Goal: Task Accomplishment & Management: Manage account settings

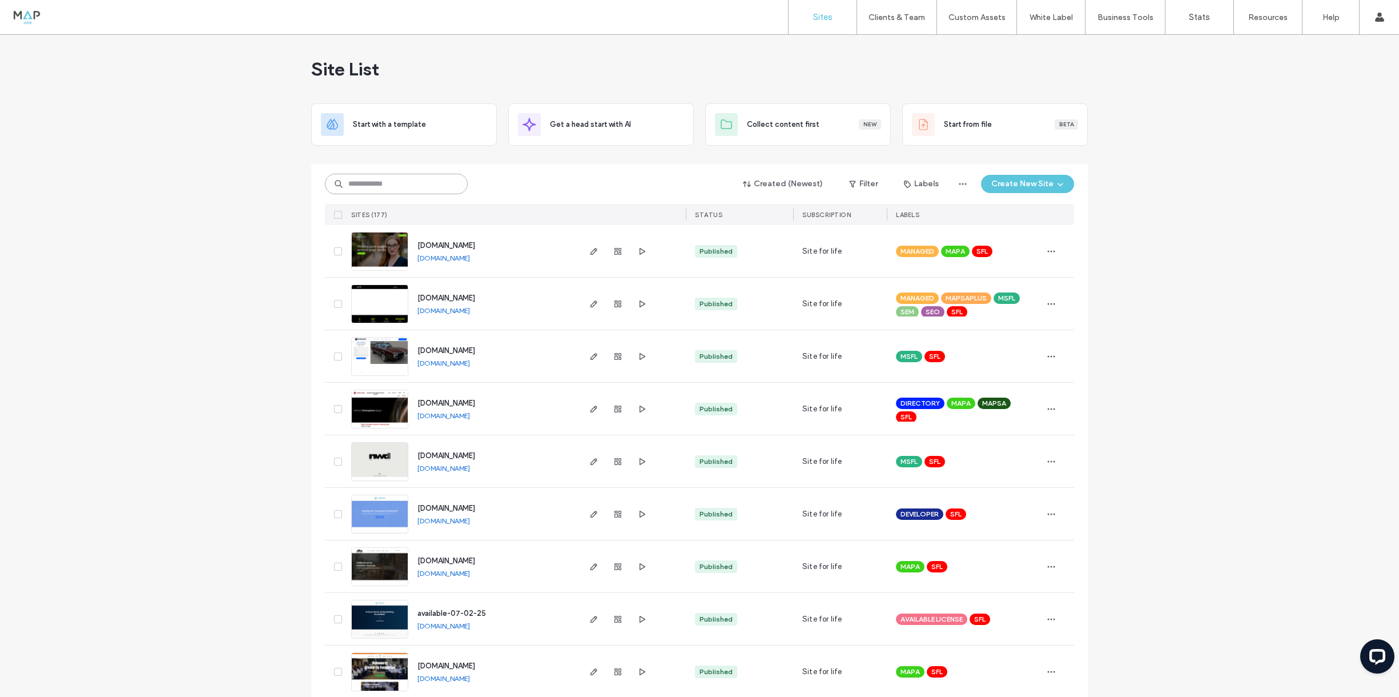
click at [420, 190] on input at bounding box center [396, 184] width 143 height 21
type input "***"
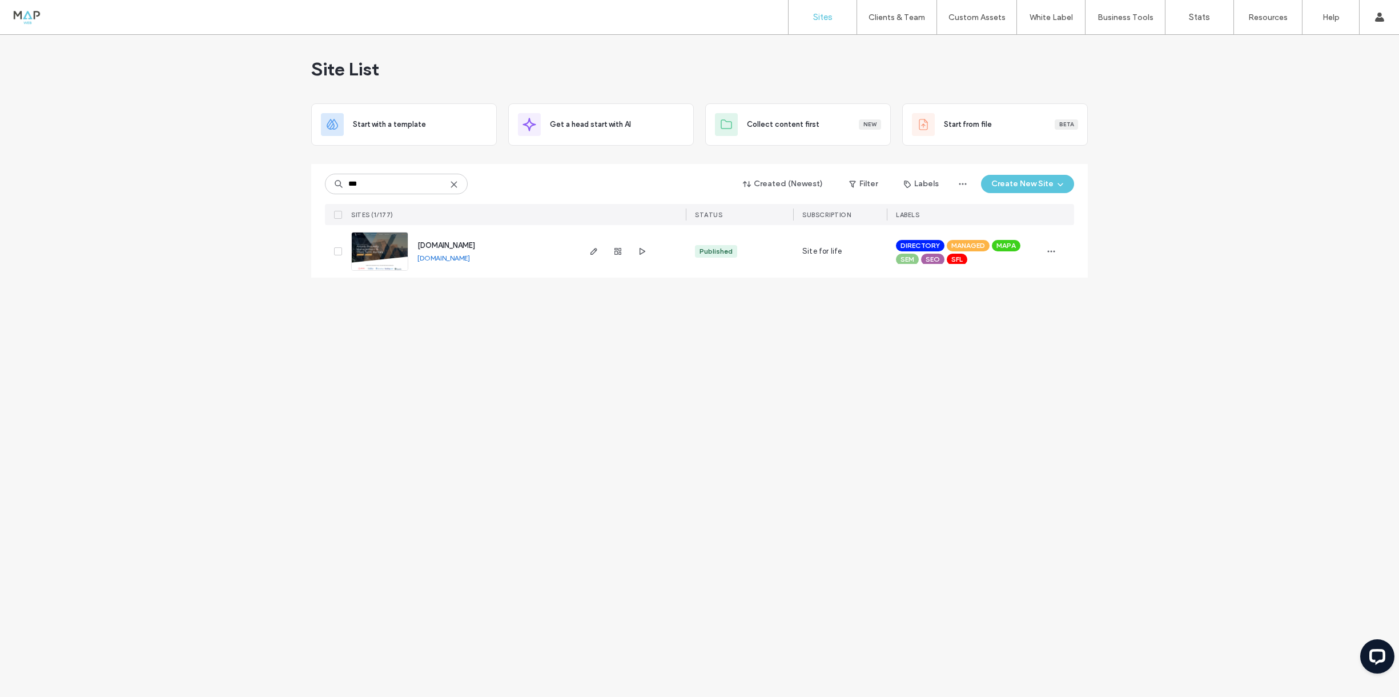
click at [376, 242] on img at bounding box center [380, 271] width 56 height 78
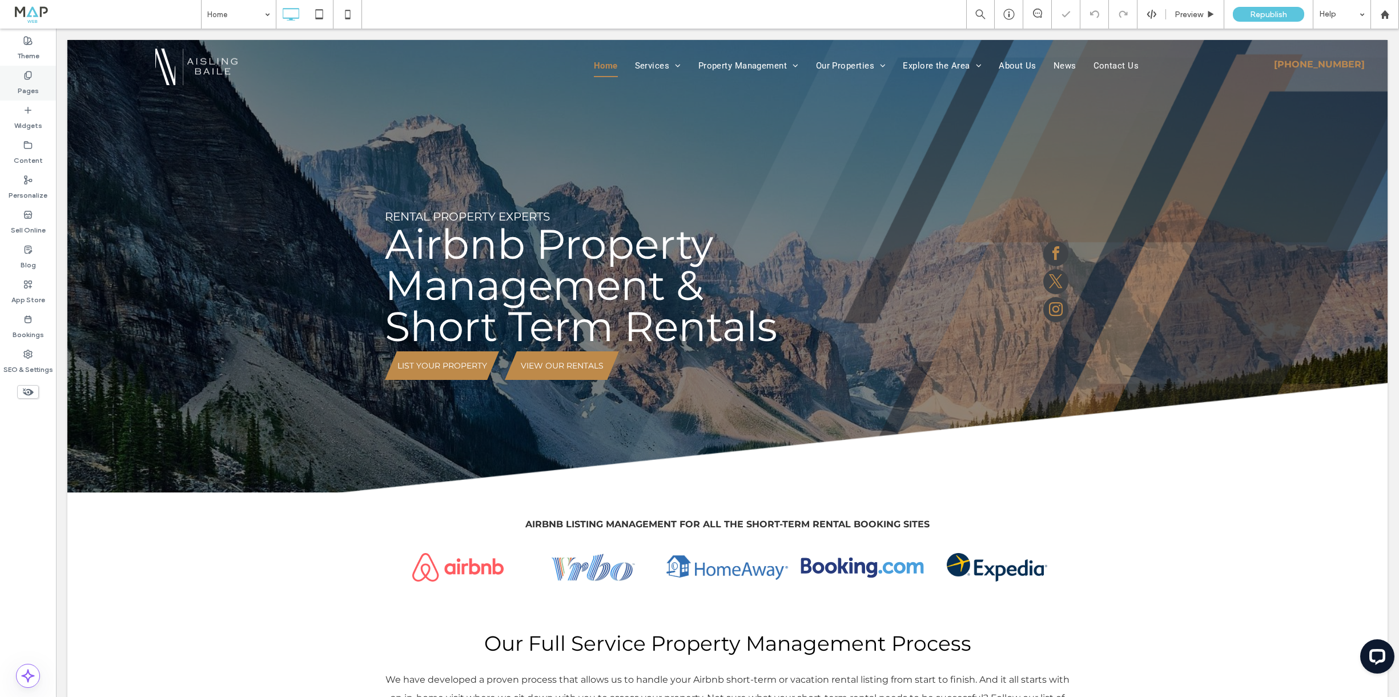
click at [22, 76] on div "Pages" at bounding box center [28, 83] width 56 height 35
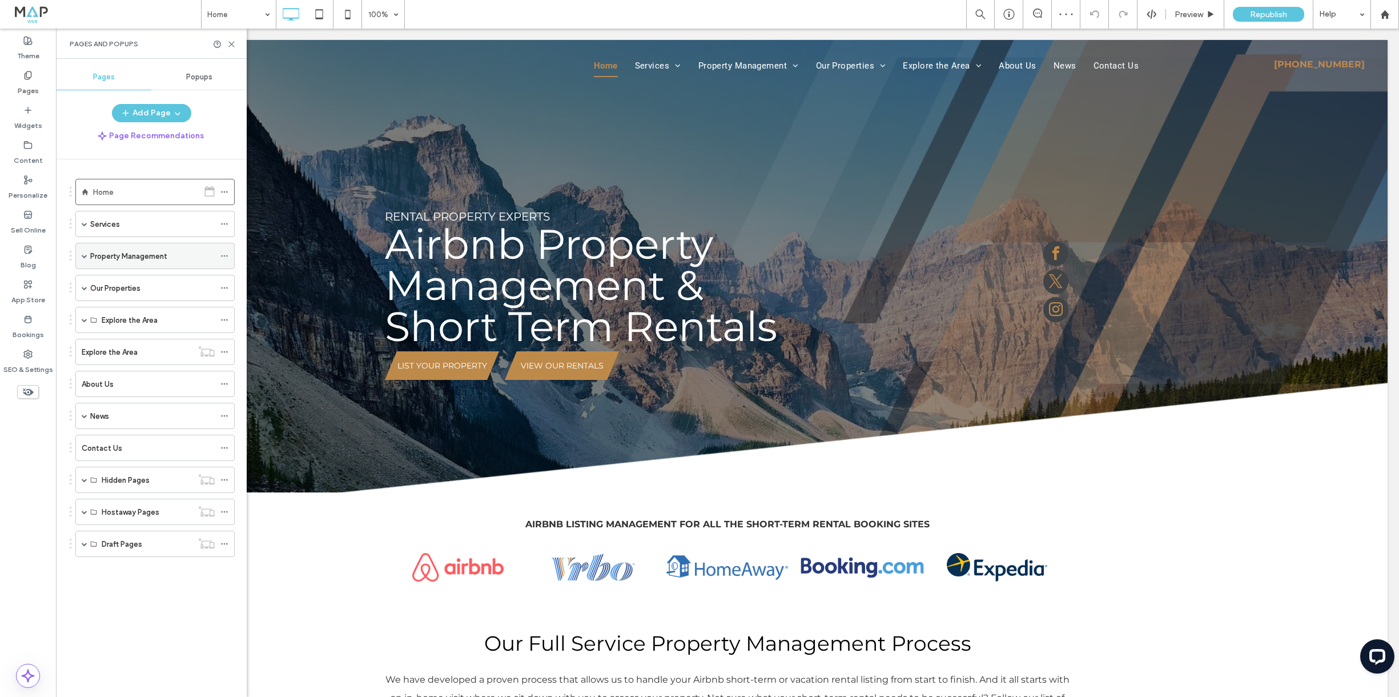
click at [83, 252] on span at bounding box center [85, 255] width 6 height 25
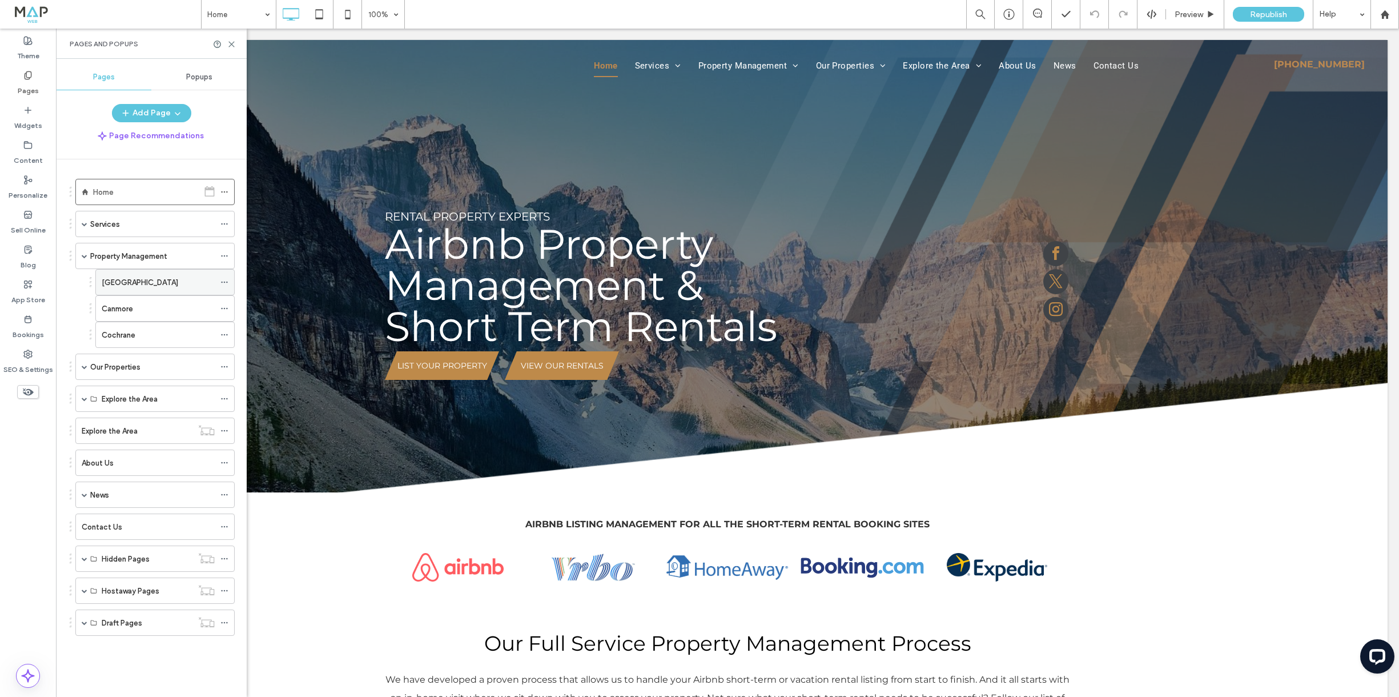
click at [139, 276] on div "Calgary" at bounding box center [158, 282] width 113 height 12
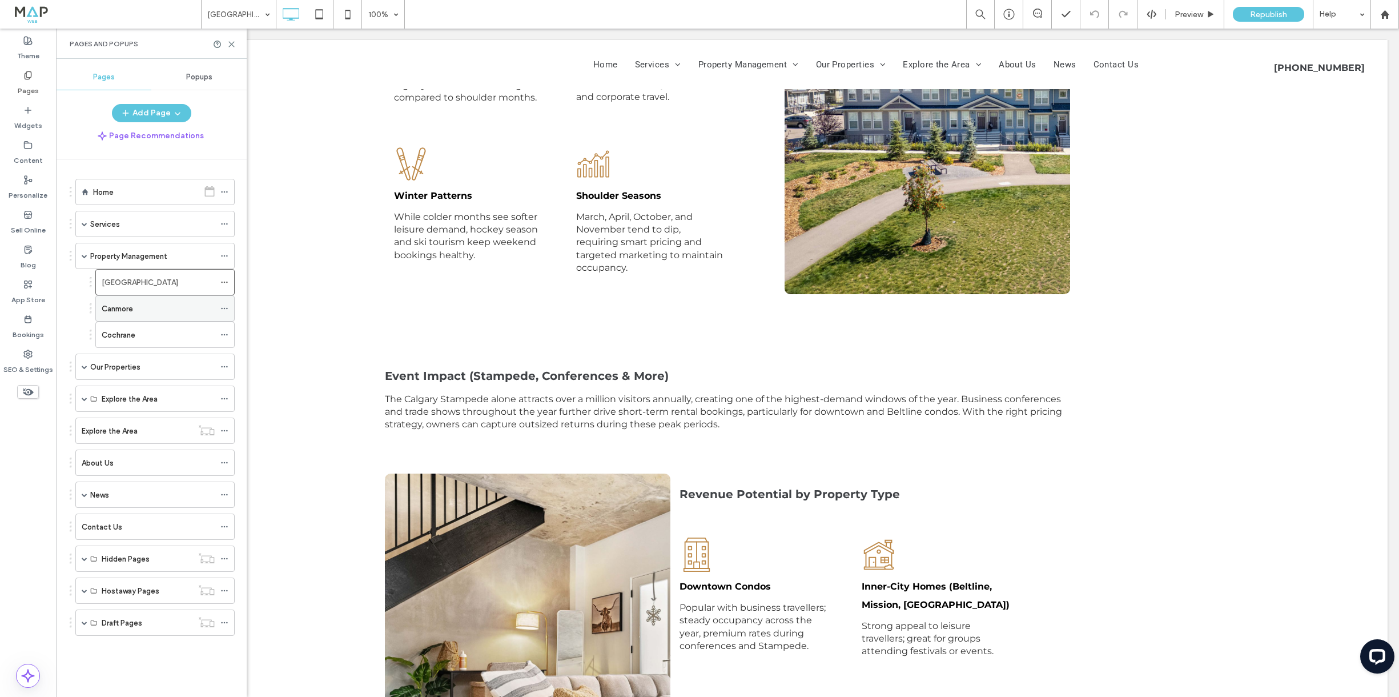
scroll to position [1966, 0]
click at [137, 306] on div "Canmore" at bounding box center [158, 309] width 113 height 12
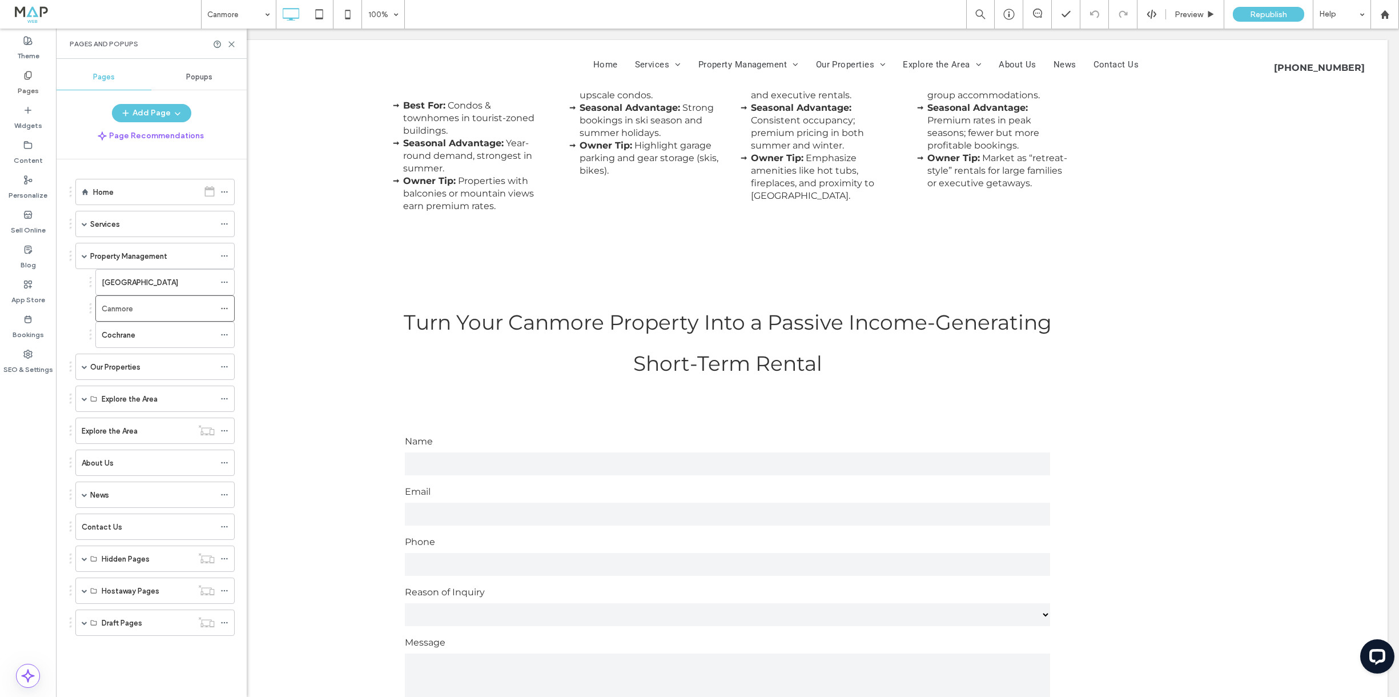
scroll to position [3981, 0]
click at [83, 367] on span at bounding box center [85, 367] width 6 height 6
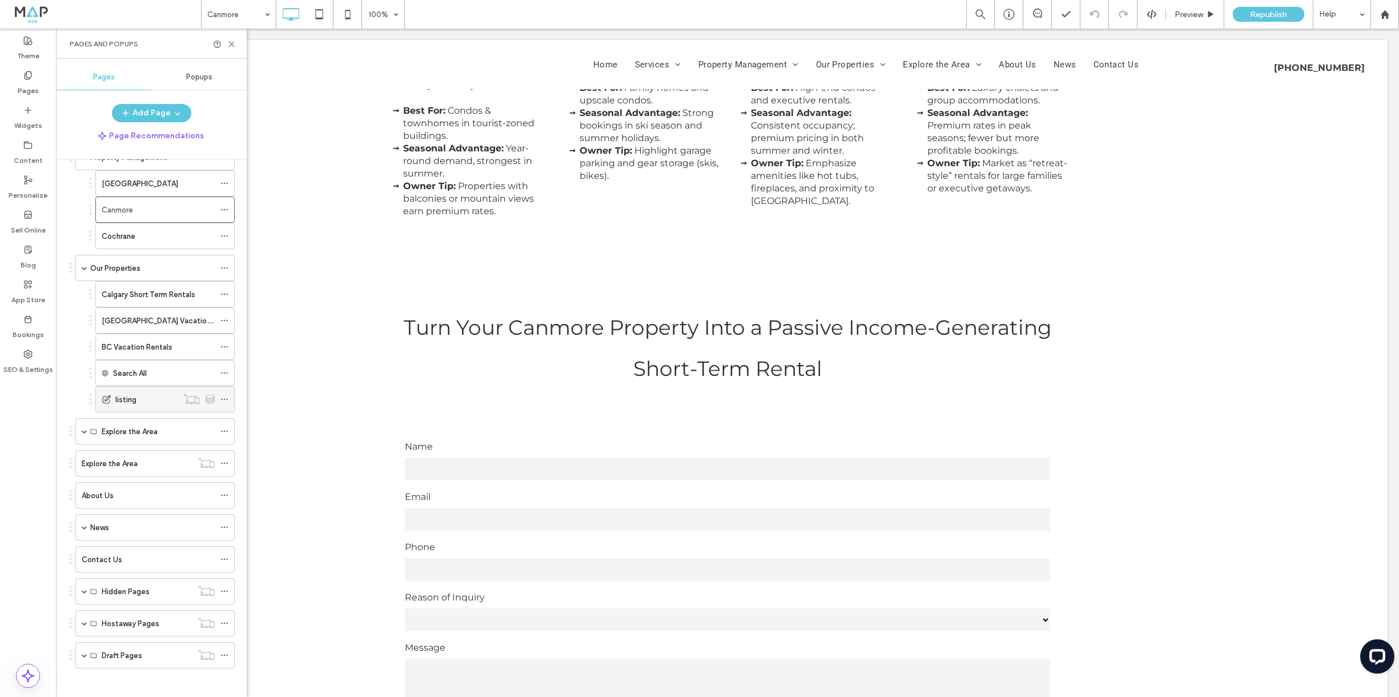
scroll to position [105, 0]
drag, startPoint x: 81, startPoint y: 650, endPoint x: 156, endPoint y: 653, distance: 75.4
click at [82, 649] on div "Draft Pages" at bounding box center [154, 649] width 159 height 26
click at [85, 426] on span at bounding box center [85, 426] width 6 height 6
click at [139, 501] on div "Canmore" at bounding box center [158, 505] width 113 height 12
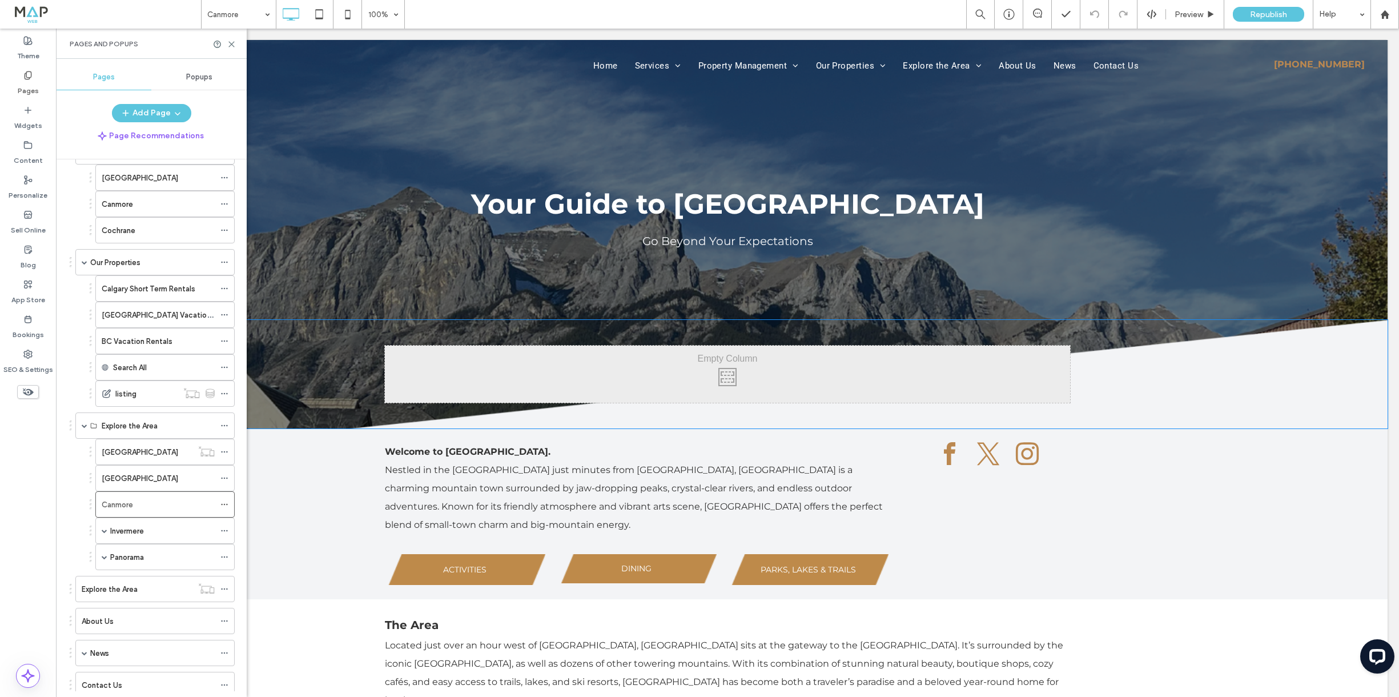
scroll to position [11, 0]
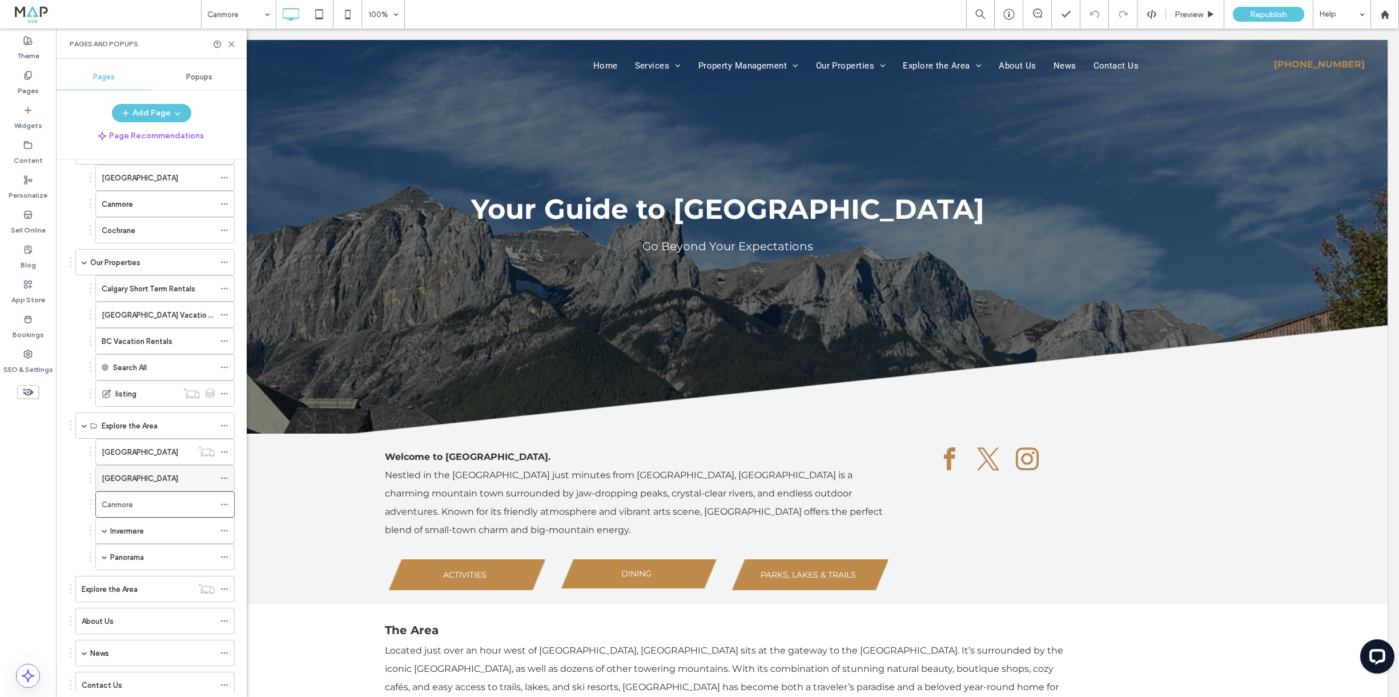
click at [150, 483] on div "Calgary" at bounding box center [158, 478] width 113 height 12
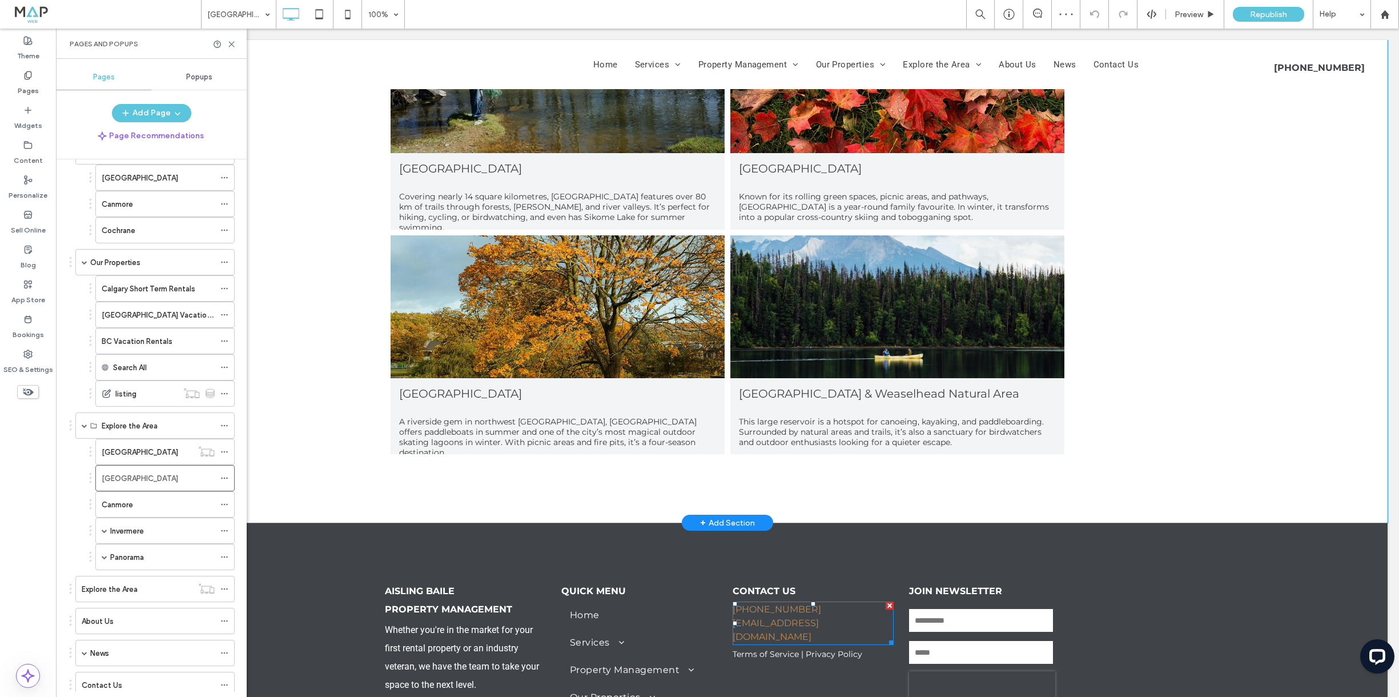
scroll to position [5789, 0]
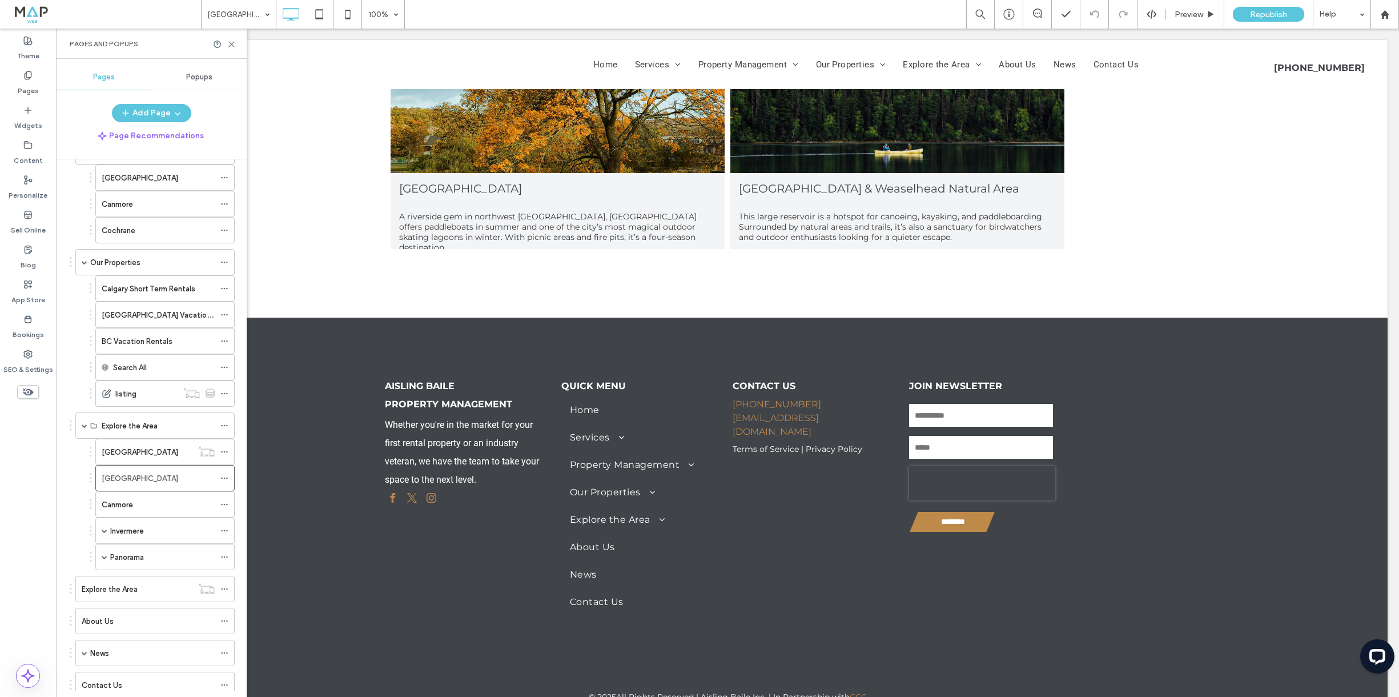
click at [134, 513] on div "Canmore" at bounding box center [158, 504] width 113 height 25
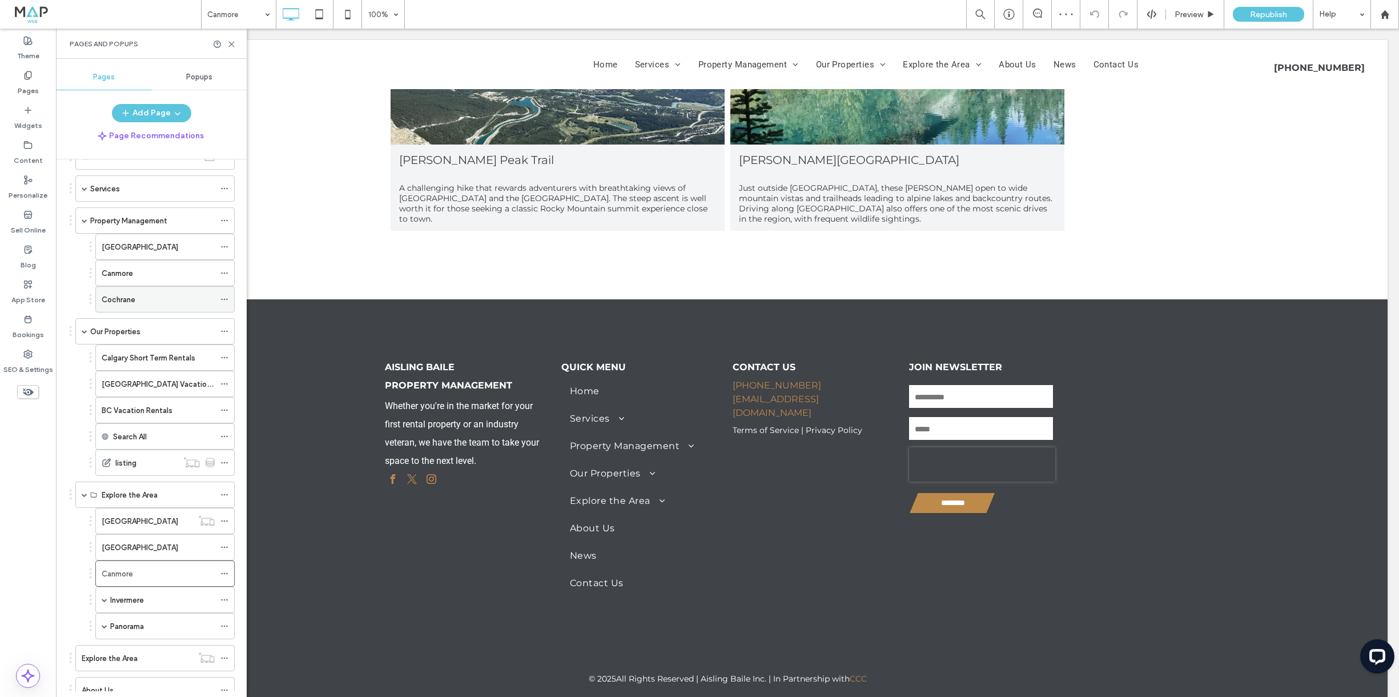
scroll to position [18, 0]
click at [122, 293] on label "Canmore" at bounding box center [117, 290] width 31 height 20
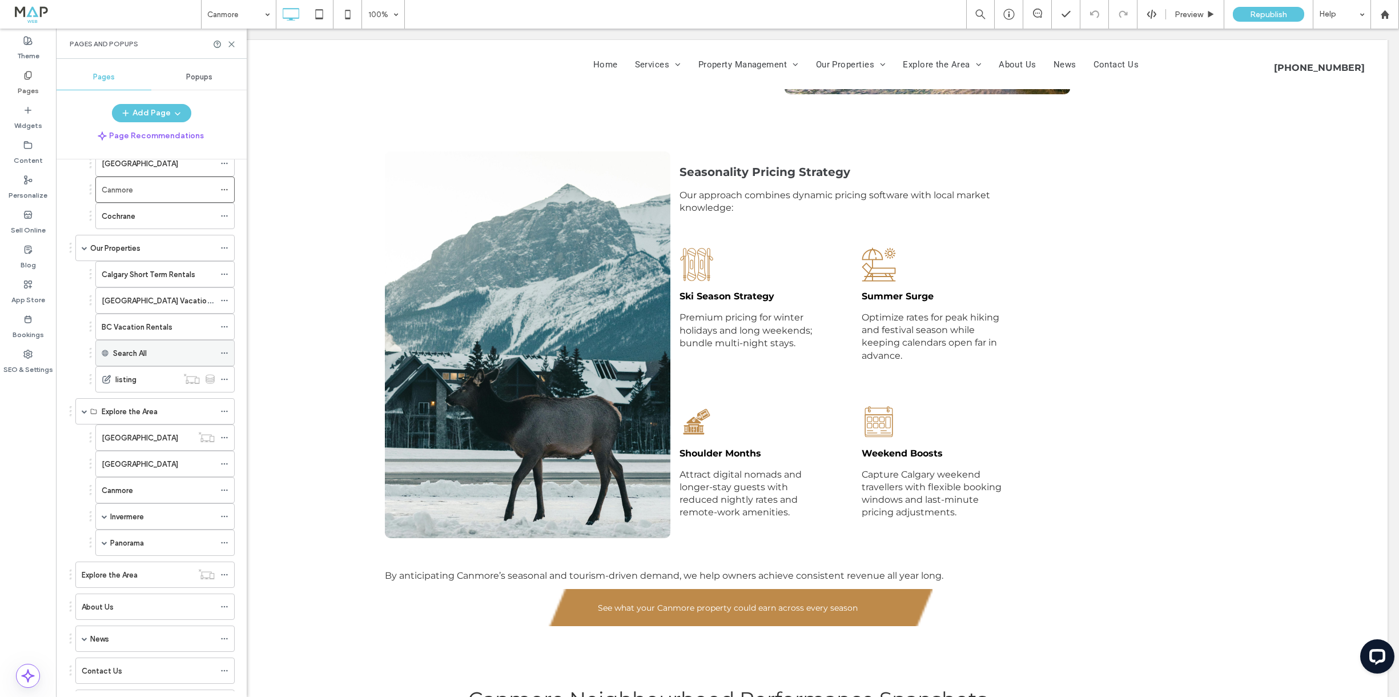
scroll to position [143, 0]
click at [132, 461] on label "Canmore" at bounding box center [117, 466] width 31 height 20
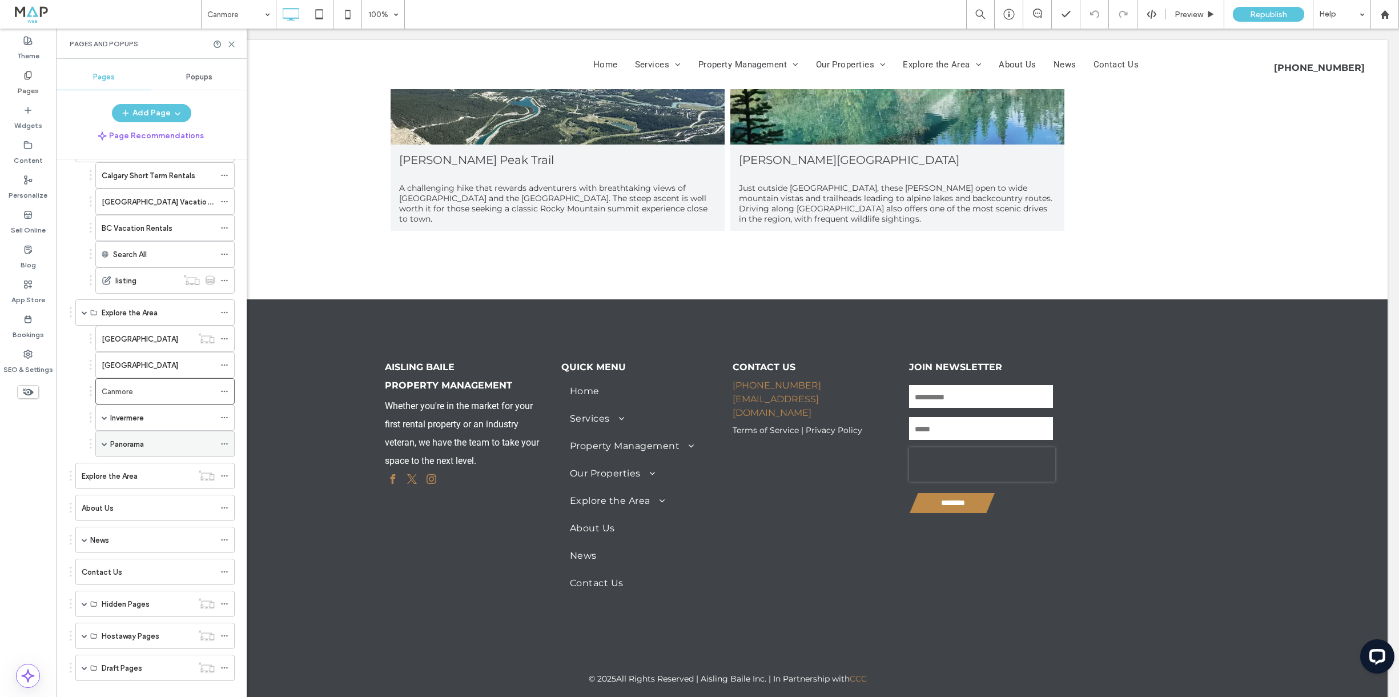
scroll to position [220, 0]
click at [130, 476] on label "Explore the Area" at bounding box center [110, 474] width 56 height 20
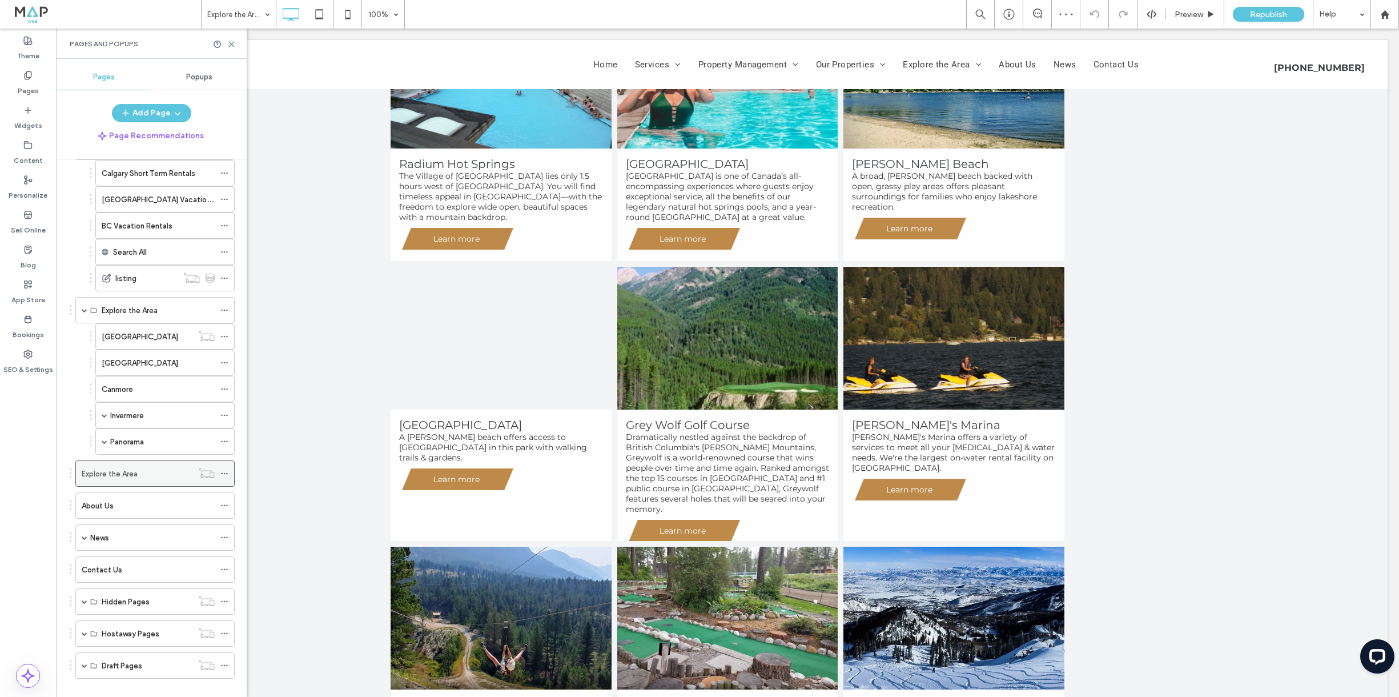
scroll to position [236, 0]
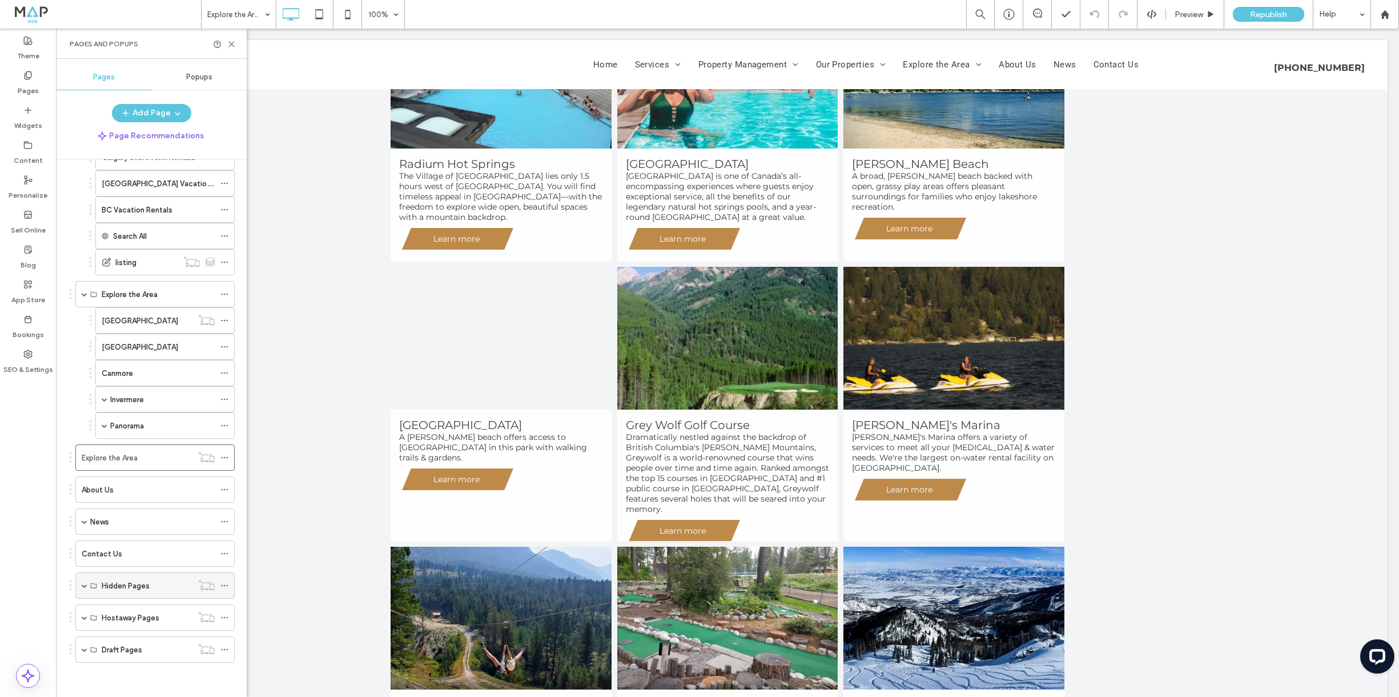
drag, startPoint x: 83, startPoint y: 582, endPoint x: 127, endPoint y: 578, distance: 44.2
click at [83, 582] on span at bounding box center [85, 585] width 6 height 6
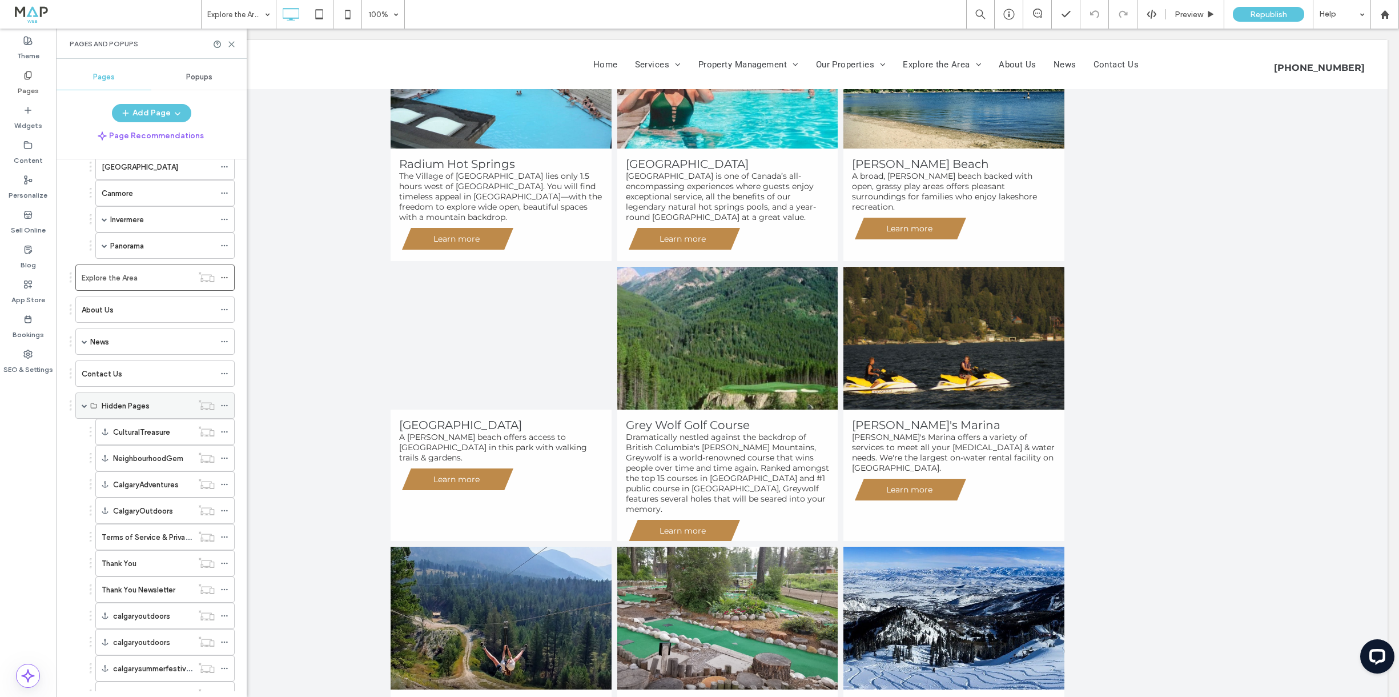
scroll to position [525, 0]
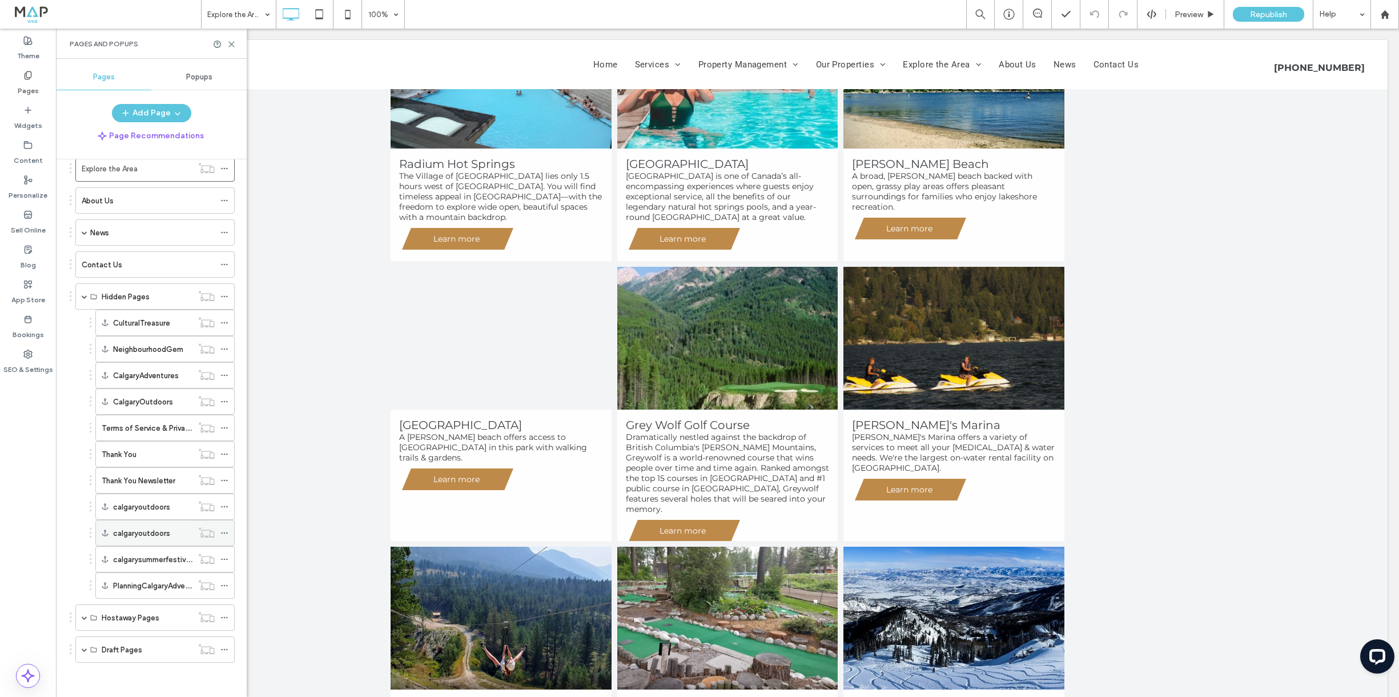
drag, startPoint x: 85, startPoint y: 616, endPoint x: 136, endPoint y: 538, distance: 93.4
click at [85, 616] on span at bounding box center [85, 617] width 6 height 6
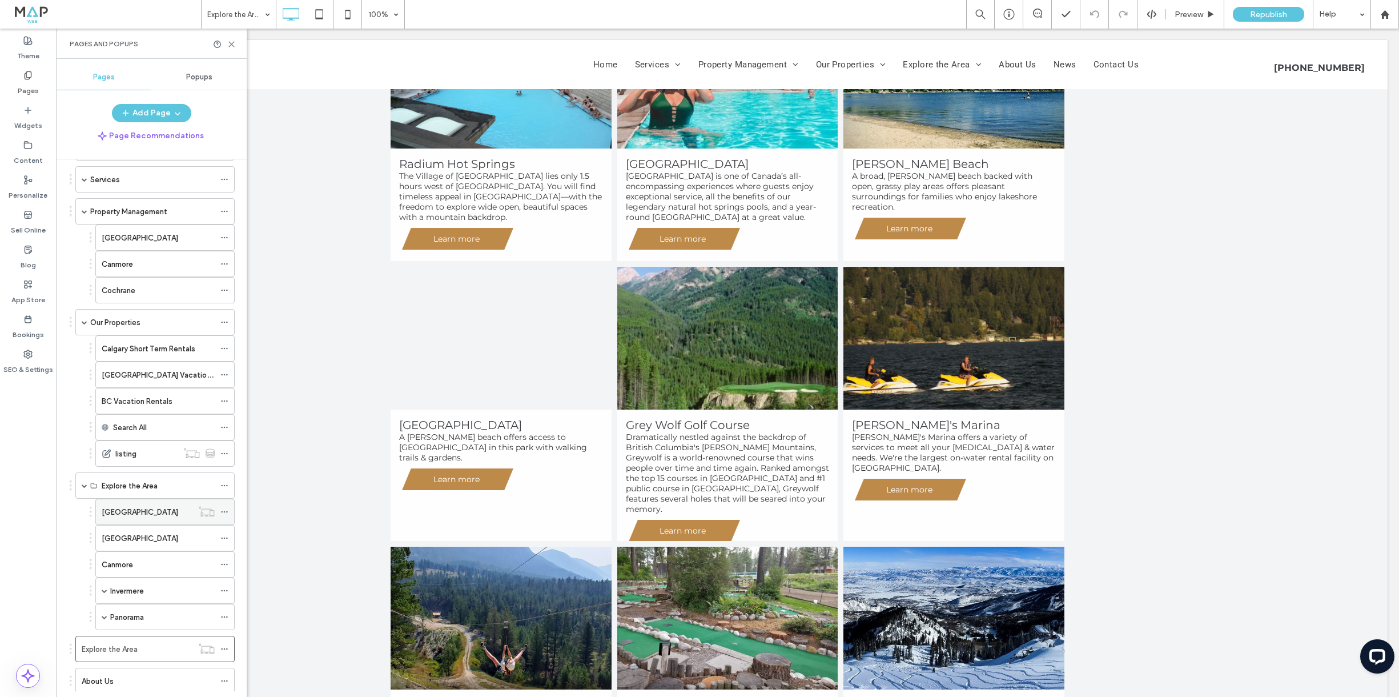
scroll to position [0, 0]
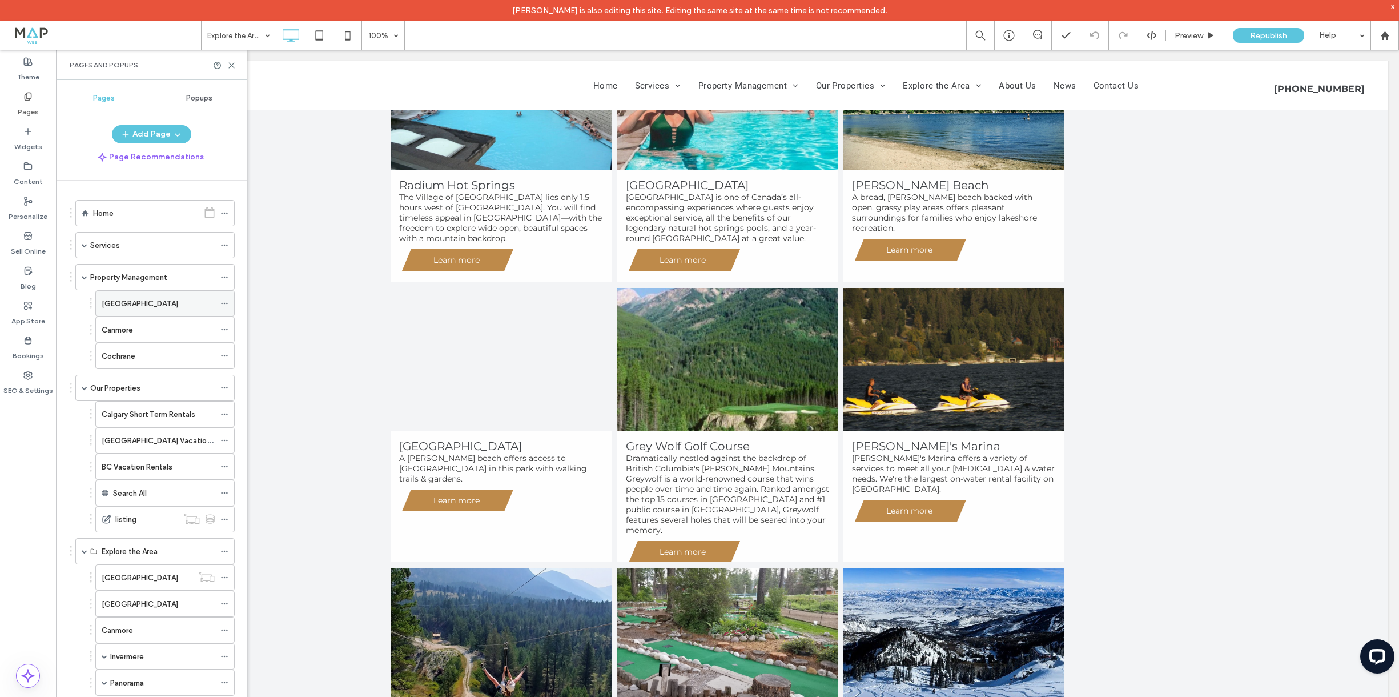
click at [143, 303] on div "[GEOGRAPHIC_DATA]" at bounding box center [158, 304] width 113 height 12
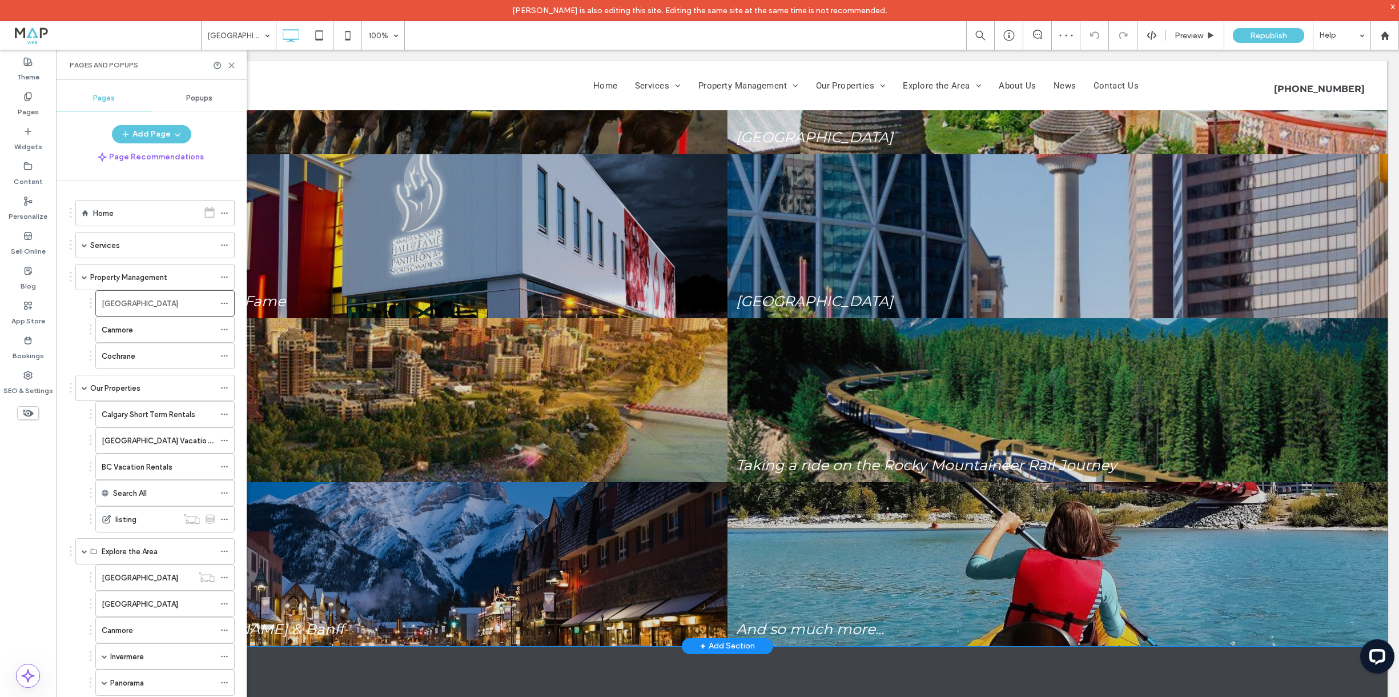
scroll to position [5624, 0]
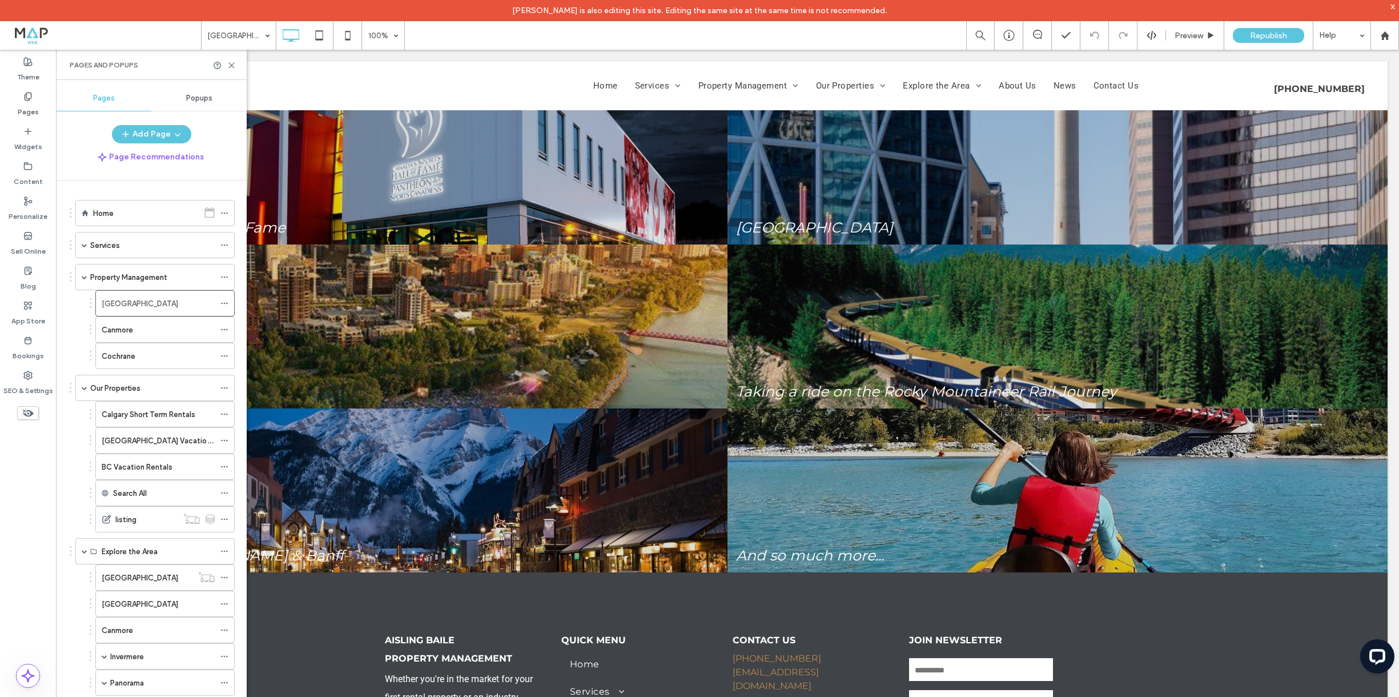
click at [31, 416] on icon at bounding box center [28, 413] width 13 height 13
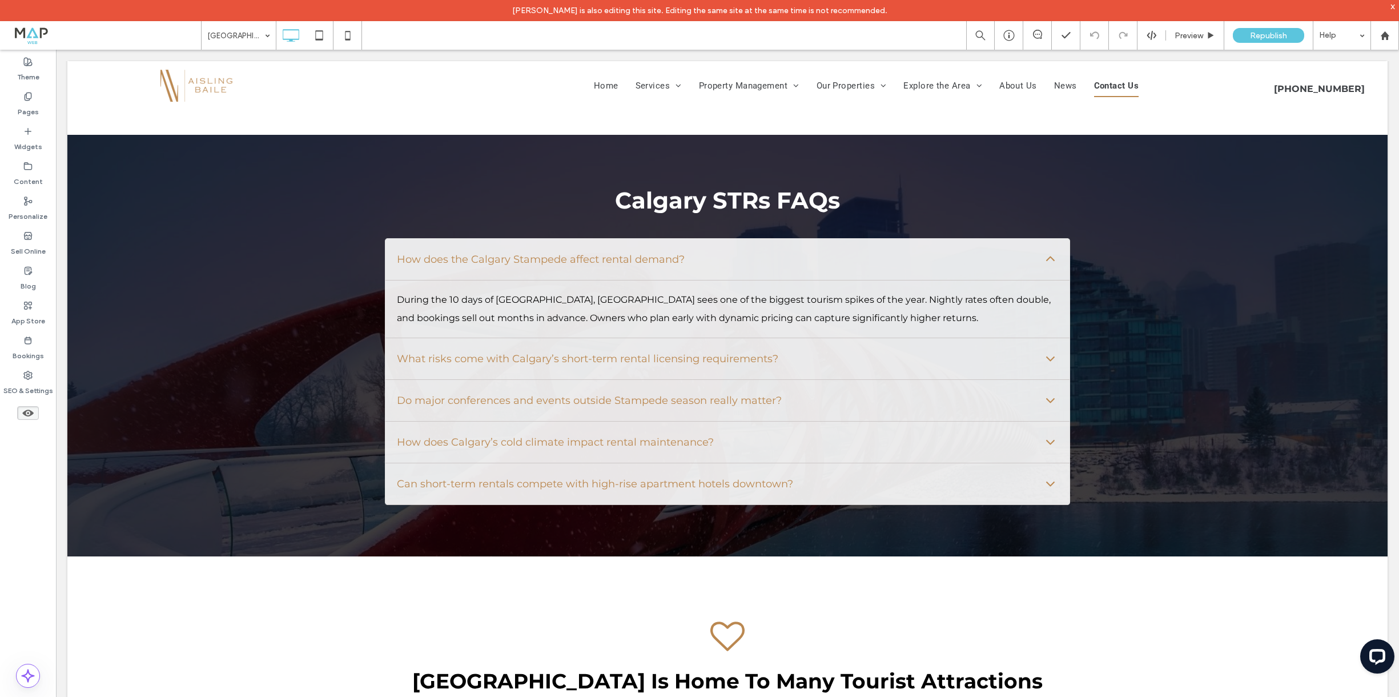
scroll to position [4901, 0]
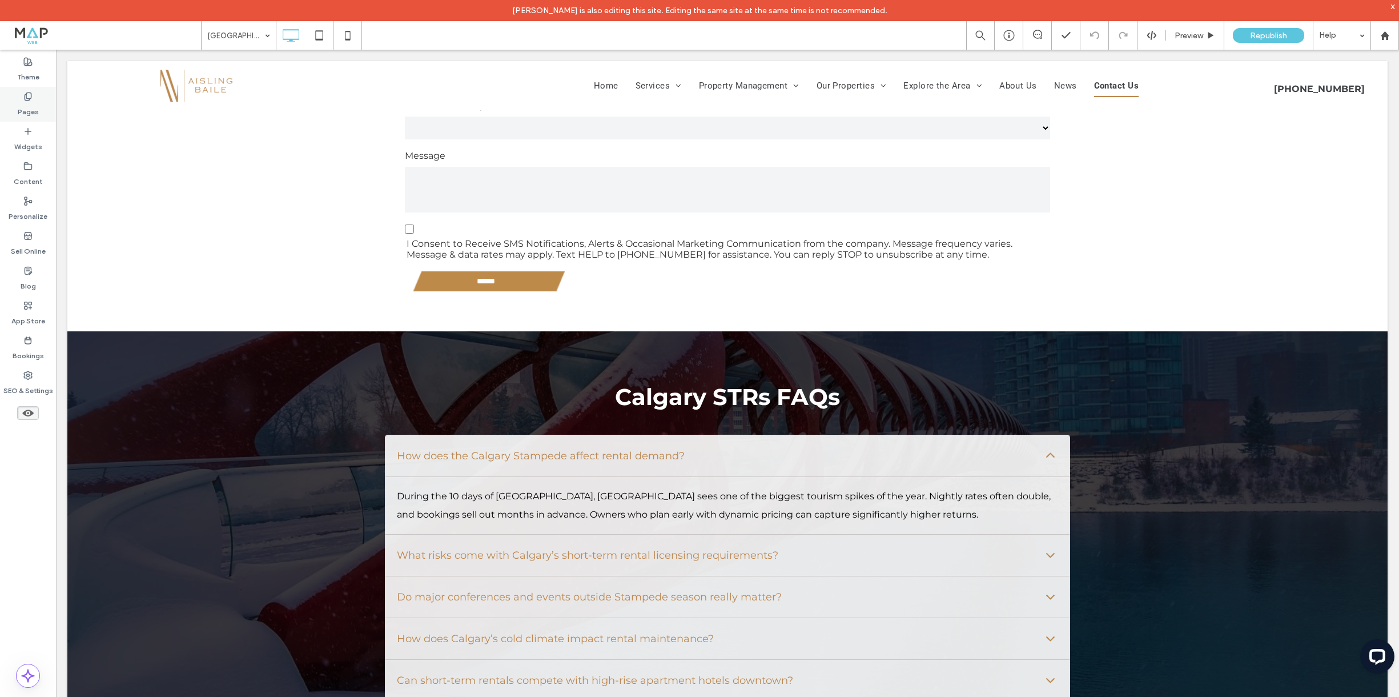
drag, startPoint x: 23, startPoint y: 112, endPoint x: 39, endPoint y: 117, distance: 16.8
click at [23, 112] on label "Pages" at bounding box center [28, 109] width 21 height 16
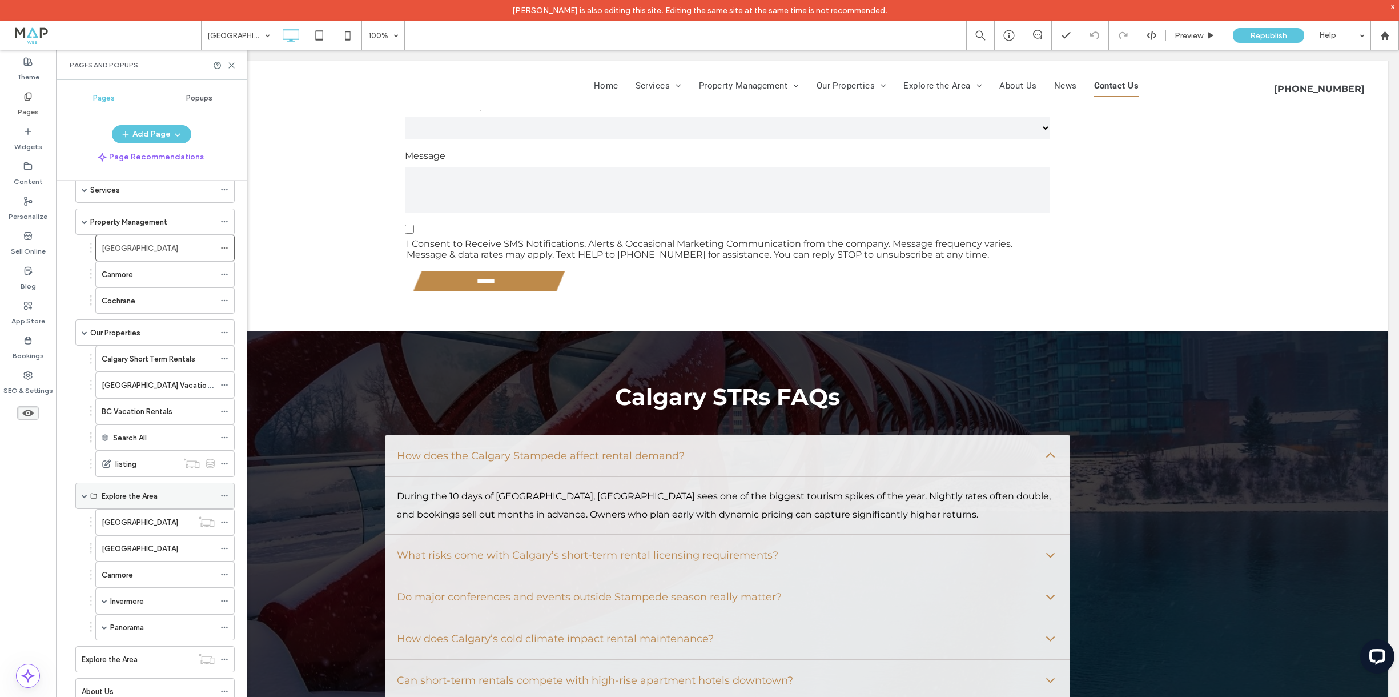
scroll to position [57, 0]
click at [137, 550] on div "[GEOGRAPHIC_DATA]" at bounding box center [158, 547] width 113 height 12
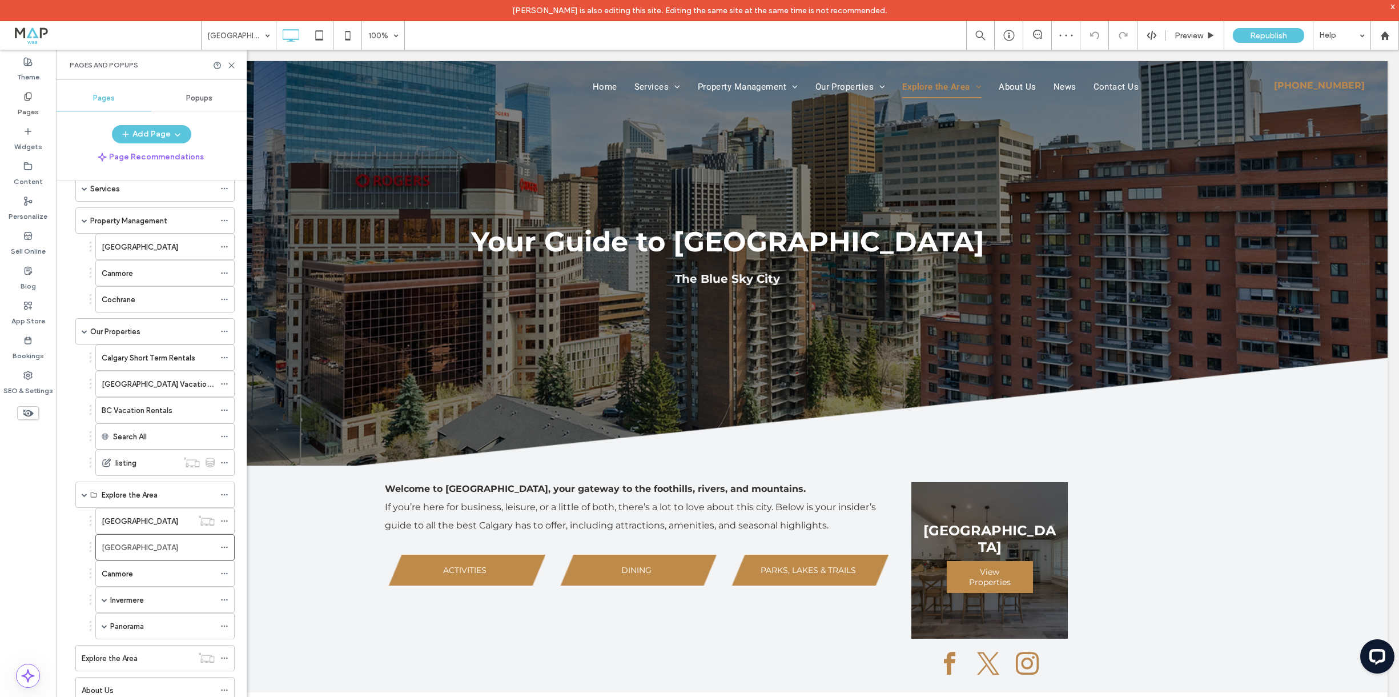
click at [31, 416] on icon at bounding box center [28, 413] width 13 height 13
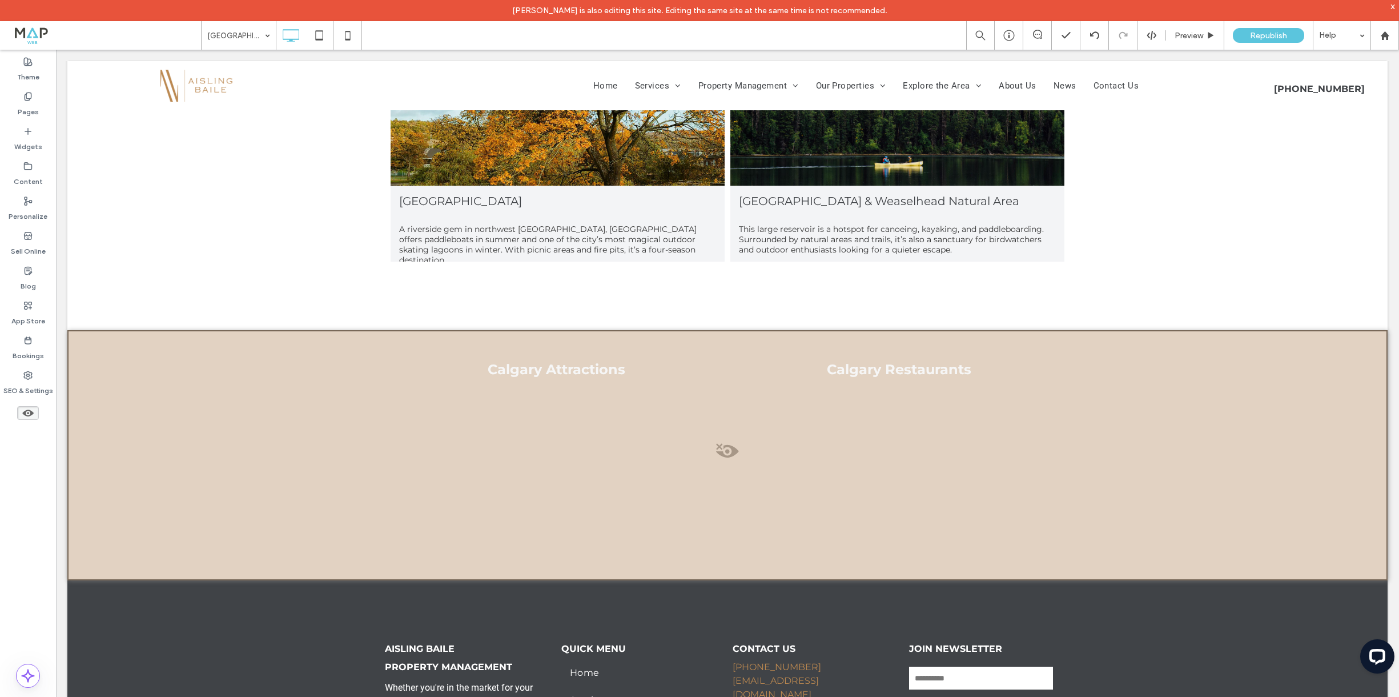
scroll to position [5814, 0]
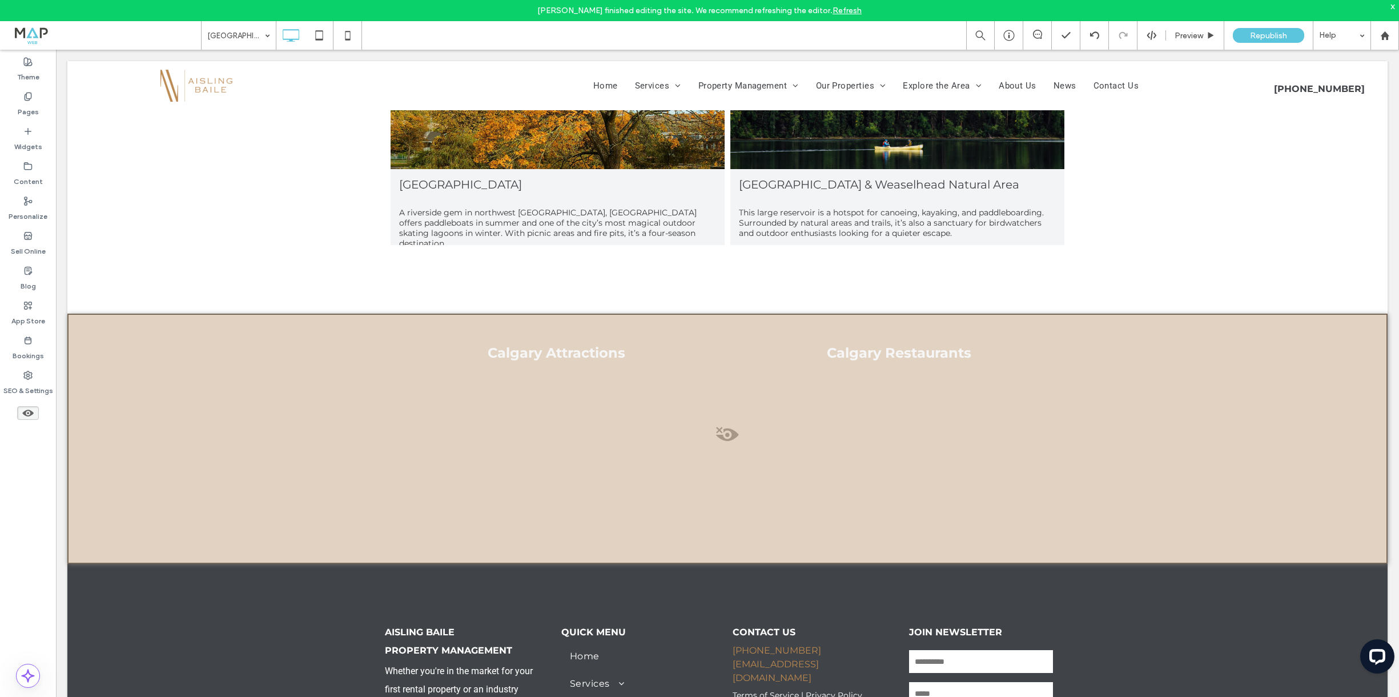
click at [729, 426] on span at bounding box center [728, 437] width 1318 height 23
click at [749, 410] on button "Yes" at bounding box center [744, 410] width 35 height 14
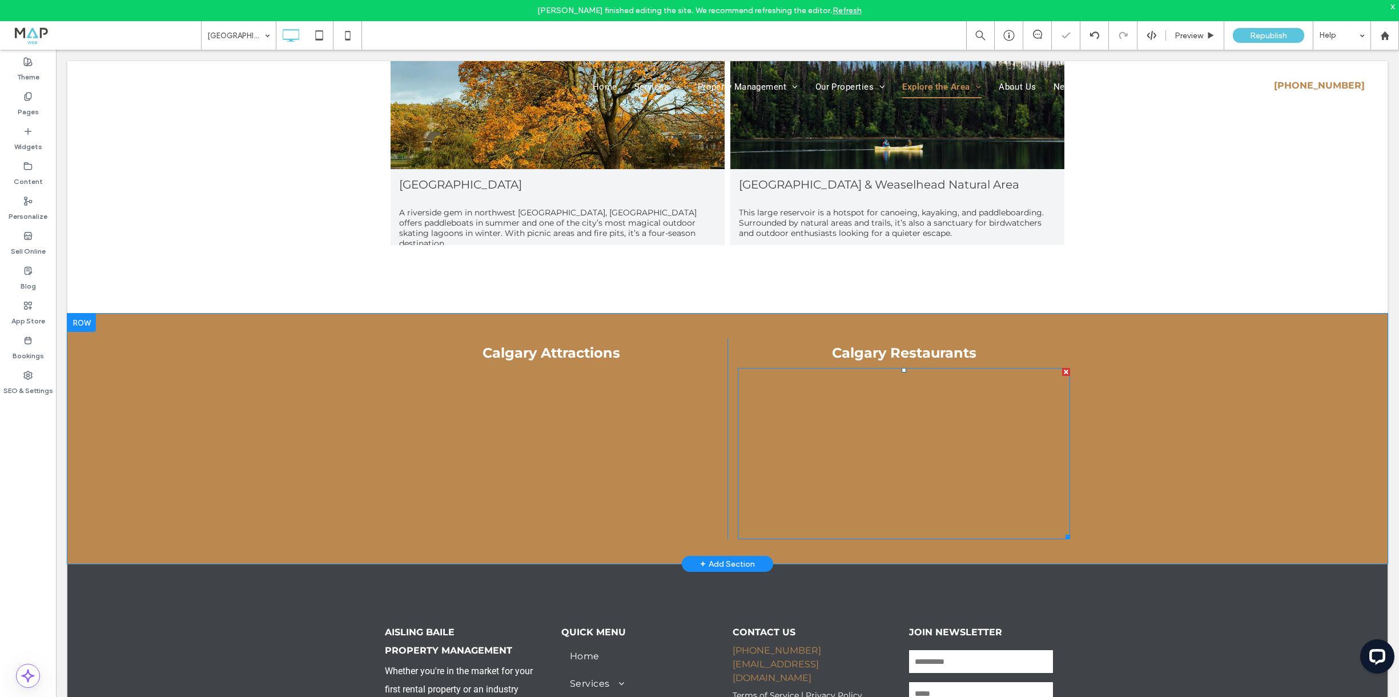
click at [867, 413] on span at bounding box center [904, 453] width 332 height 171
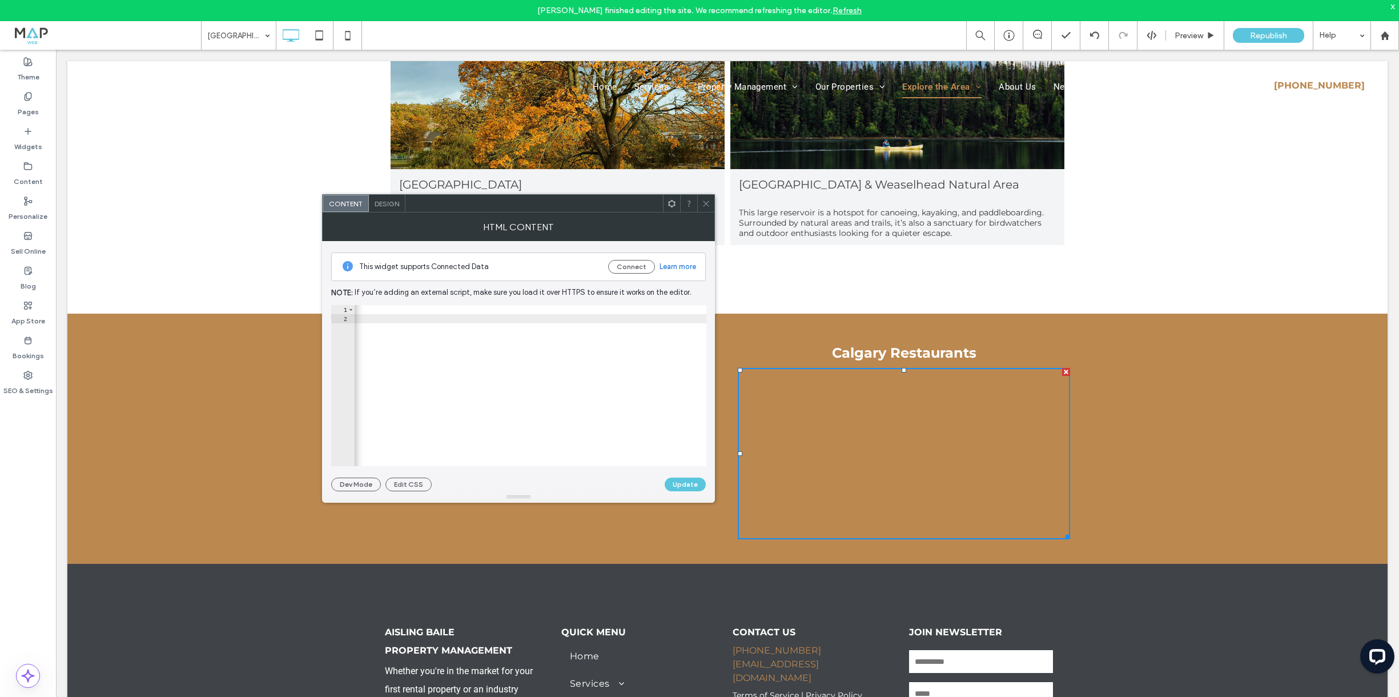
scroll to position [0, 877]
click at [539, 307] on div "< iframe src = "[URL][DOMAIN_NAME]" width = "100%" height = "100%" style = "bor…" at bounding box center [127, 394] width 1300 height 179
type textarea "**********"
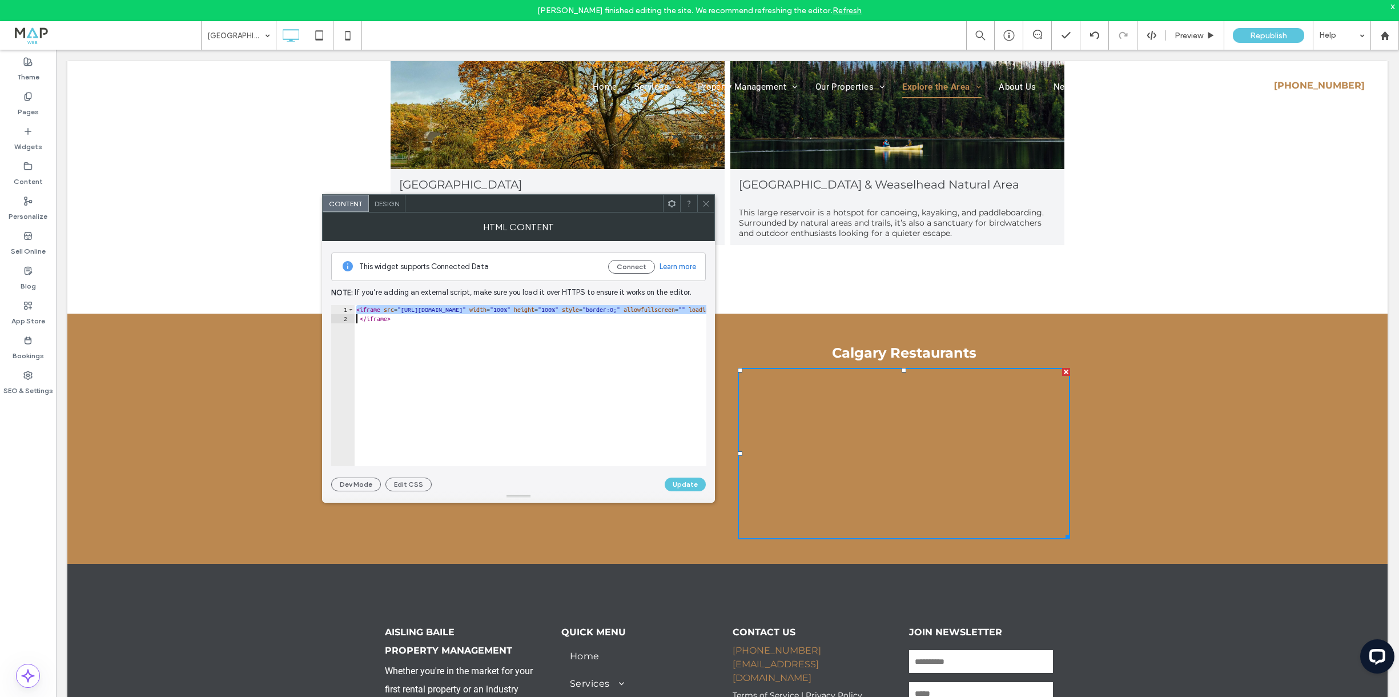
scroll to position [0, 0]
click at [705, 203] on icon at bounding box center [706, 203] width 9 height 9
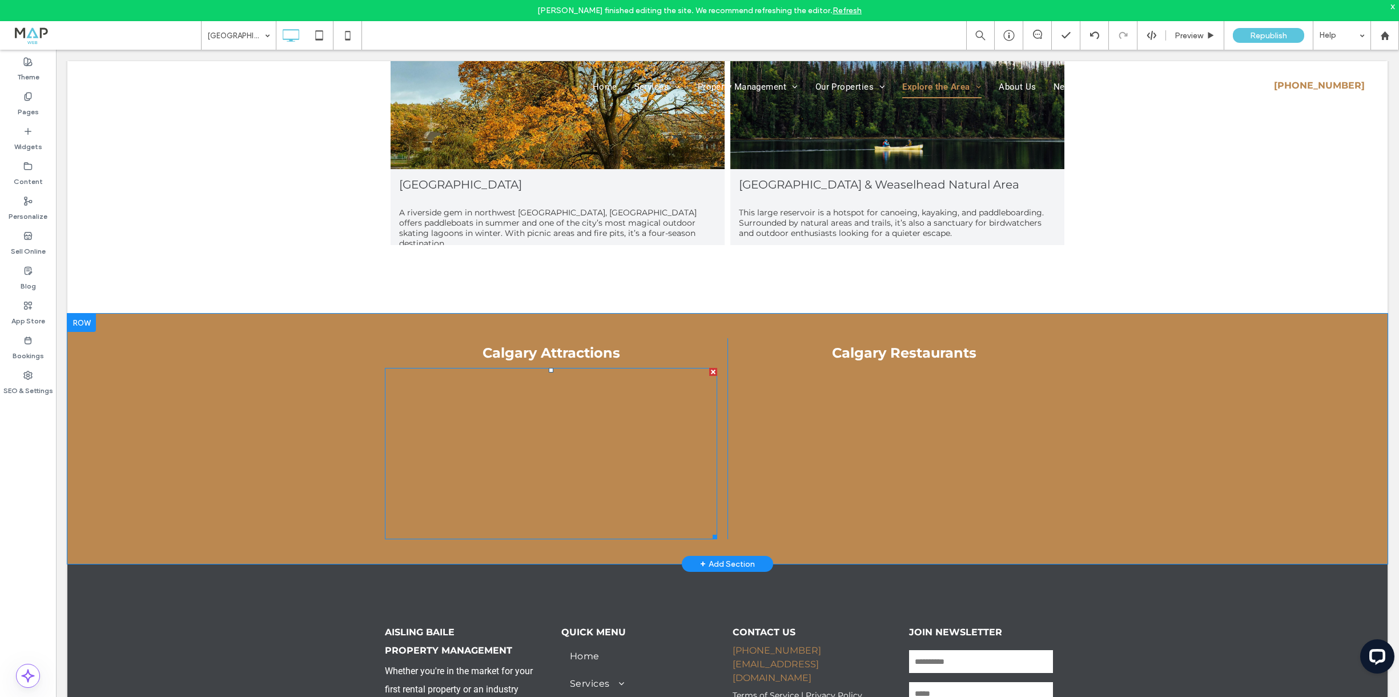
click at [529, 446] on span at bounding box center [551, 453] width 332 height 171
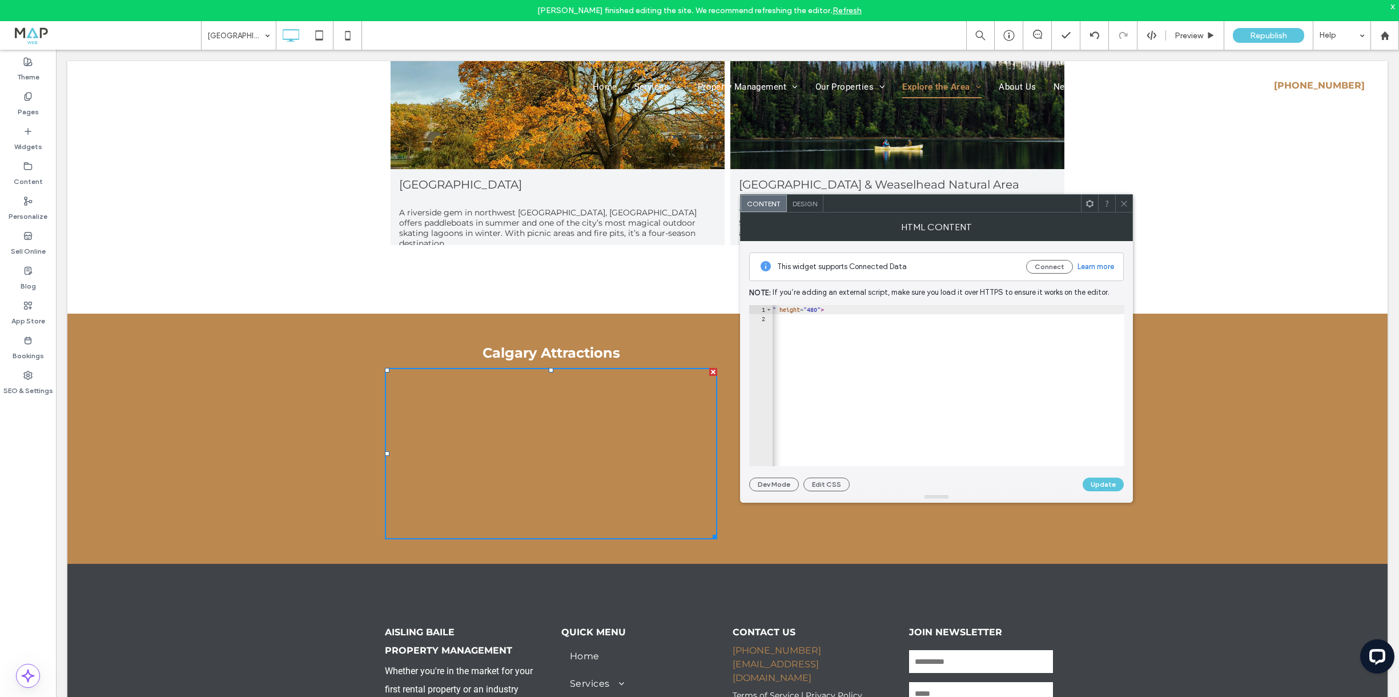
scroll to position [0, 248]
drag, startPoint x: 1089, startPoint y: 308, endPoint x: 1091, endPoint y: 367, distance: 58.9
click at [1116, 308] on div "< iframe src = "https://www.google.com/maps/d/u/0/embed?mid=1PkYvAJQ-5EAGE8xJB5…" at bounding box center [824, 394] width 601 height 179
paste textarea "**********"
type textarea "**********"
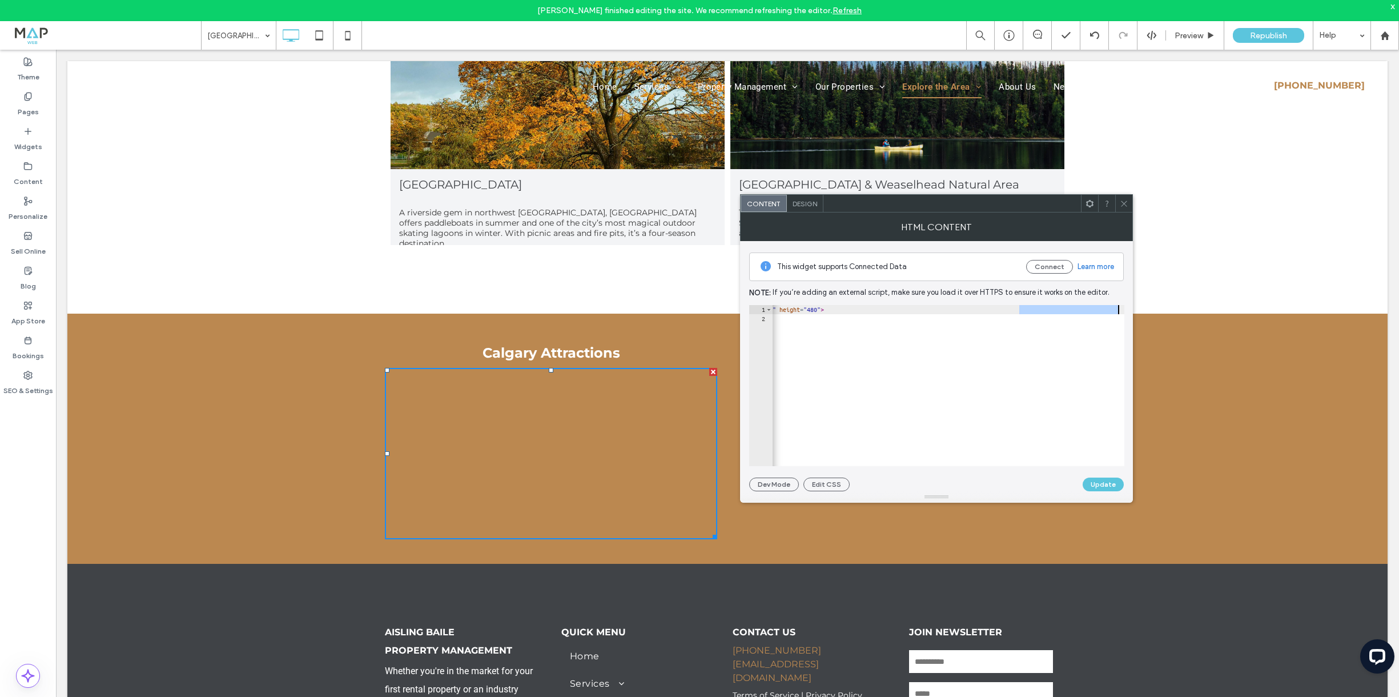
scroll to position [0, 471]
click at [1103, 486] on button "Update" at bounding box center [1103, 484] width 41 height 14
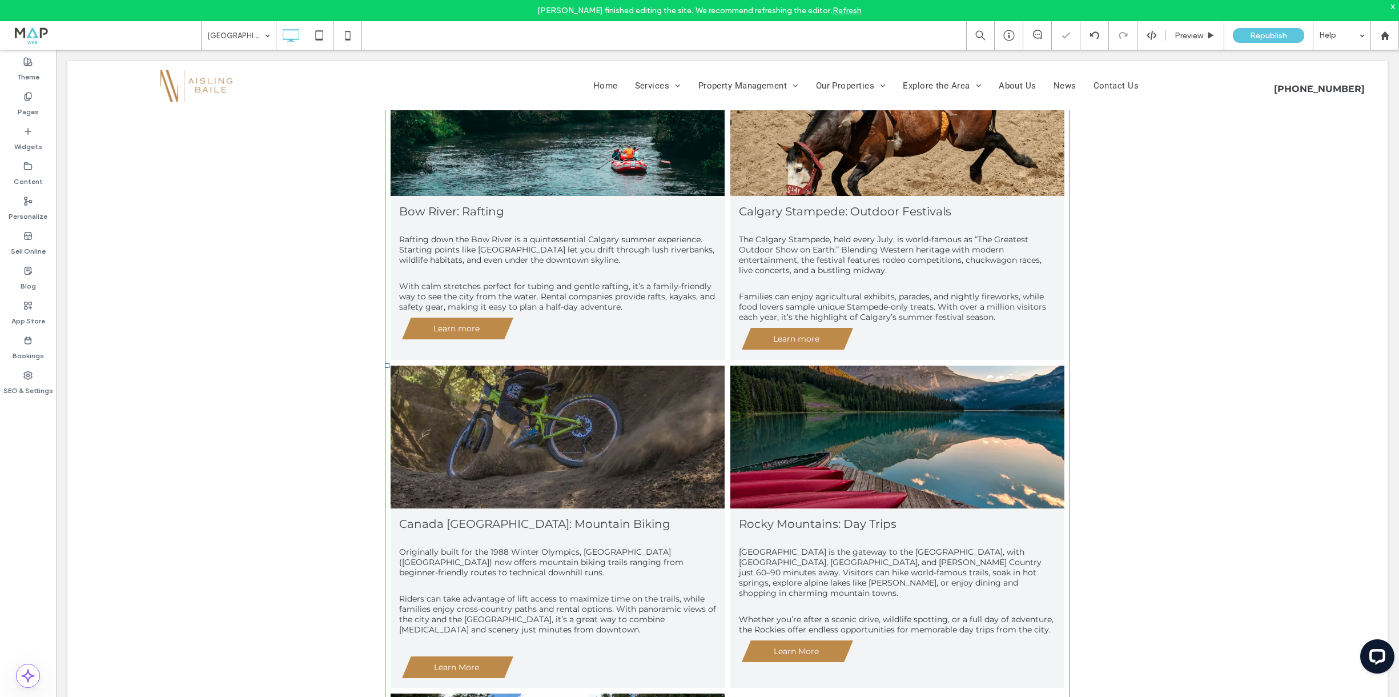
scroll to position [2397, 0]
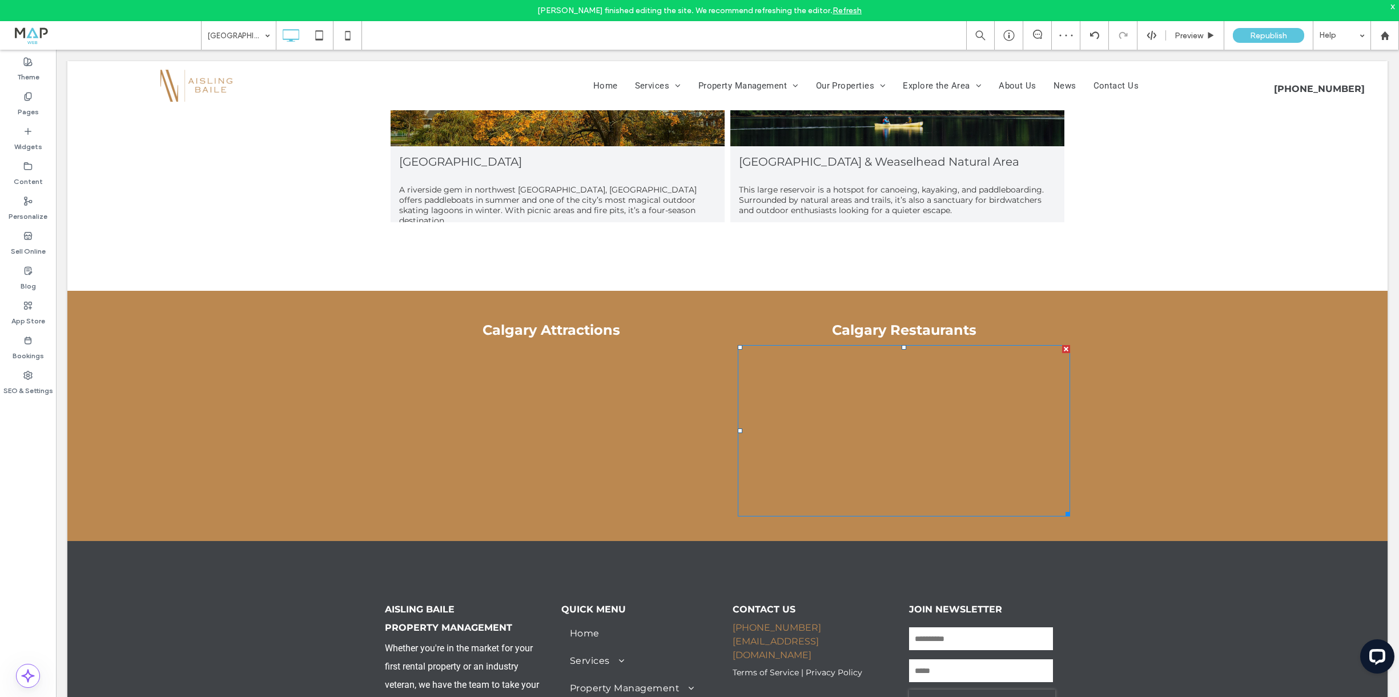
scroll to position [5840, 0]
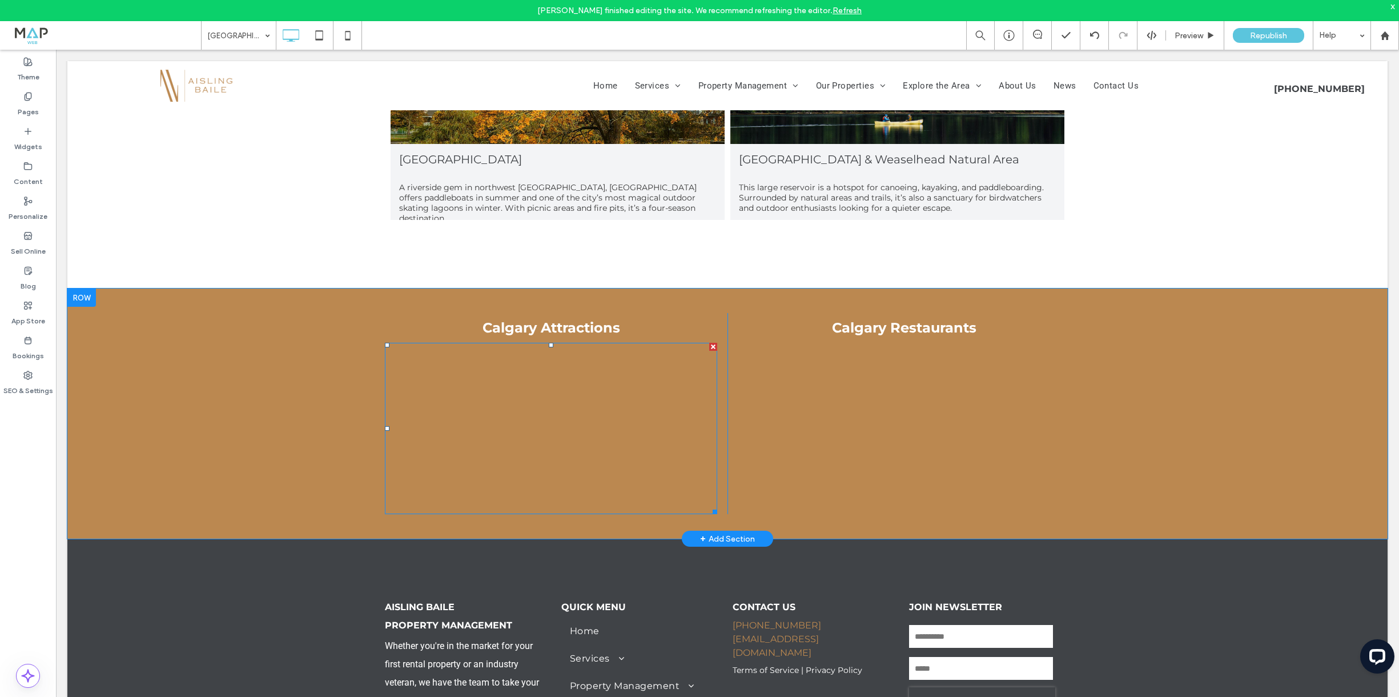
click at [536, 387] on span at bounding box center [551, 428] width 332 height 171
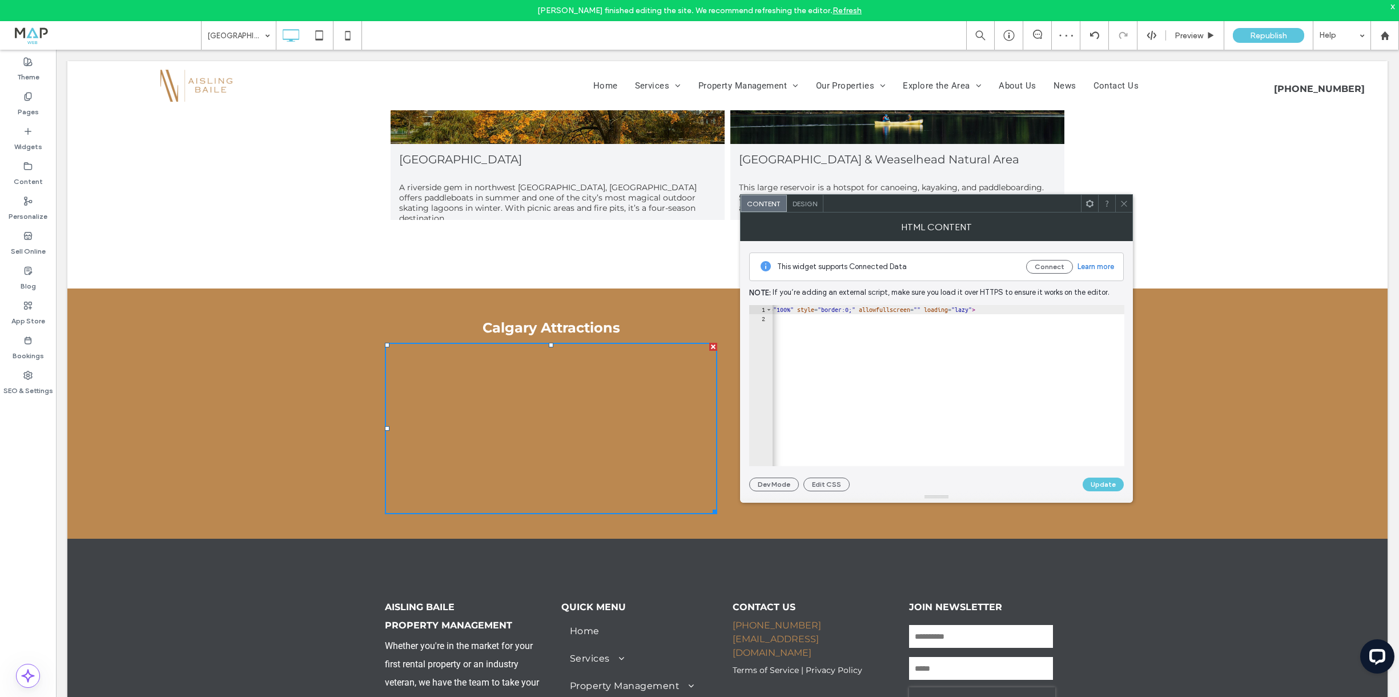
scroll to position [0, 301]
drag, startPoint x: 958, startPoint y: 310, endPoint x: 901, endPoint y: 344, distance: 67.1
click at [840, 310] on div "< iframe src = "https://www.google.com/maps/d/u/0/embed?mid=1PkYvAJQ-5EAGE8xJB5…" at bounding box center [882, 394] width 823 height 179
type textarea "**********"
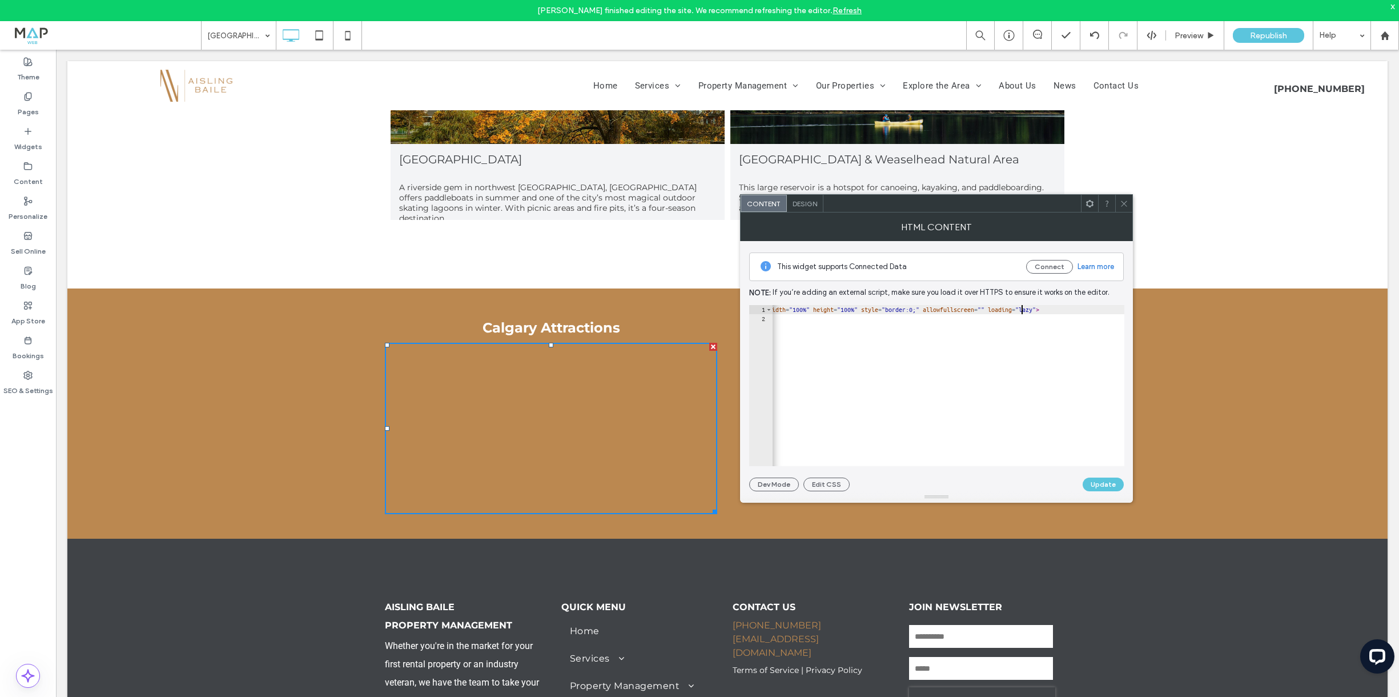
click at [1103, 485] on button "Update" at bounding box center [1103, 484] width 41 height 14
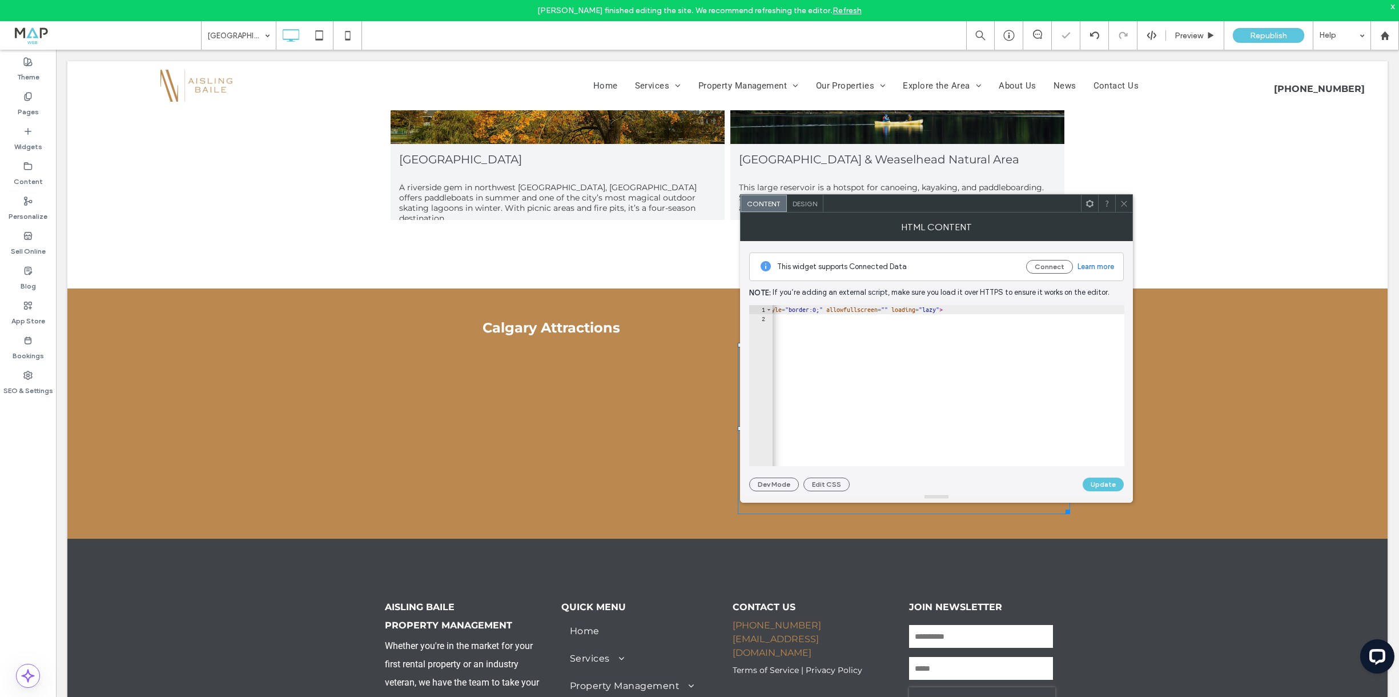
scroll to position [0, 219]
click at [921, 309] on div "< iframe src = "https://www.google.com/maps/d/u/0/embed?mid=1PkYvAJQ-5EAGE8xJB5…" at bounding box center [904, 394] width 704 height 179
paste textarea "**********"
type textarea "**********"
click at [1105, 481] on button "Update" at bounding box center [1103, 484] width 41 height 14
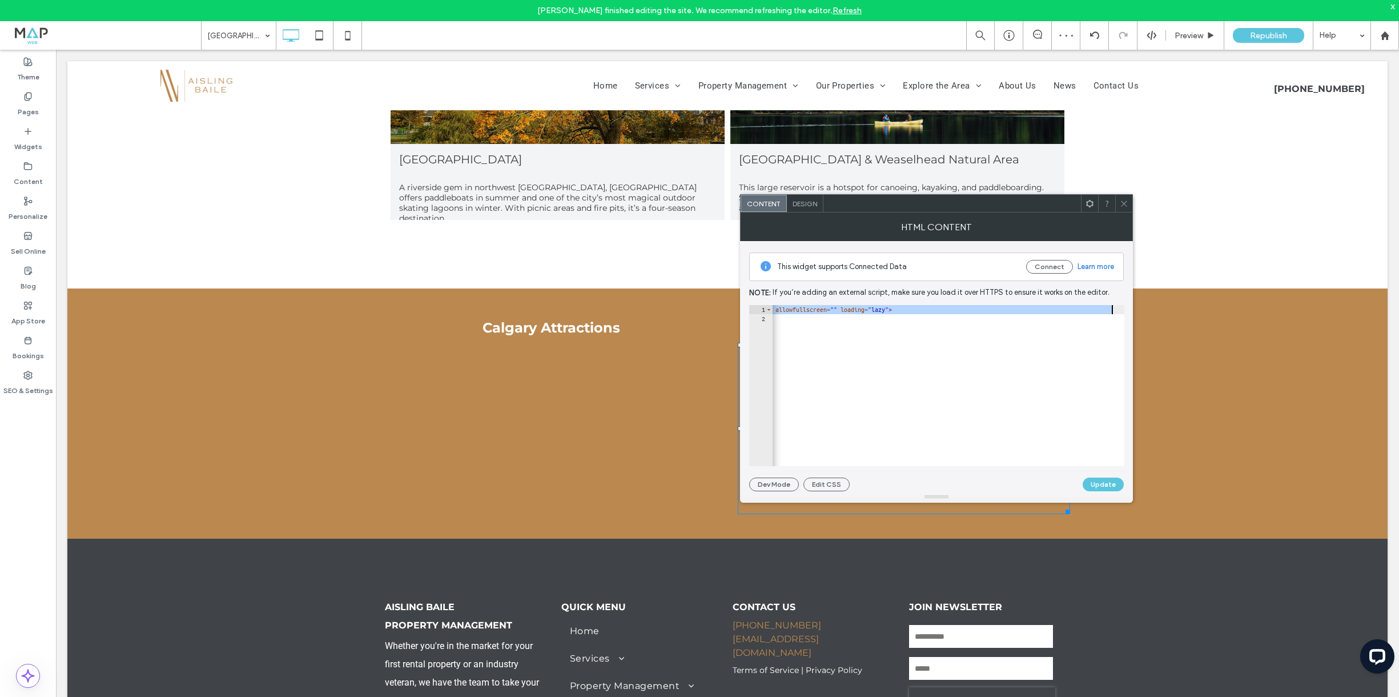
scroll to position [0, 471]
drag, startPoint x: 830, startPoint y: 310, endPoint x: 855, endPoint y: 337, distance: 37.2
click at [789, 308] on div "< iframe src = "https://www.google.com/maps/d/u/0/embed?mid=1PkYvAJQ-5EAGE8xJB5…" at bounding box center [713, 394] width 823 height 179
paste textarea "Cursor at row 1"
type textarea "**********"
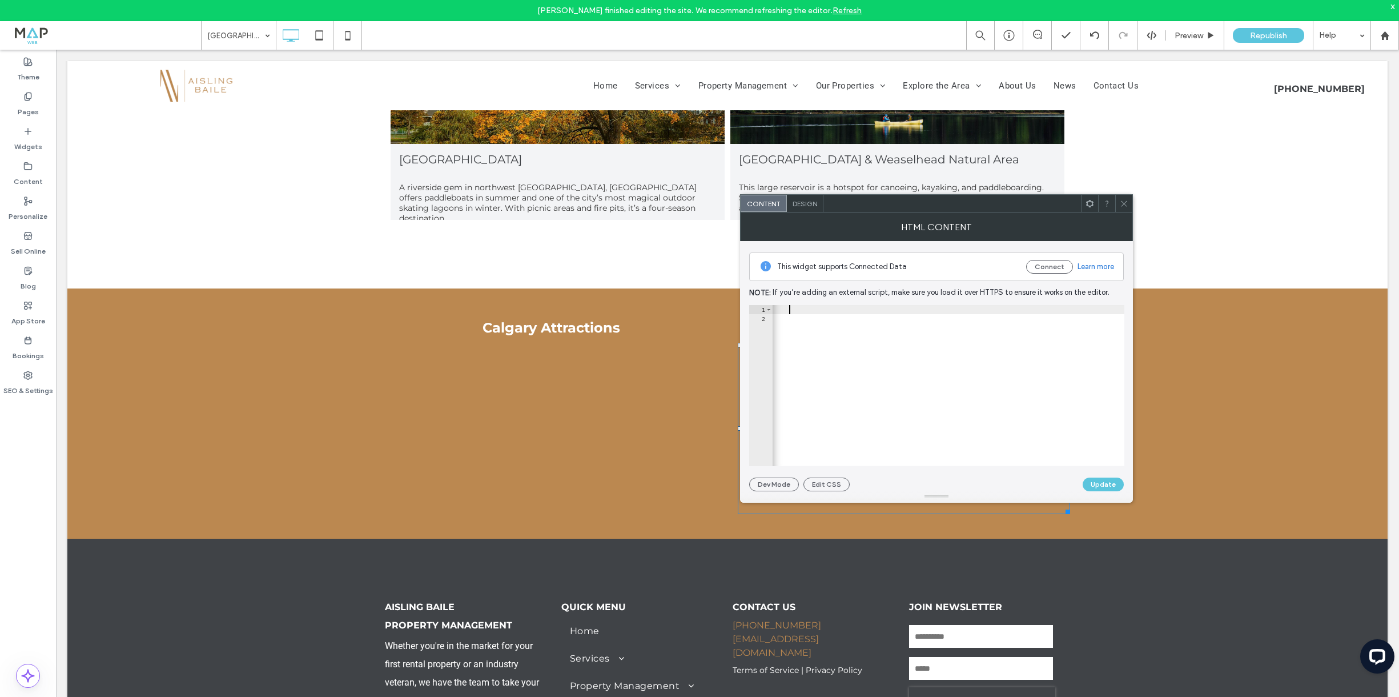
scroll to position [0, 437]
drag, startPoint x: 947, startPoint y: 485, endPoint x: 1079, endPoint y: 495, distance: 132.8
click at [947, 485] on div "Dev Mode Edit CSS Update" at bounding box center [936, 484] width 375 height 14
click at [1108, 482] on button "Update" at bounding box center [1103, 484] width 41 height 14
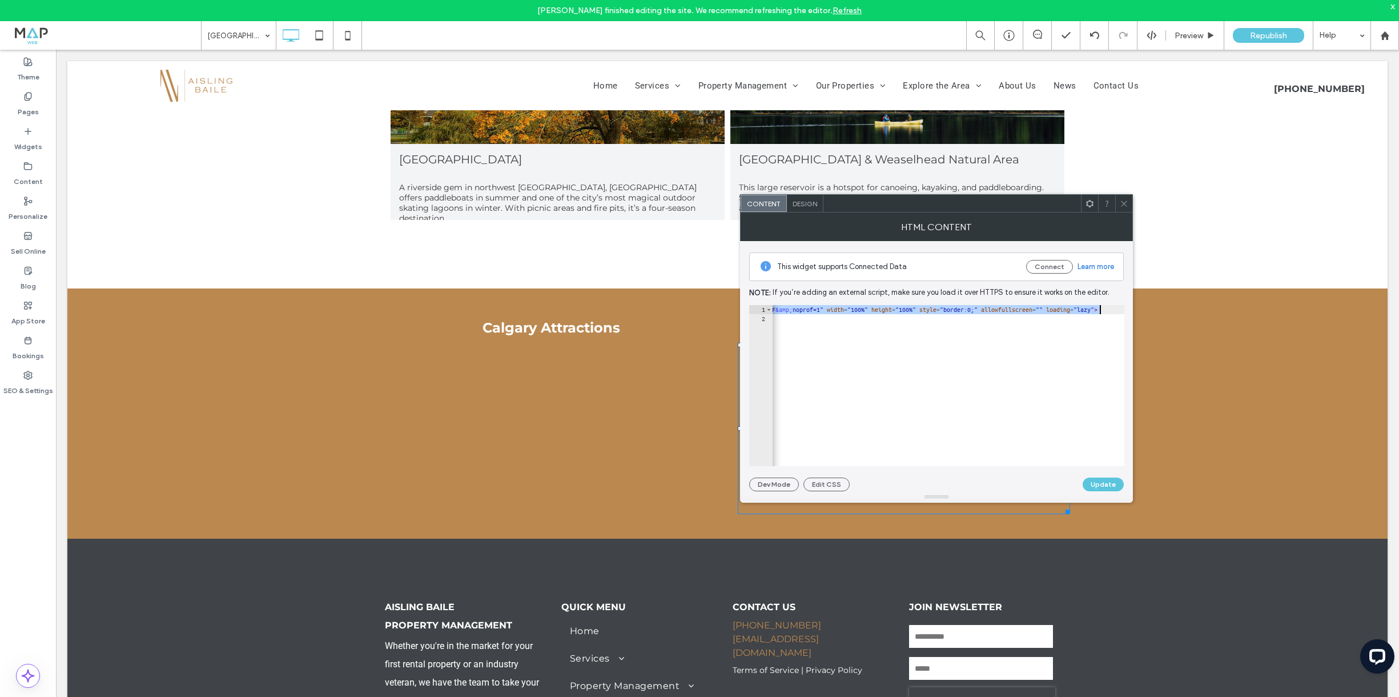
drag, startPoint x: 827, startPoint y: 310, endPoint x: 1131, endPoint y: 384, distance: 312.0
click at [1098, 307] on div "< iframe src = "https://www.google.com/maps/d/u/0/embed?mid=1PkYvAJQ-5EAGE8xJB5…" at bounding box center [1023, 394] width 823 height 179
paste textarea "Cursor at row 1"
type textarea "**********"
click at [1109, 487] on button "Update" at bounding box center [1103, 484] width 41 height 14
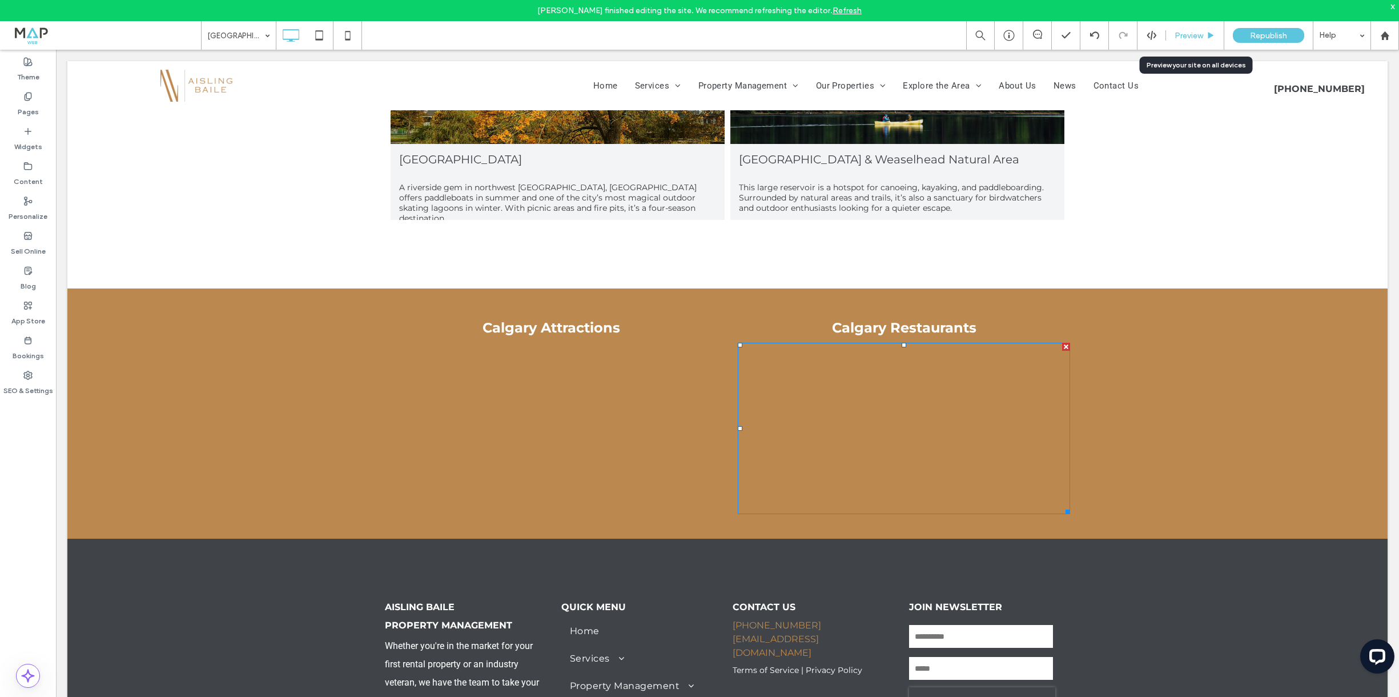
click at [1181, 35] on span "Preview" at bounding box center [1189, 36] width 29 height 10
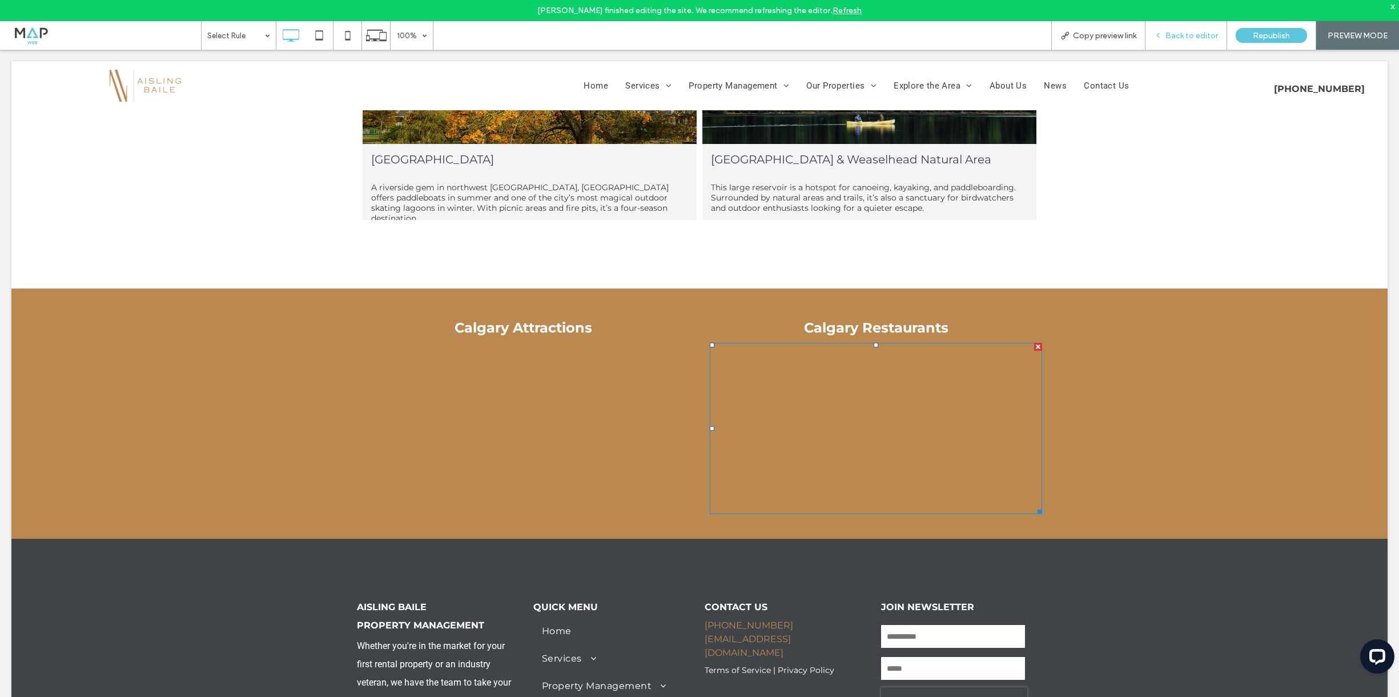
click at [1180, 43] on div "Back to editor" at bounding box center [1187, 35] width 82 height 29
click at [1191, 36] on span "Back to editor" at bounding box center [1192, 36] width 53 height 10
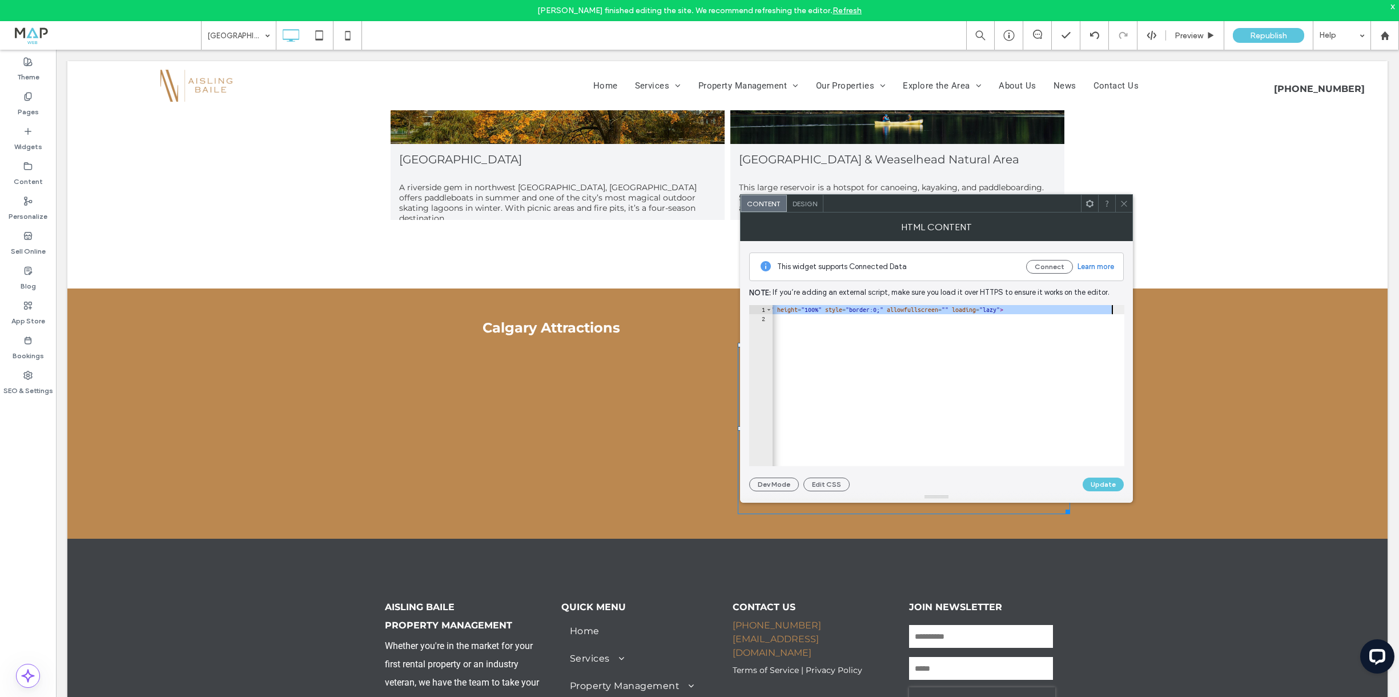
scroll to position [0, 320]
drag, startPoint x: 838, startPoint y: 308, endPoint x: 912, endPoint y: 378, distance: 101.8
click at [869, 307] on div "< iframe src = "https://www.google.com/maps/d/embed?mid=1PkYvAJQ-5EAGE8xJB5cgmg…" at bounding box center [828, 394] width 753 height 179
paste textarea "*********"
click at [942, 476] on div "**********" at bounding box center [936, 366] width 375 height 250
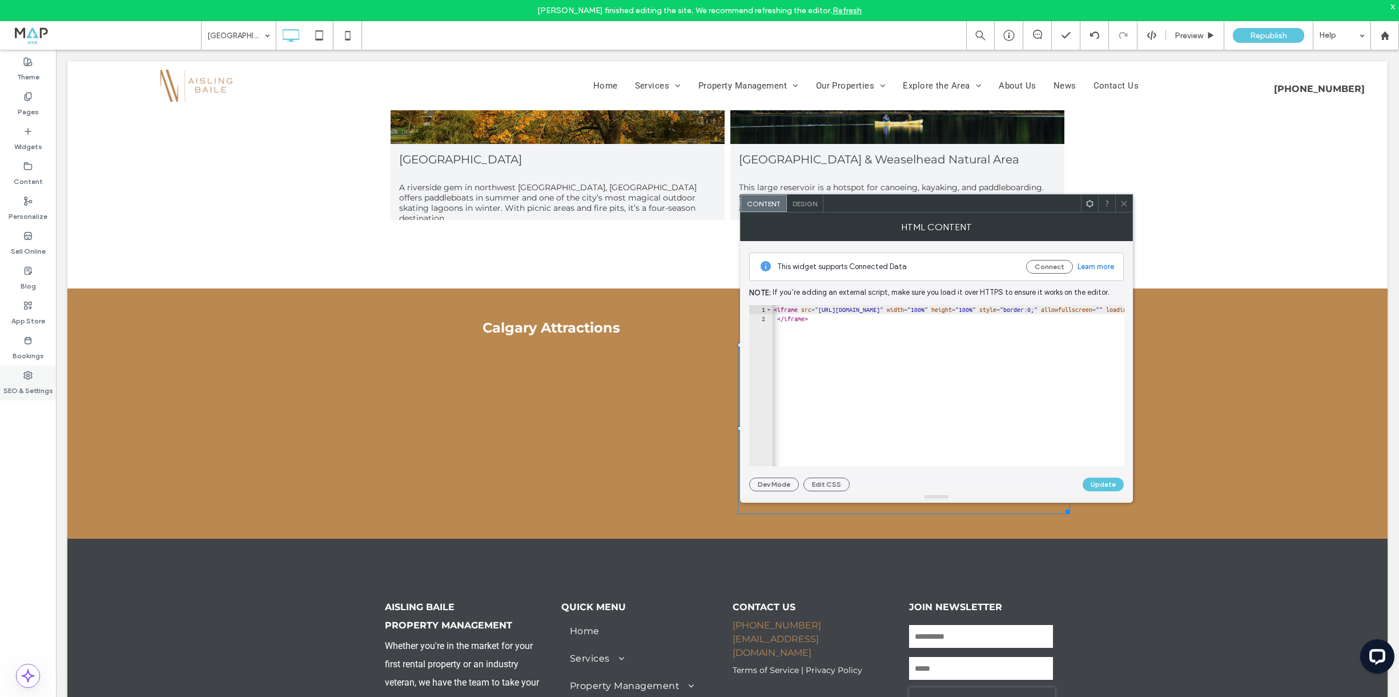
scroll to position [0, 0]
type textarea "*********"
click at [827, 322] on div "< iframe src = "https://www.google.com/maps/d/u/0/embed?mid=1PkYvAJQ-5EAGE8xJB5…" at bounding box center [1166, 394] width 790 height 179
paste textarea "*"
click at [887, 375] on div "< iframe src = "https://www.google.com/maps/d/u/0/embed?mid=1PkYvAJQ-5EAGE8xJB5…" at bounding box center [1167, 394] width 790 height 179
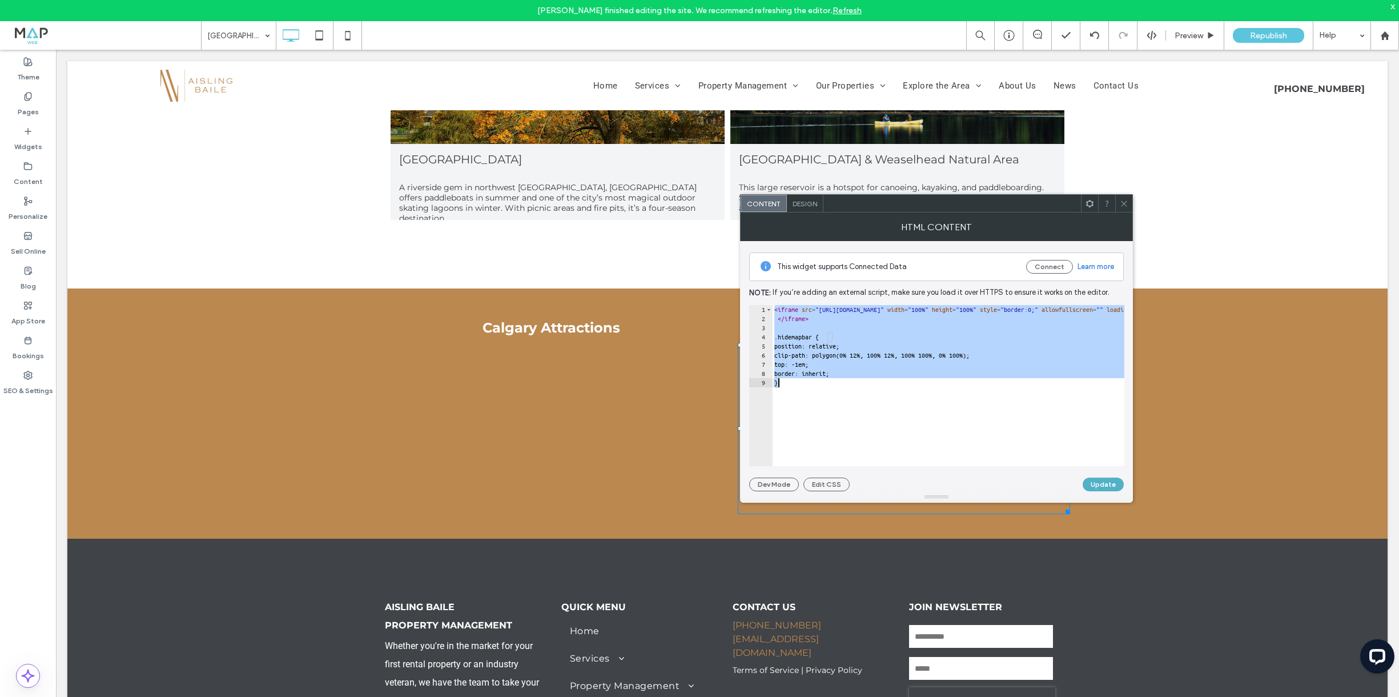
type textarea "**********"
click at [1103, 482] on button "Update" at bounding box center [1103, 484] width 41 height 14
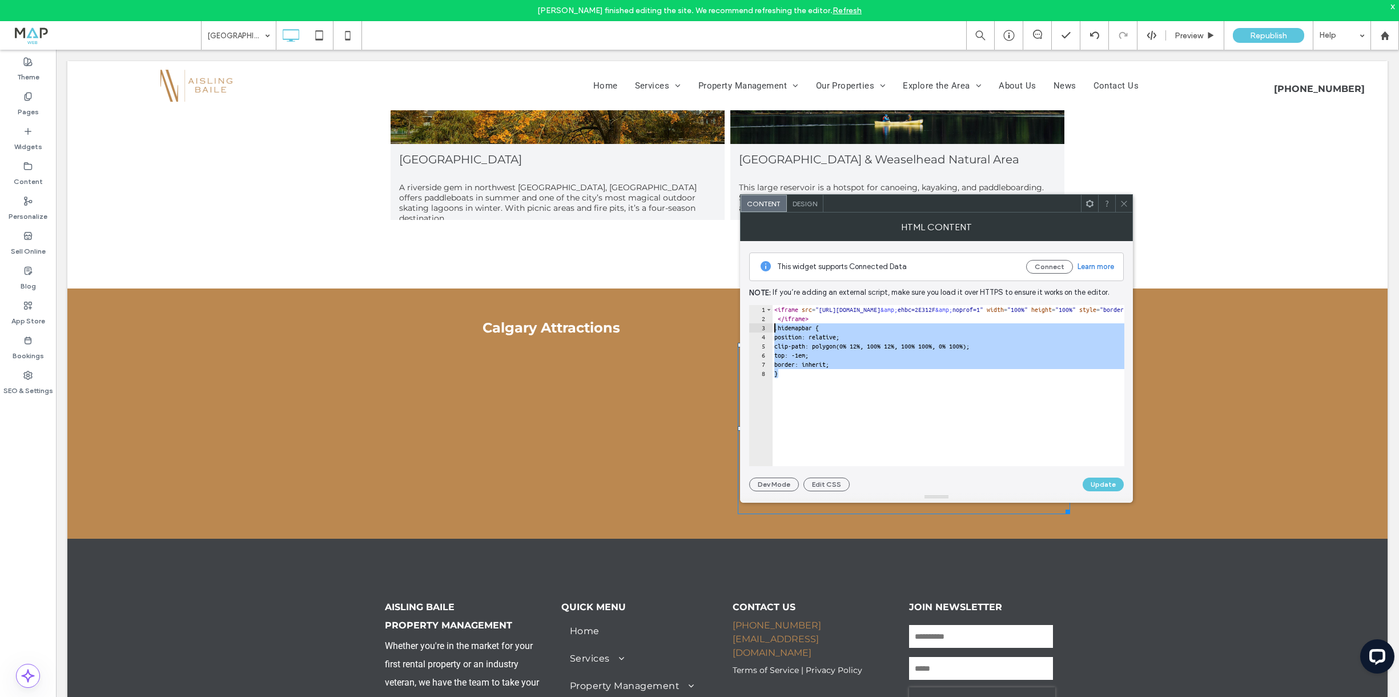
drag, startPoint x: 786, startPoint y: 377, endPoint x: 767, endPoint y: 329, distance: 51.0
click at [767, 329] on div "* 1 2 3 4 5 6 7 8 < iframe src = "https://www.google.com/maps/d/u/0/embed?mid=1…" at bounding box center [936, 385] width 375 height 161
type textarea "**********"
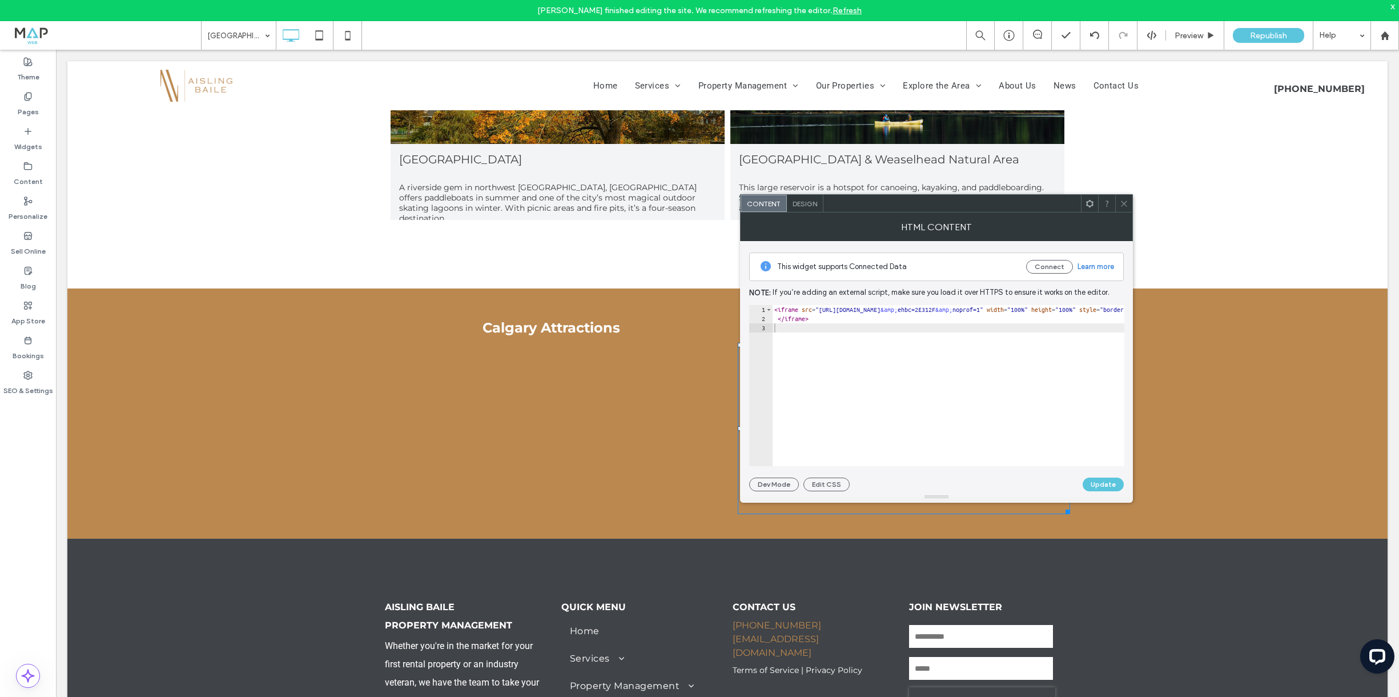
click at [1091, 206] on use at bounding box center [1089, 202] width 7 height 7
click at [972, 385] on div "< iframe src = "https://www.google.com/maps/d/u/0/embed?mid=1PkYvAJQ-5EAGE8xJB5…" at bounding box center [1183, 394] width 823 height 179
click at [825, 489] on button "Edit CSS" at bounding box center [826, 484] width 46 height 14
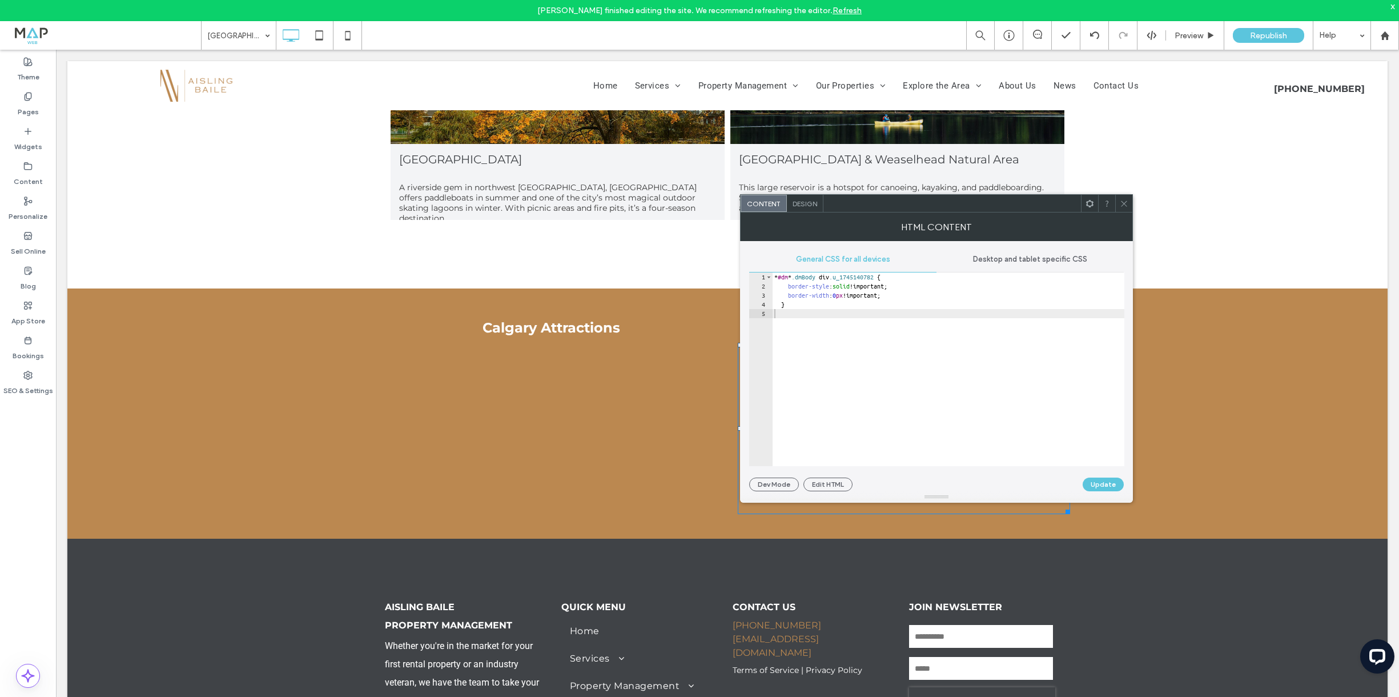
click at [799, 315] on div "* #dm * .dmBody div .u_1745140782 { border-style : solid !important; border-wid…" at bounding box center [948, 378] width 352 height 212
paste textarea "*"
type textarea "*"
drag, startPoint x: 900, startPoint y: 482, endPoint x: 890, endPoint y: 483, distance: 10.3
click at [899, 482] on div "Dev Mode Edit HTML Update" at bounding box center [936, 484] width 375 height 14
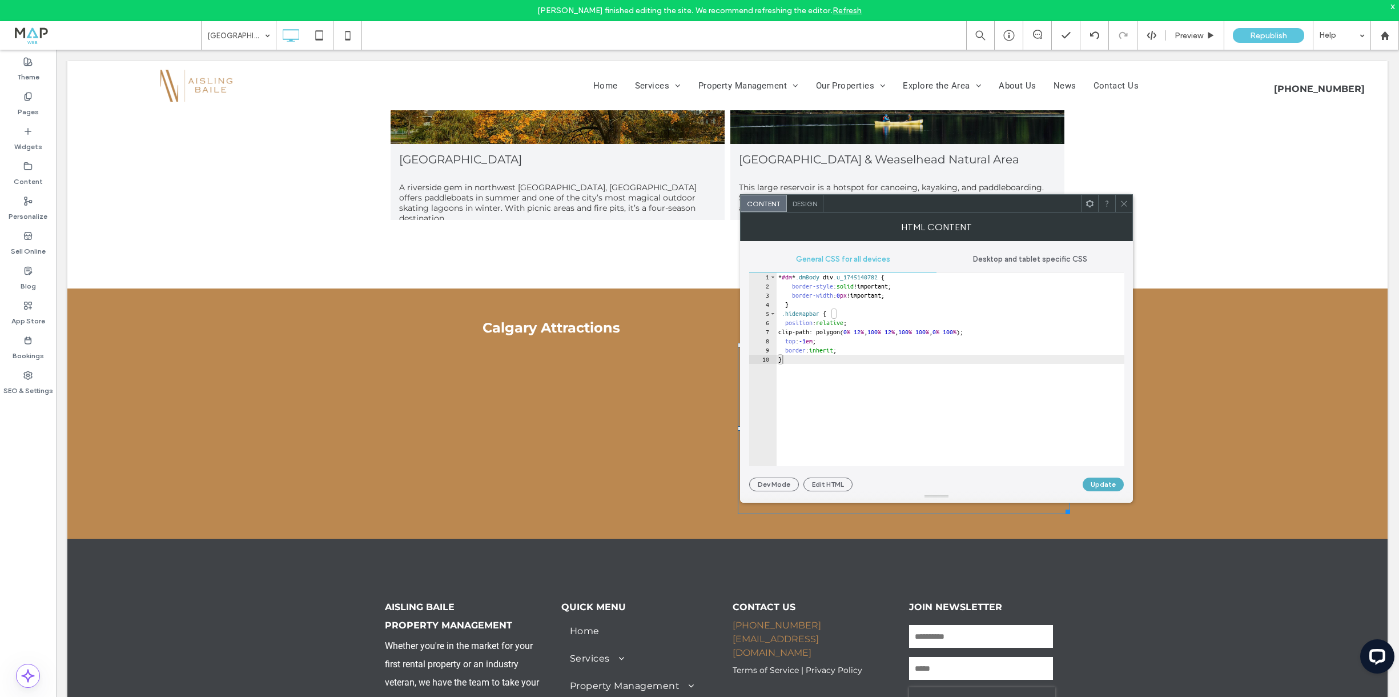
click at [1094, 484] on button "Update" at bounding box center [1103, 484] width 41 height 14
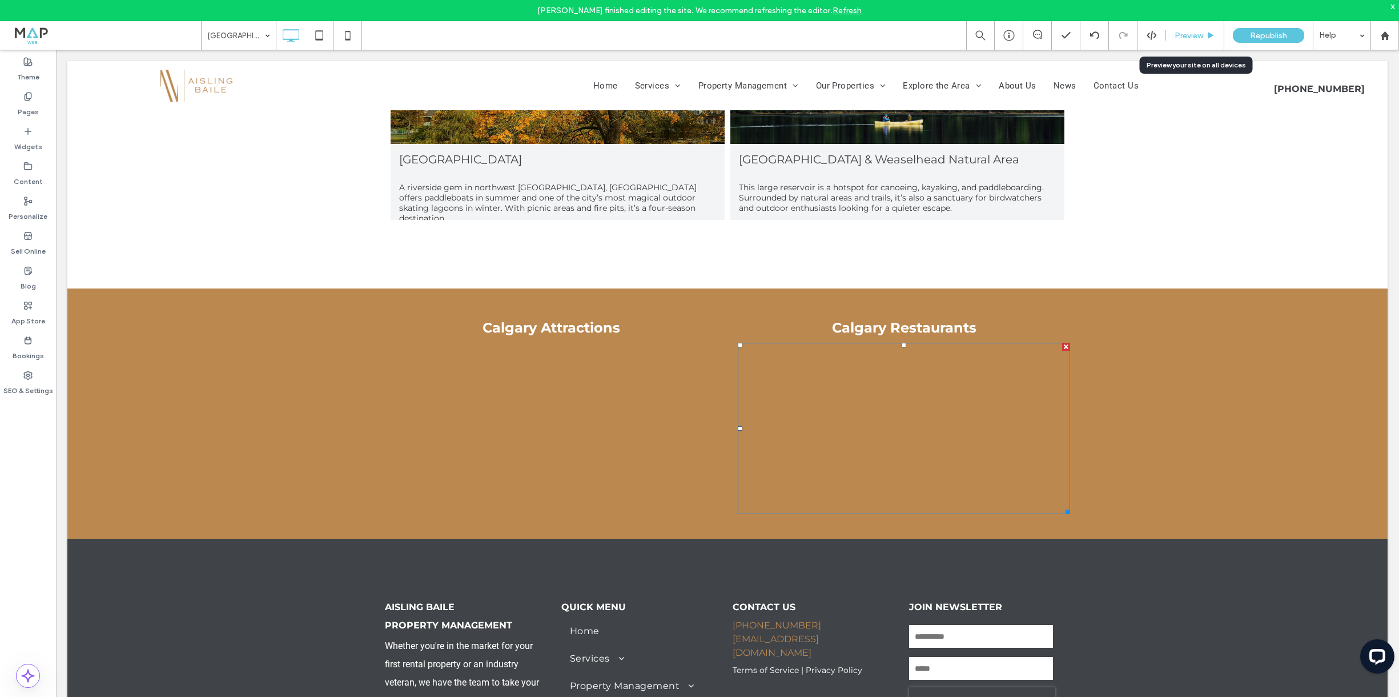
click at [1207, 37] on icon at bounding box center [1211, 35] width 9 height 9
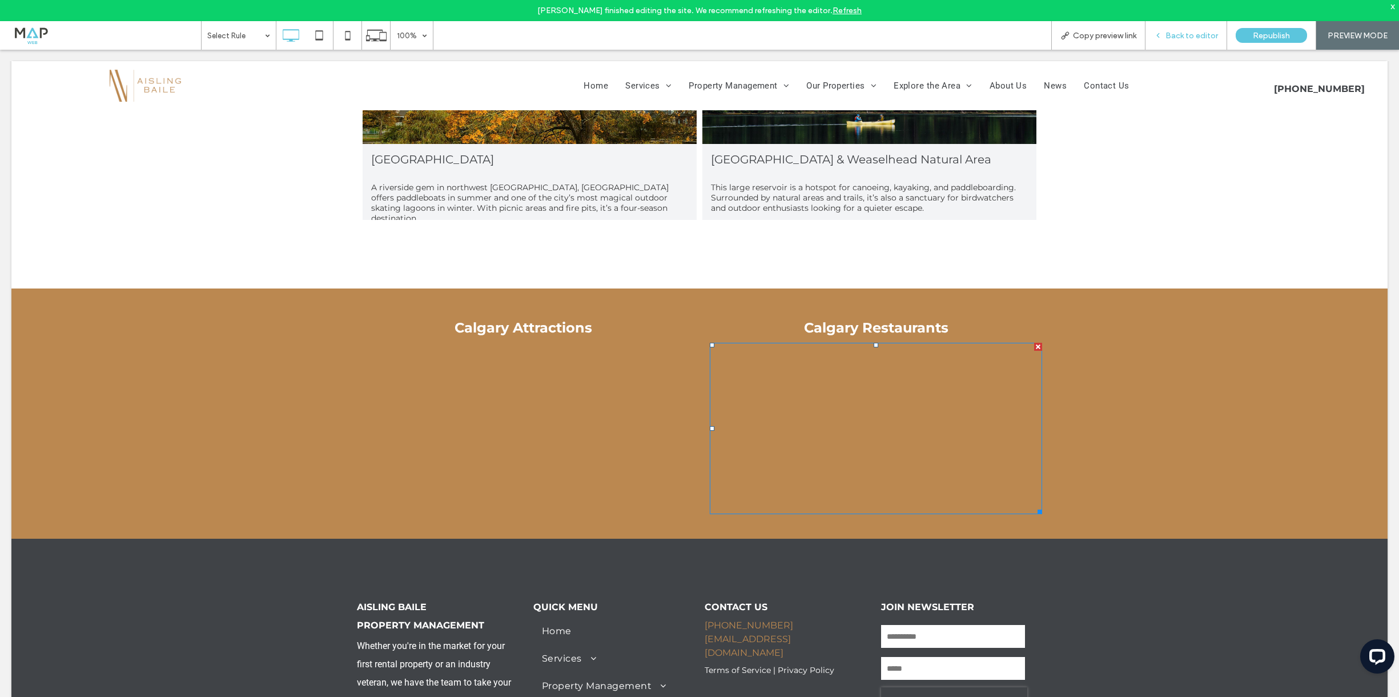
click at [1169, 35] on span "Back to editor" at bounding box center [1192, 36] width 53 height 10
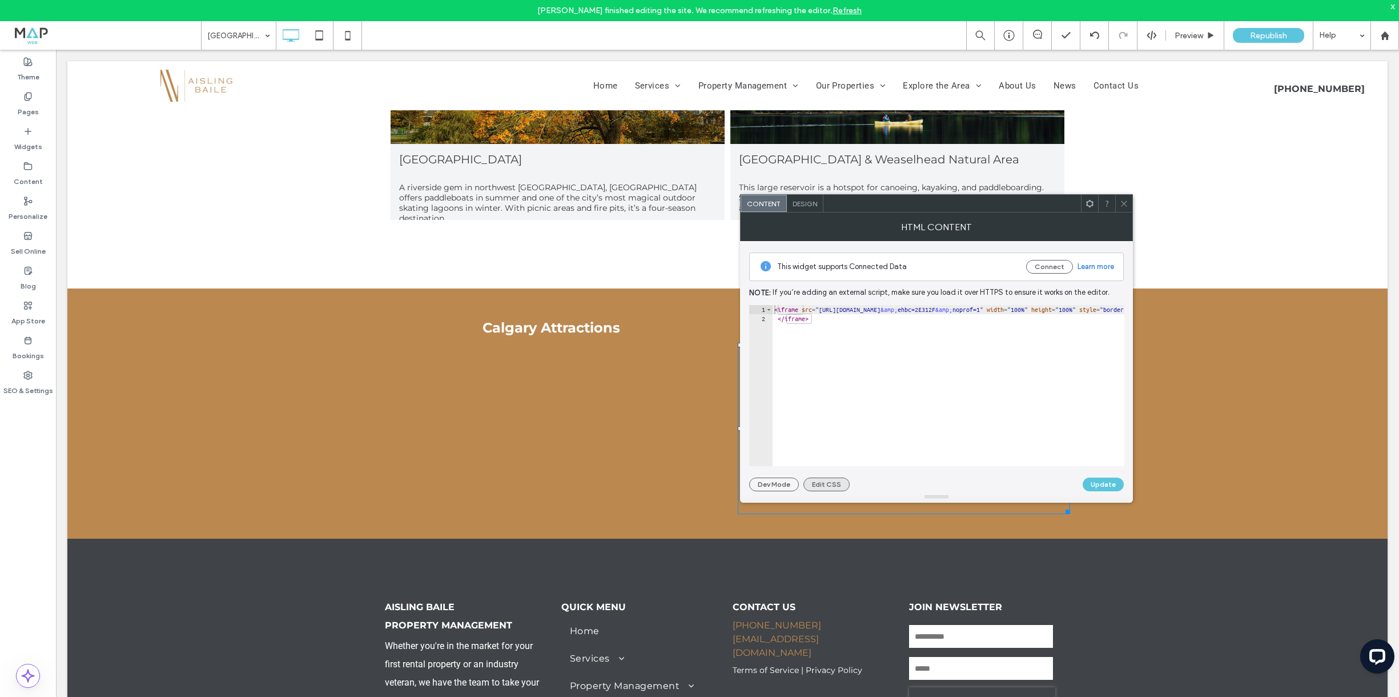
click at [833, 482] on button "Edit CSS" at bounding box center [826, 484] width 46 height 14
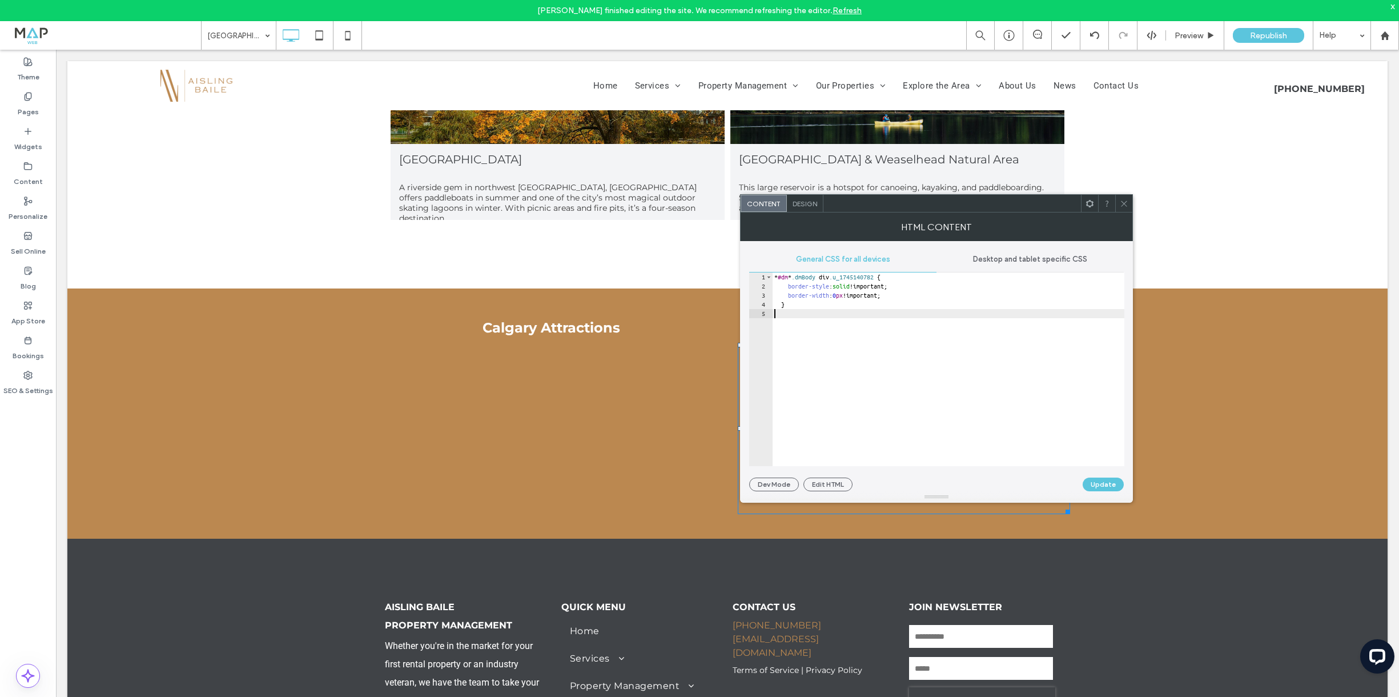
click at [796, 315] on div "* #dm * .dmBody div .u_1745140782 { border-style : solid !important; border-wid…" at bounding box center [948, 378] width 352 height 212
paste textarea "*"
type textarea "*"
click at [894, 489] on div "Dev Mode Edit HTML Update" at bounding box center [936, 484] width 375 height 14
click at [1107, 485] on button "Update" at bounding box center [1103, 484] width 41 height 14
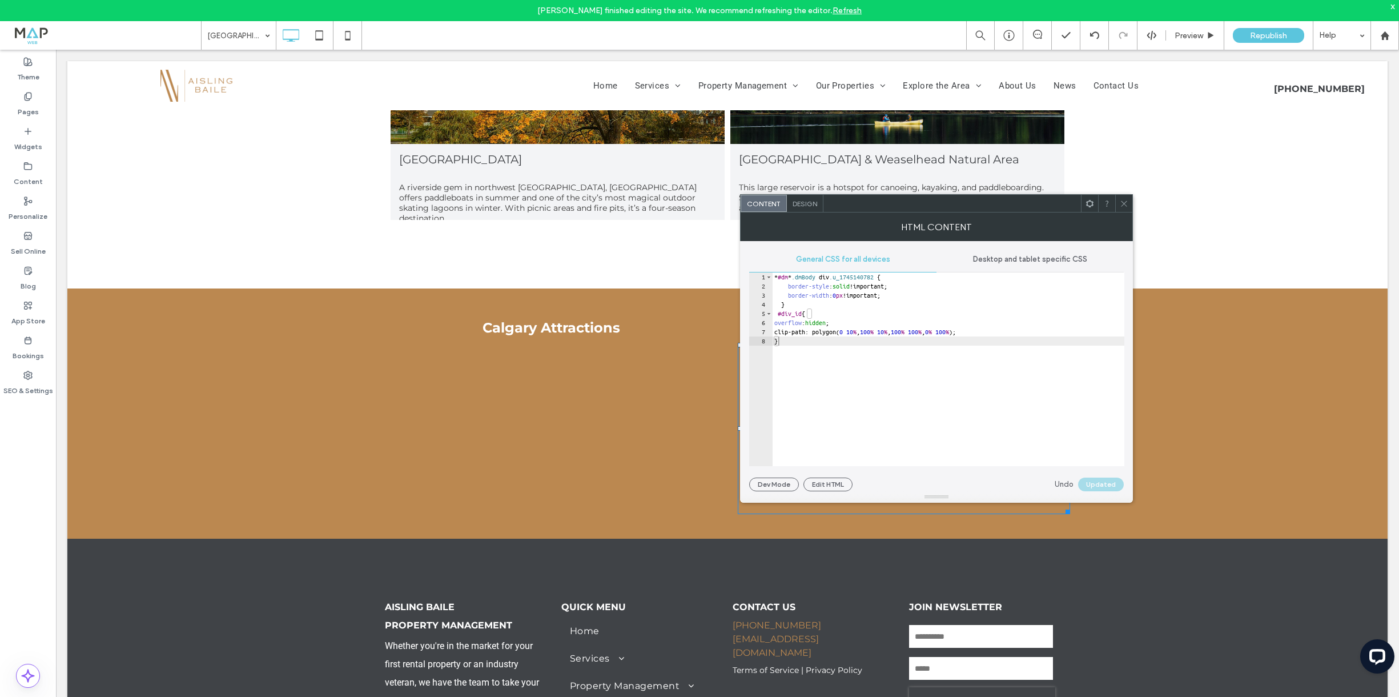
drag, startPoint x: 836, startPoint y: 483, endPoint x: 902, endPoint y: 488, distance: 65.8
click at [836, 483] on button "Edit HTML" at bounding box center [827, 484] width 49 height 14
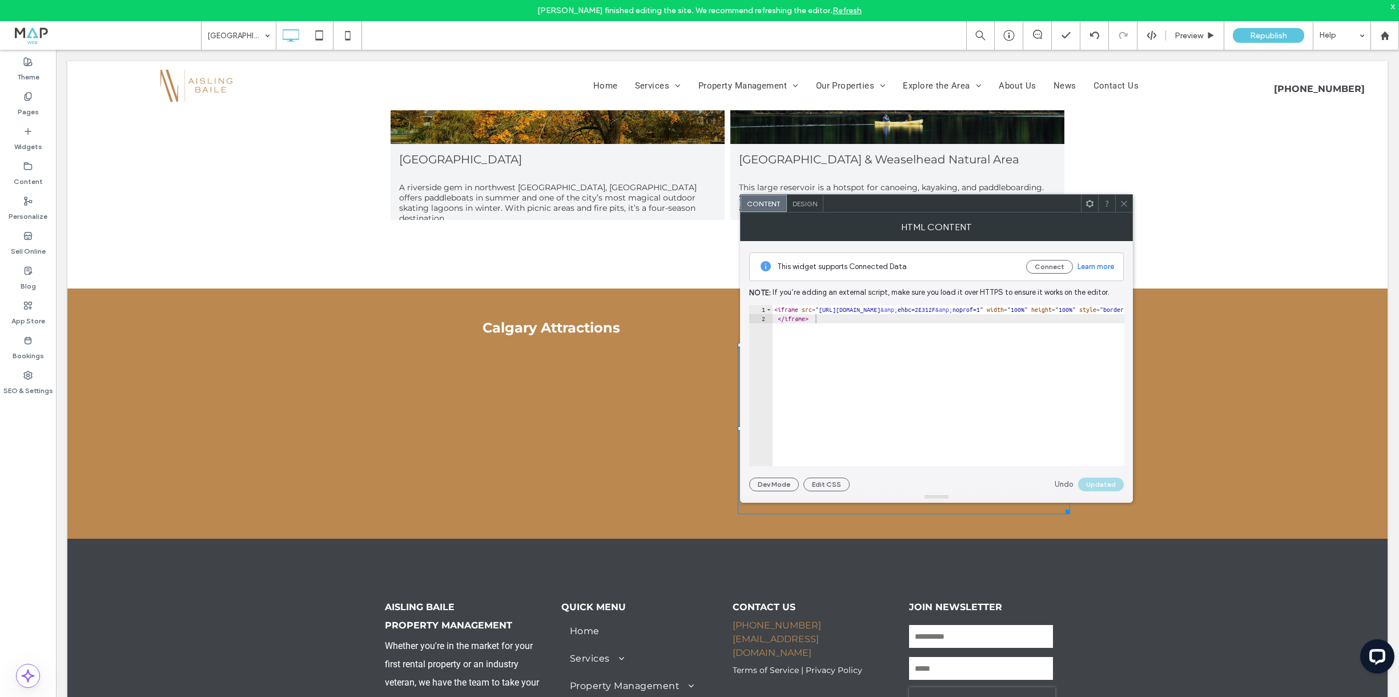
click at [1026, 493] on div at bounding box center [936, 496] width 393 height 11
click at [1119, 202] on div at bounding box center [1123, 203] width 17 height 17
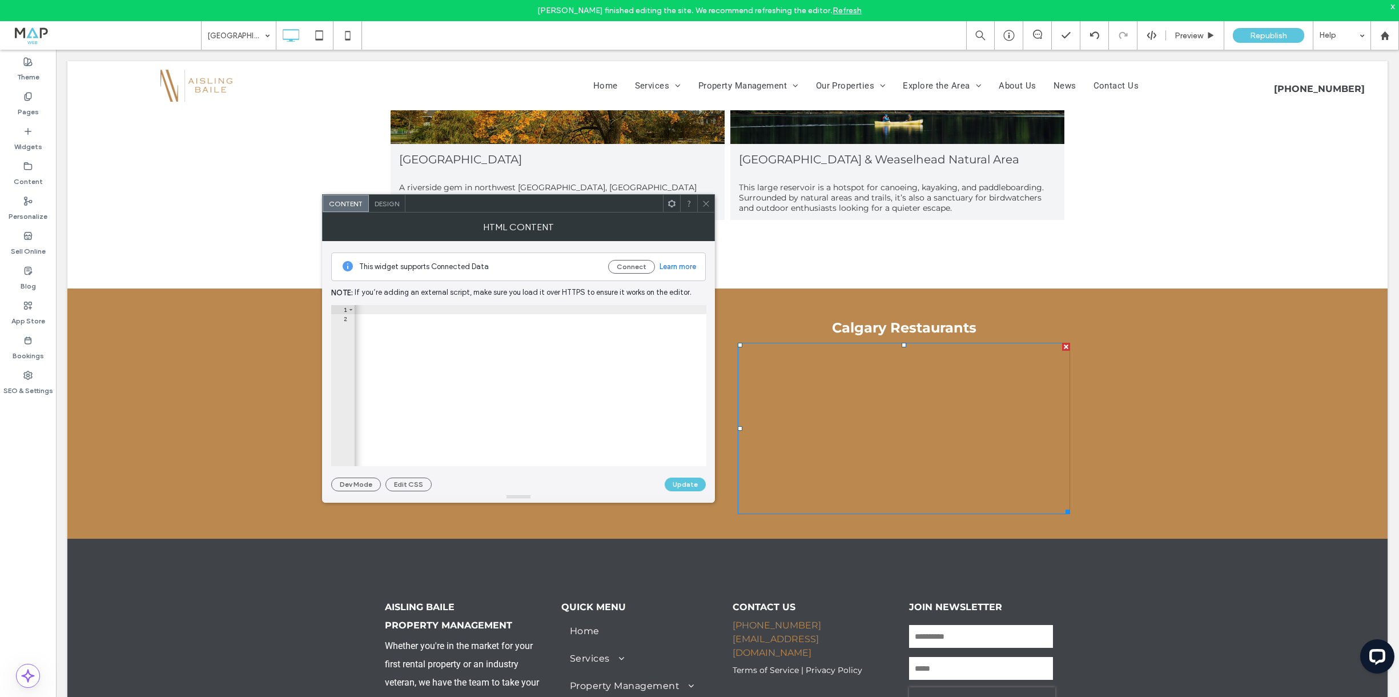
scroll to position [0, 670]
click at [710, 202] on div at bounding box center [705, 203] width 17 height 17
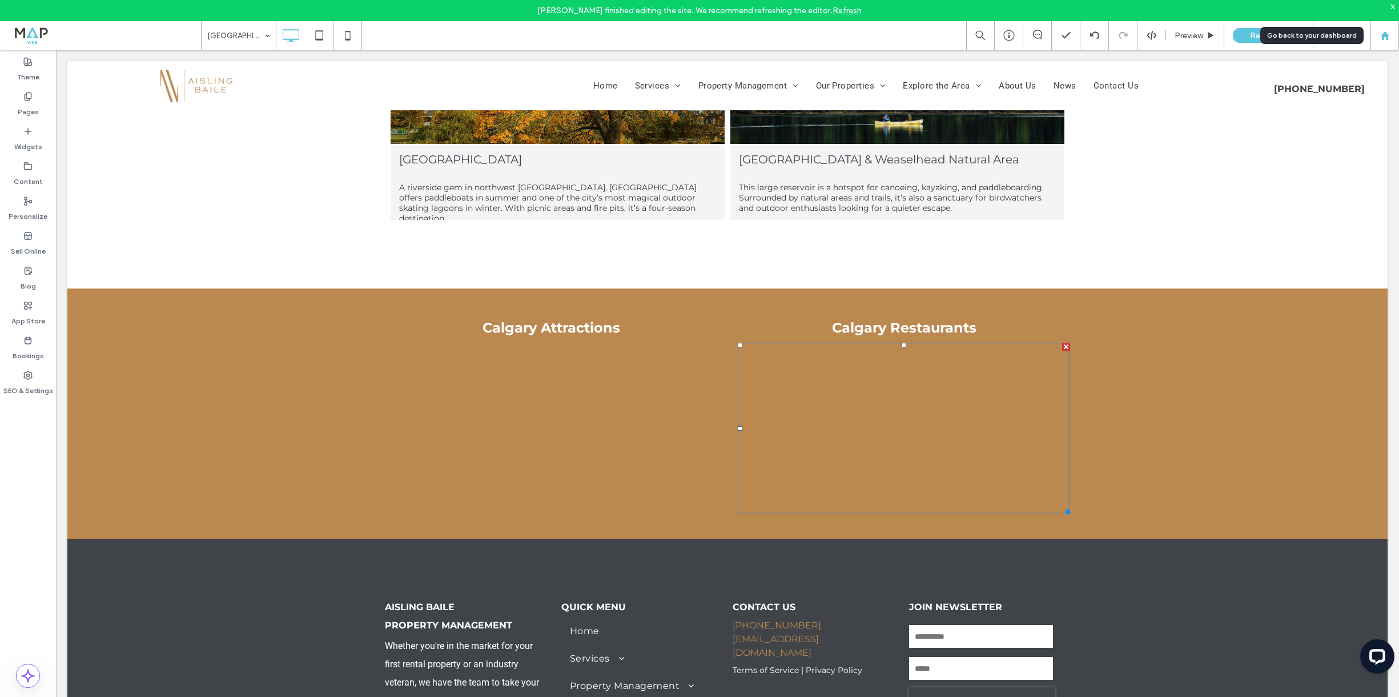
click at [1374, 39] on div at bounding box center [1384, 36] width 27 height 10
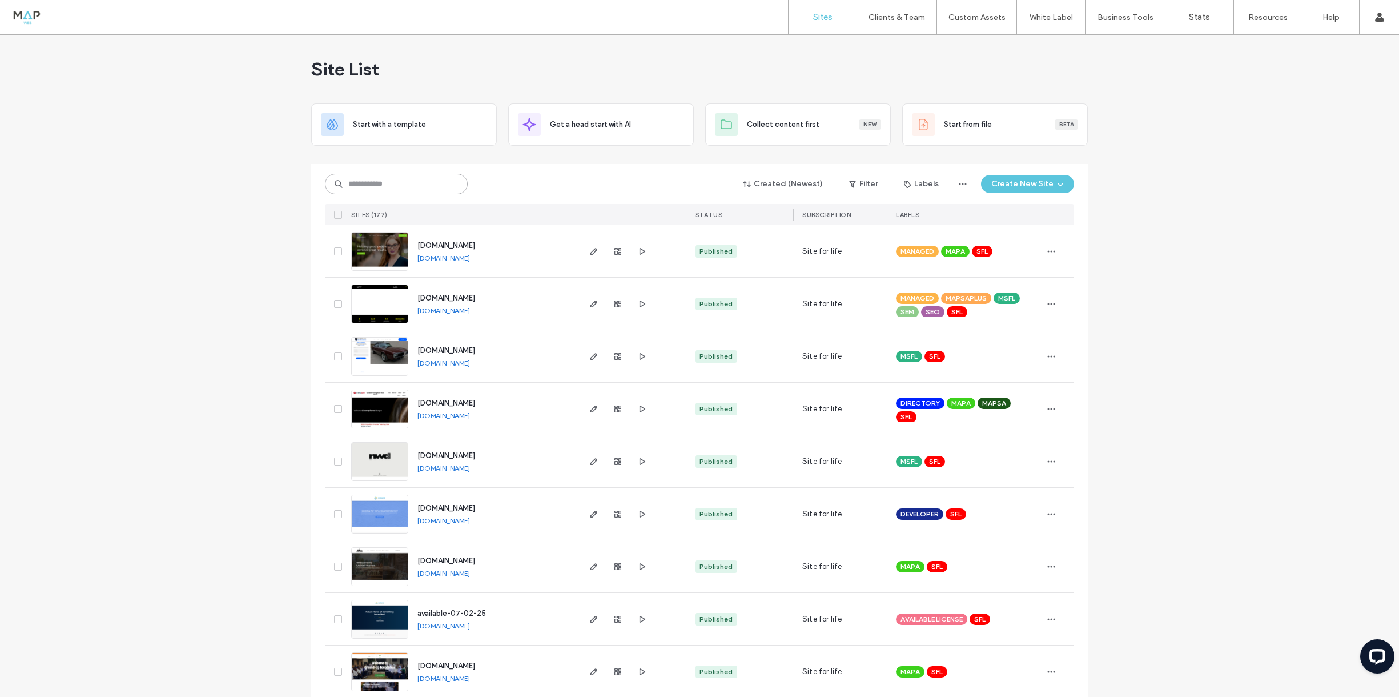
click at [379, 182] on input at bounding box center [396, 184] width 143 height 21
type input "********"
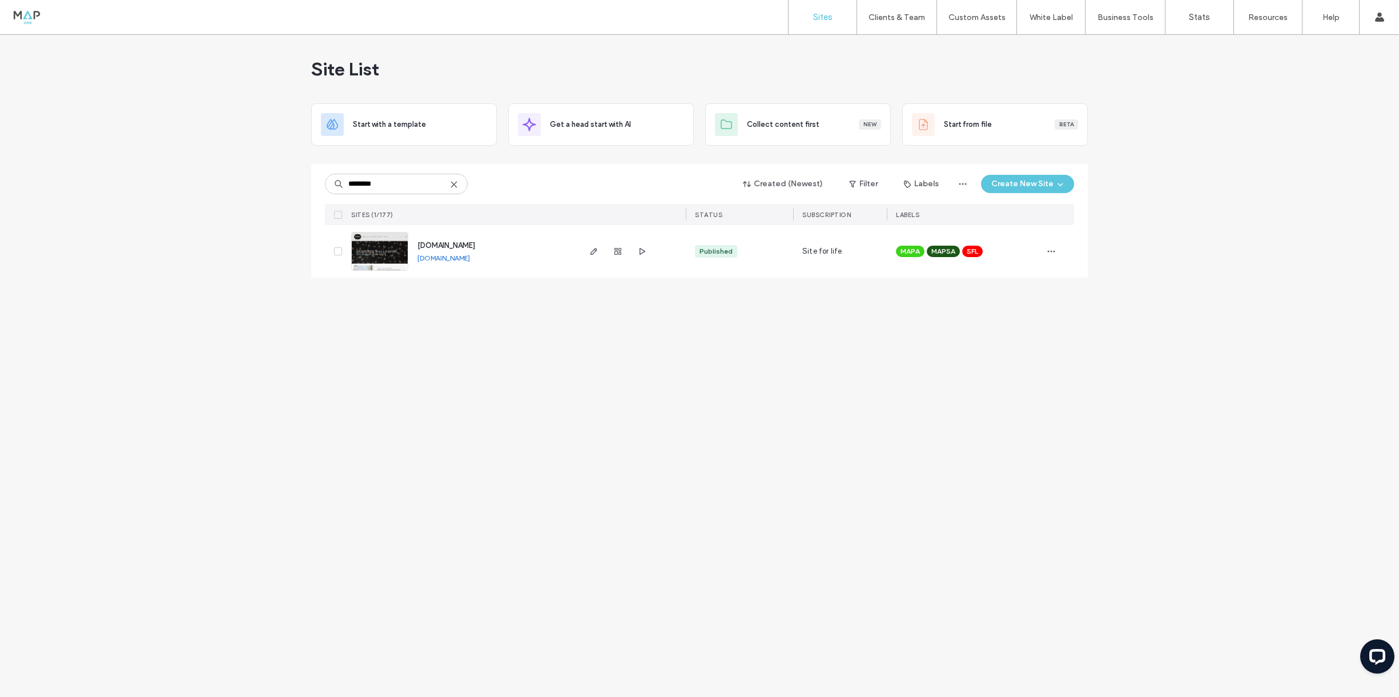
click at [377, 256] on img at bounding box center [380, 271] width 56 height 78
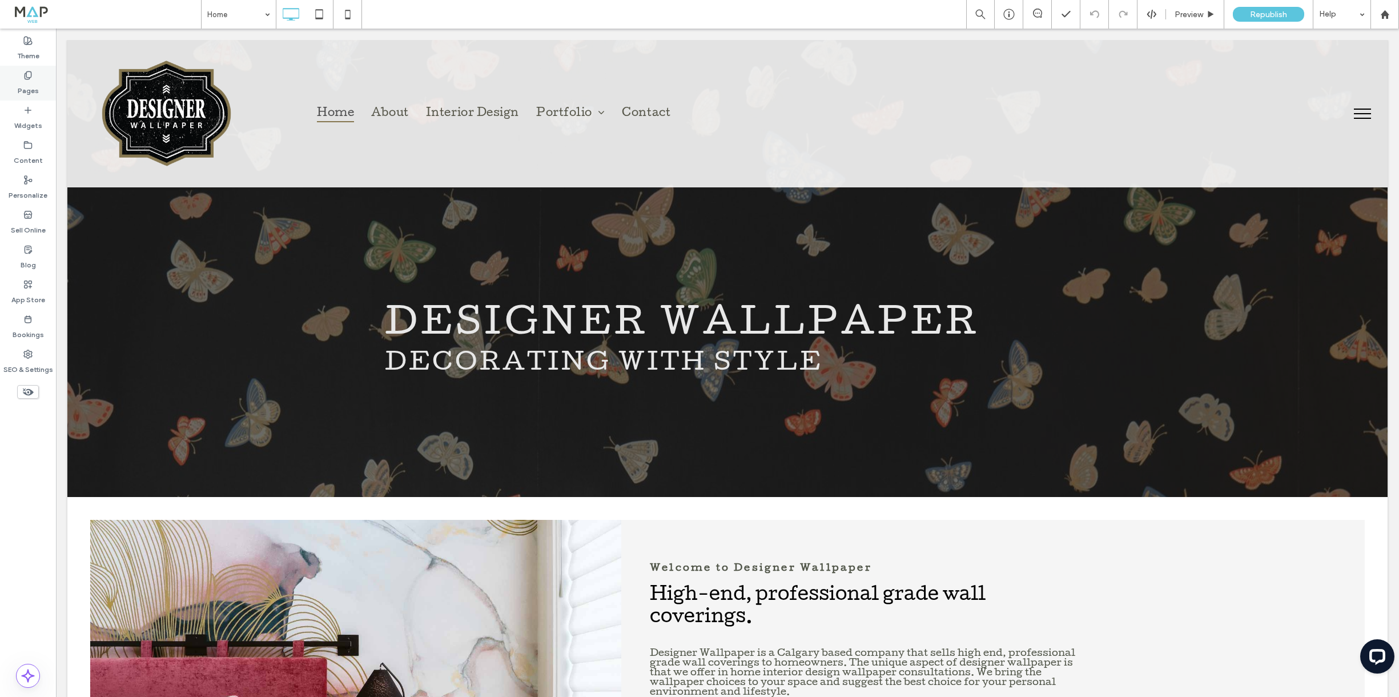
click at [34, 92] on label "Pages" at bounding box center [28, 88] width 21 height 16
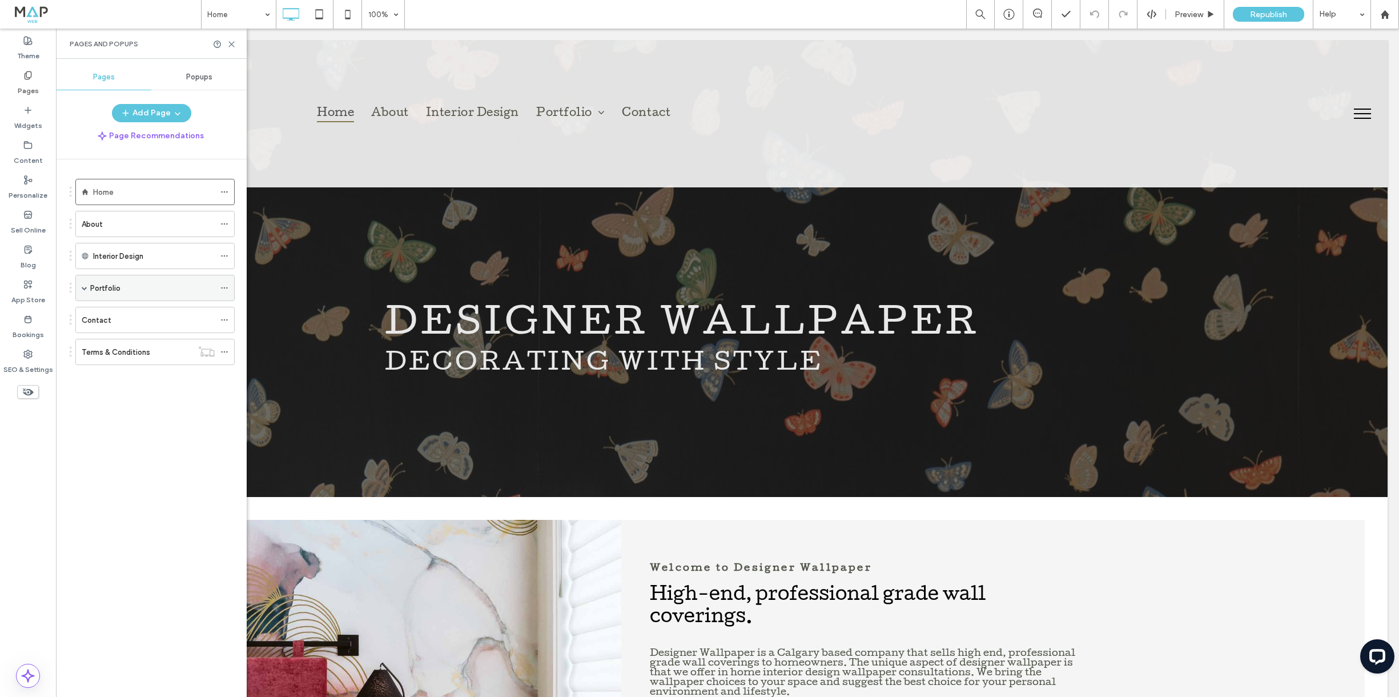
click at [85, 288] on span at bounding box center [85, 288] width 6 height 6
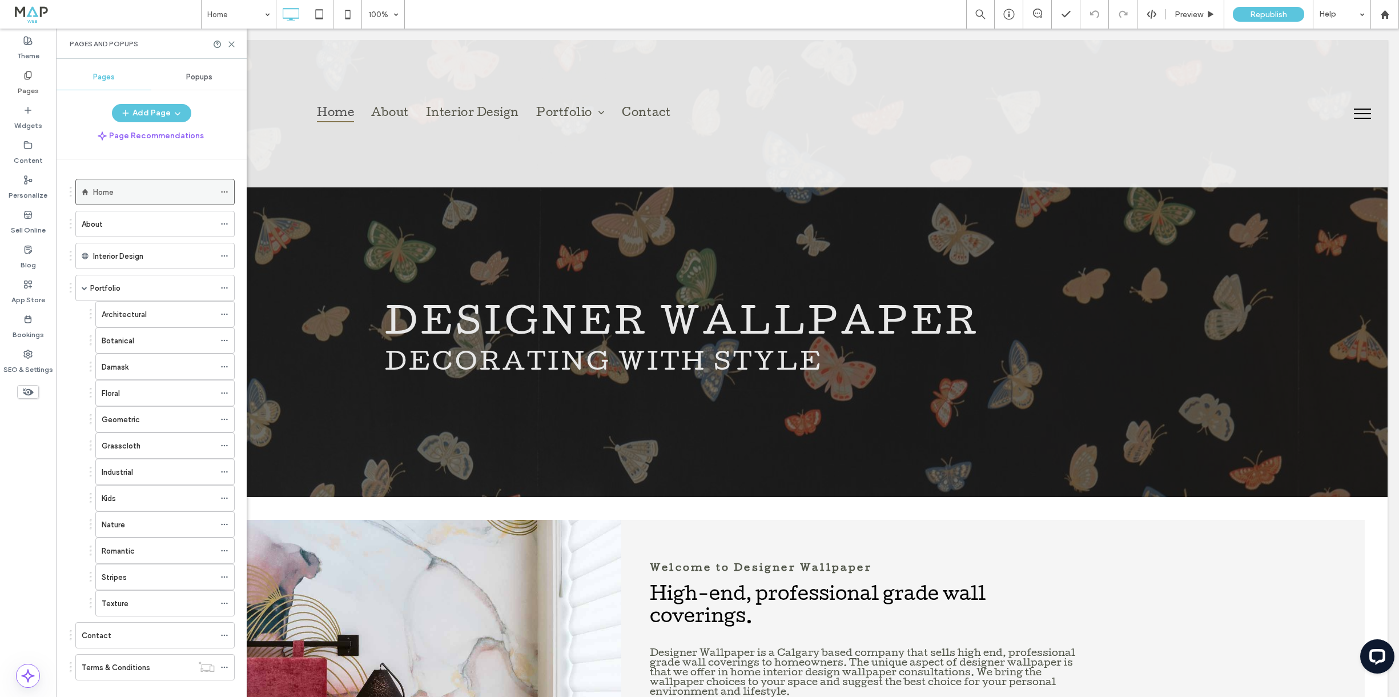
drag, startPoint x: 85, startPoint y: 287, endPoint x: 114, endPoint y: 198, distance: 93.4
click at [85, 287] on span at bounding box center [85, 288] width 6 height 6
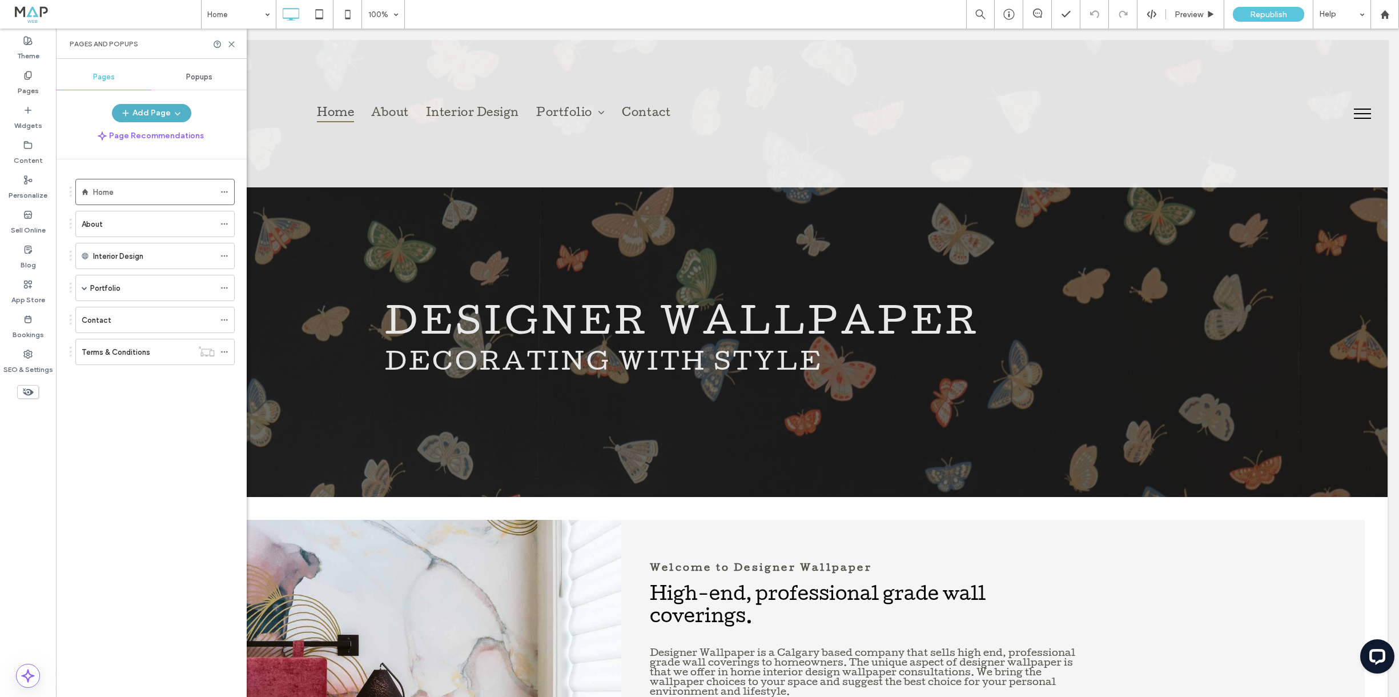
click at [146, 112] on button "Add Page" at bounding box center [151, 113] width 79 height 18
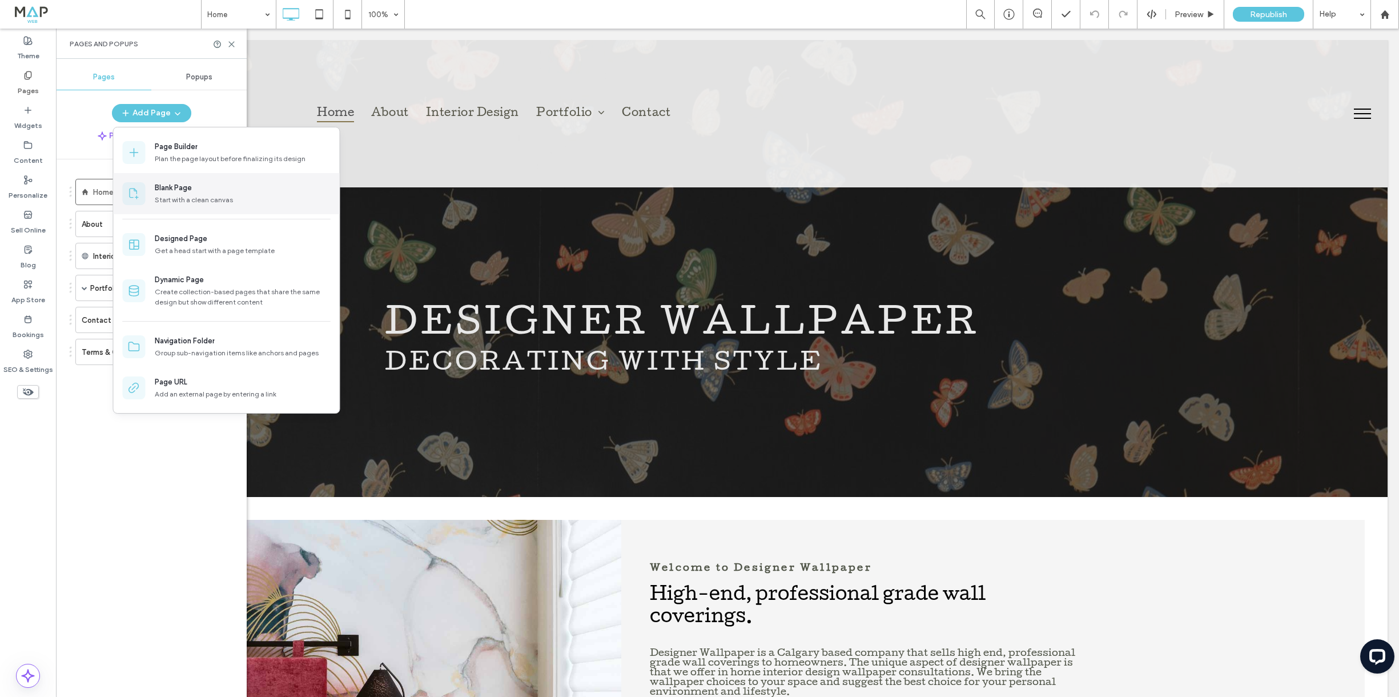
click at [194, 199] on div "Start with a clean canvas" at bounding box center [243, 200] width 176 height 10
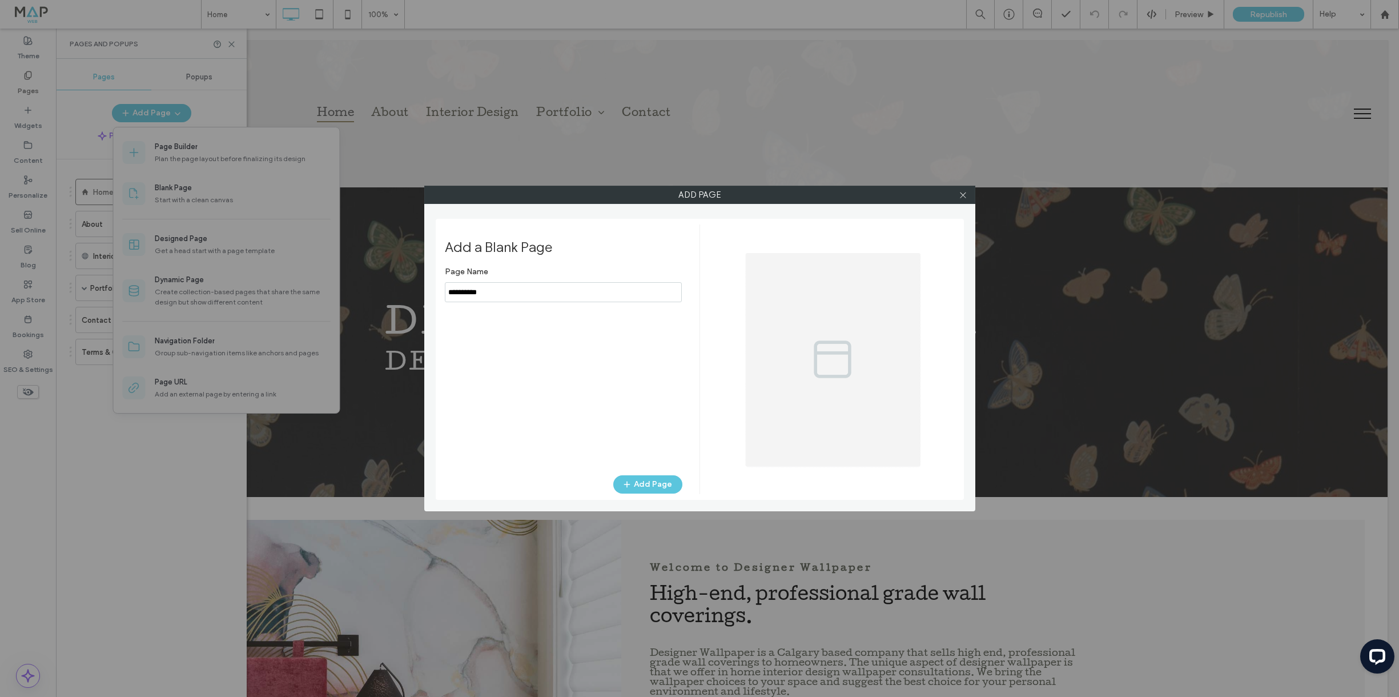
drag, startPoint x: 448, startPoint y: 288, endPoint x: 458, endPoint y: 290, distance: 10.0
click at [449, 288] on input "notEmpty" at bounding box center [563, 292] width 237 height 20
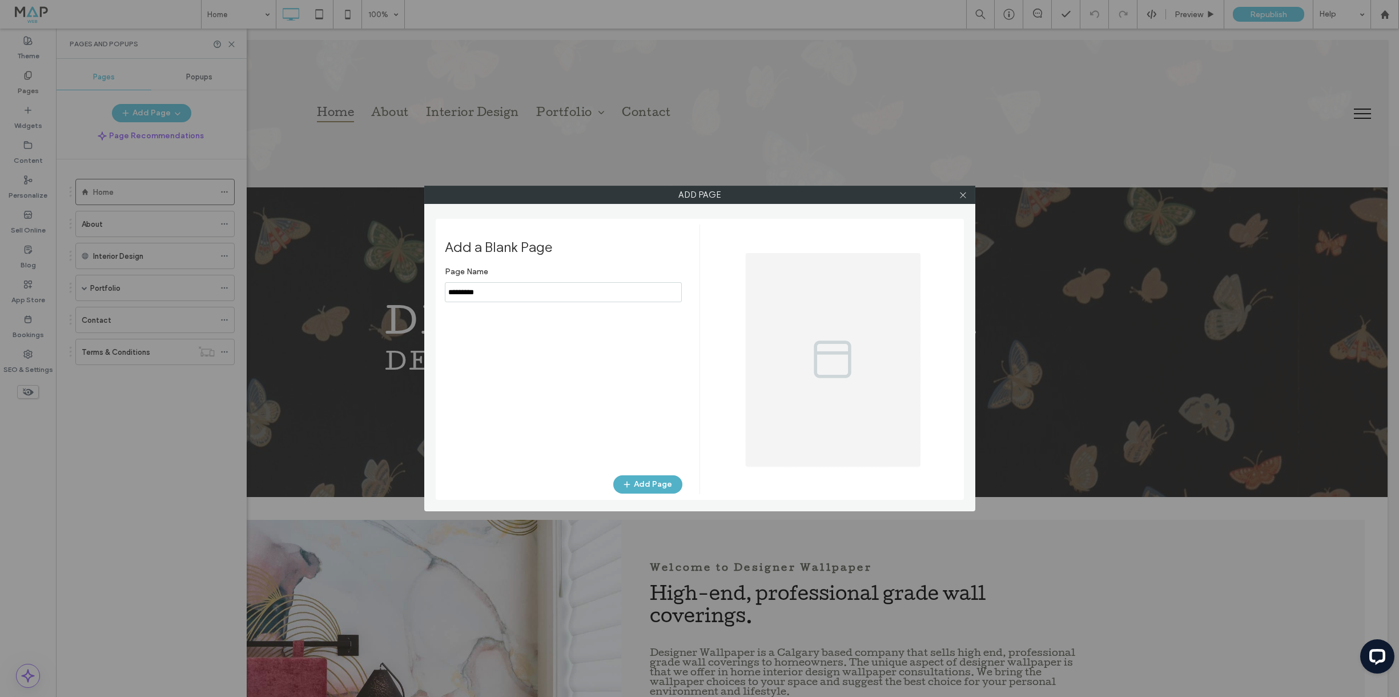
type input "*********"
click at [652, 480] on button "Add Page" at bounding box center [647, 484] width 69 height 18
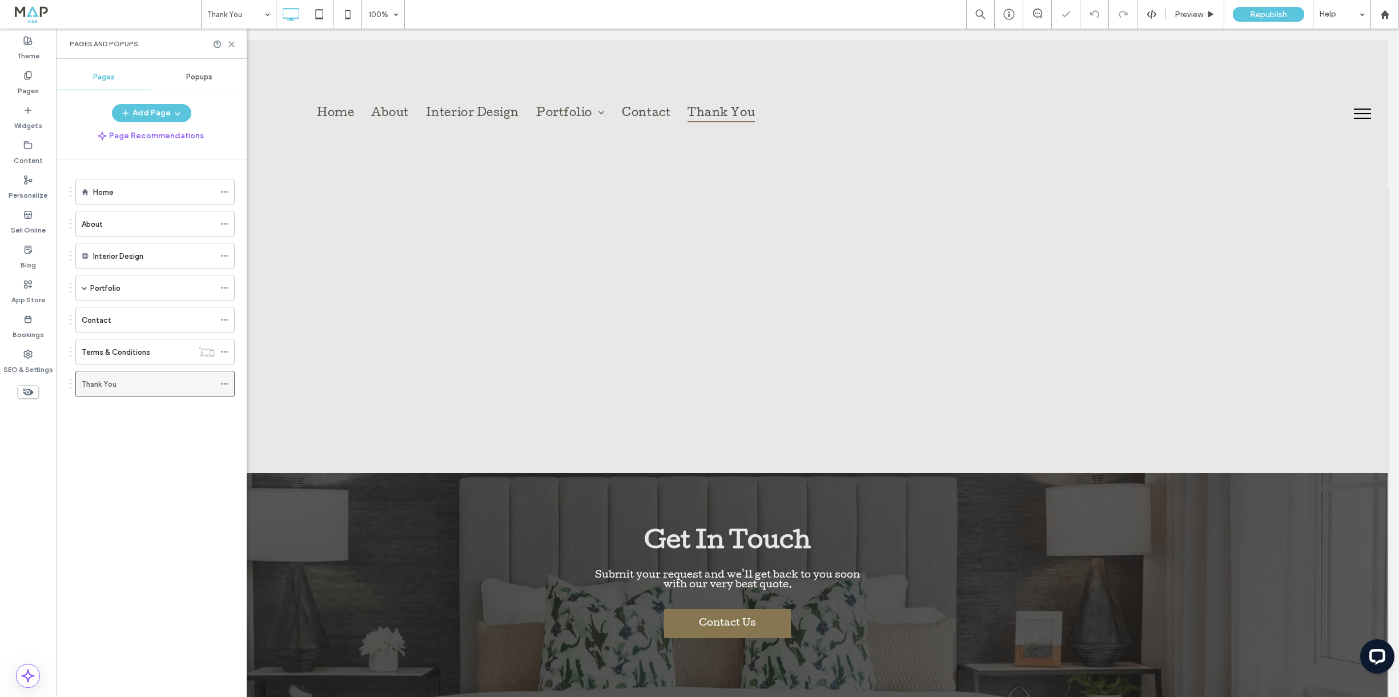
click at [172, 383] on div "Thank You" at bounding box center [148, 384] width 133 height 12
drag, startPoint x: 25, startPoint y: 120, endPoint x: 57, endPoint y: 139, distance: 37.1
click at [25, 120] on label "Widgets" at bounding box center [28, 123] width 28 height 16
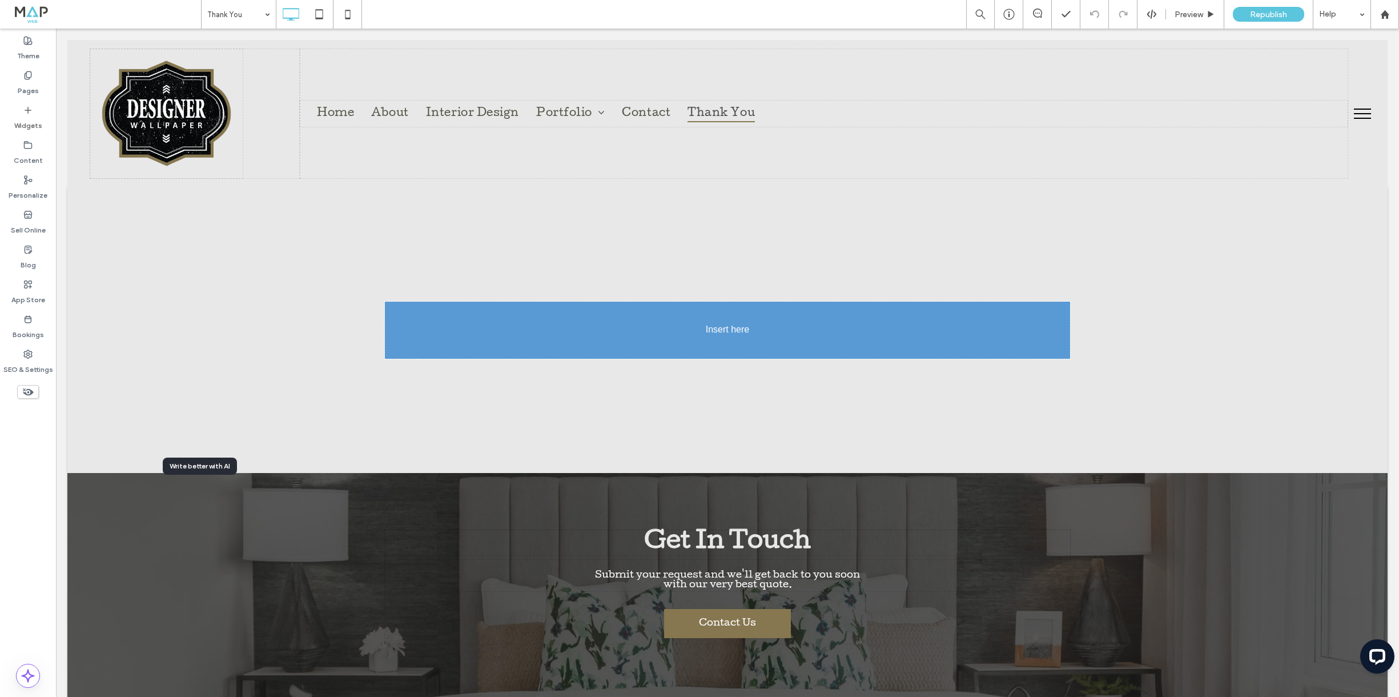
drag, startPoint x: 187, startPoint y: 513, endPoint x: 194, endPoint y: 510, distance: 7.4
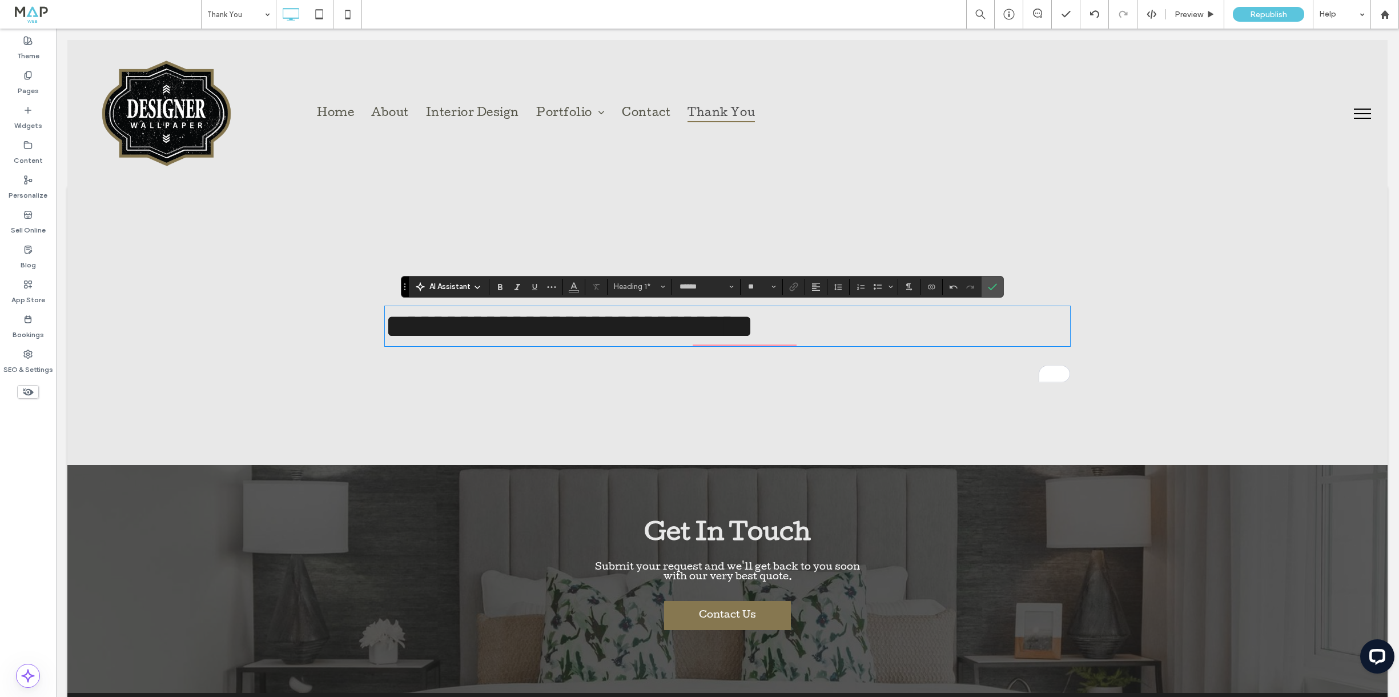
click at [460, 318] on span "**********" at bounding box center [569, 326] width 369 height 34
drag, startPoint x: 708, startPoint y: 359, endPoint x: 818, endPoint y: 337, distance: 112.3
click at [754, 343] on span "**********" at bounding box center [569, 326] width 369 height 34
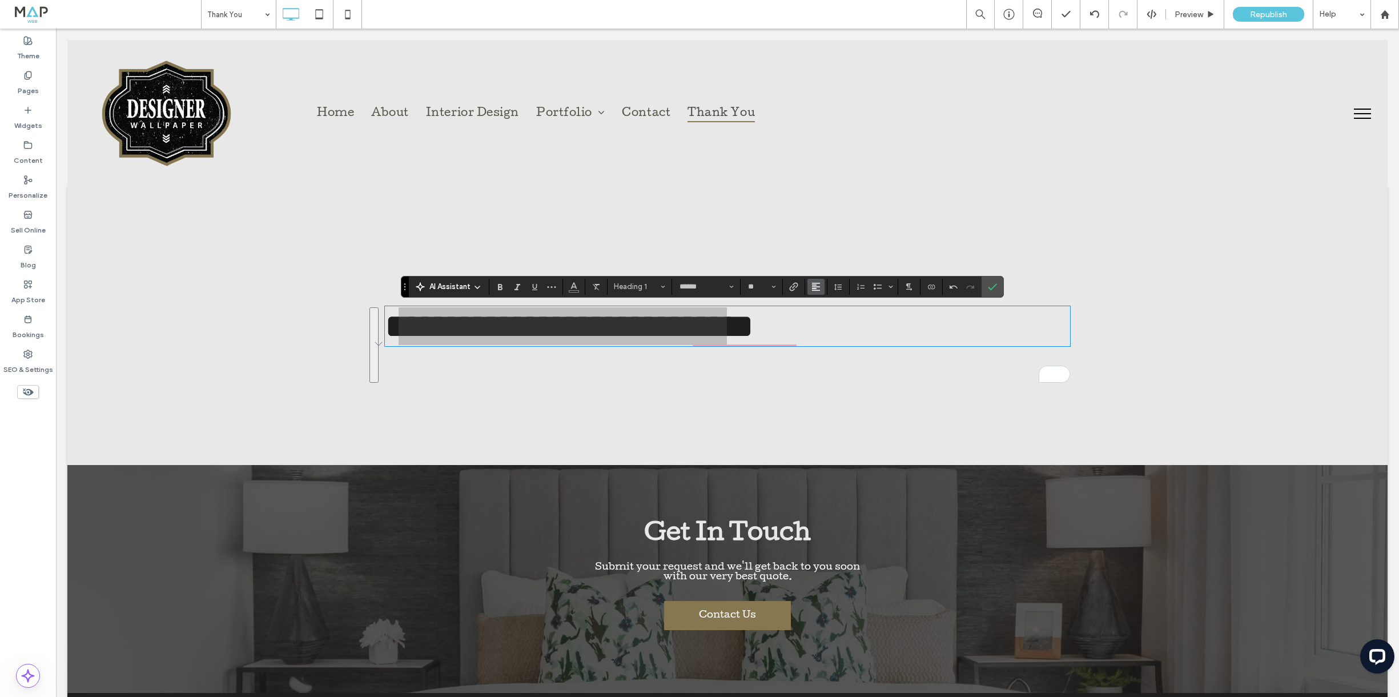
drag, startPoint x: 815, startPoint y: 282, endPoint x: 819, endPoint y: 287, distance: 6.5
click at [817, 283] on icon "Alignment" at bounding box center [815, 286] width 9 height 9
click at [827, 314] on label "ui.textEditor.alignment.center" at bounding box center [827, 322] width 40 height 17
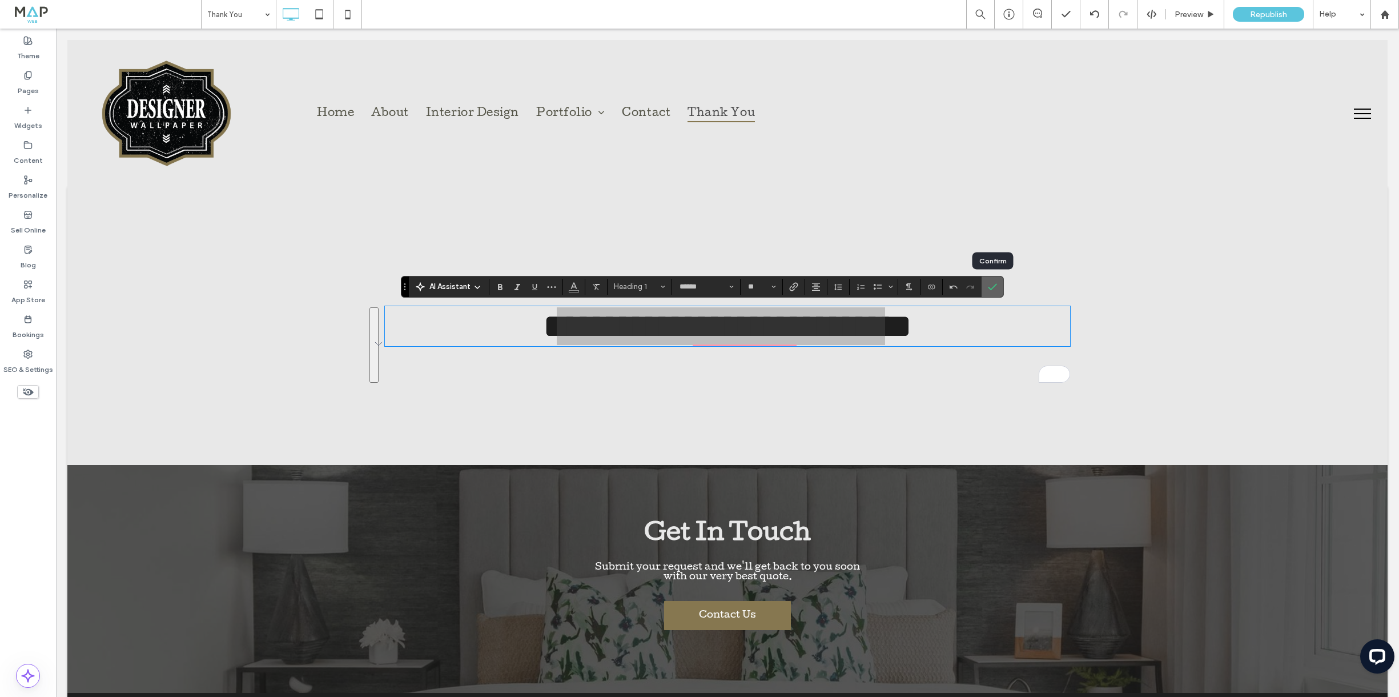
click at [988, 287] on icon "Confirm" at bounding box center [992, 286] width 9 height 9
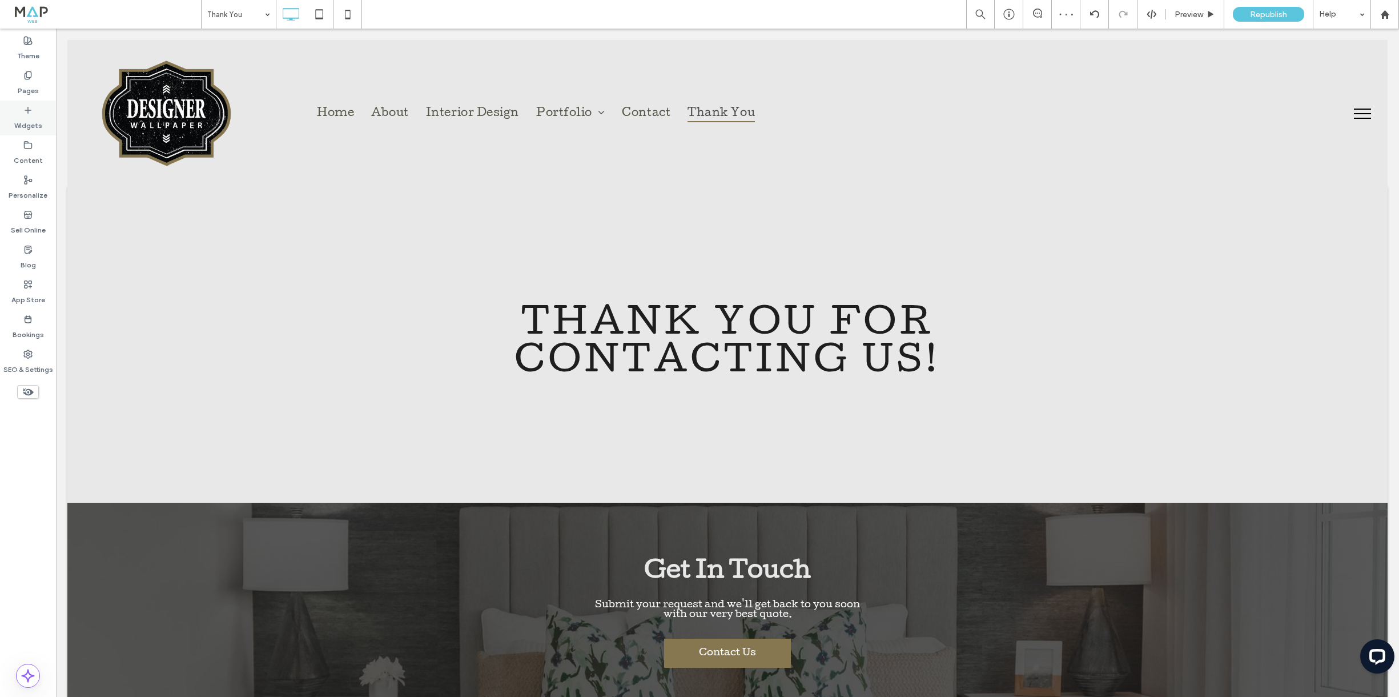
click at [28, 114] on icon at bounding box center [27, 110] width 9 height 9
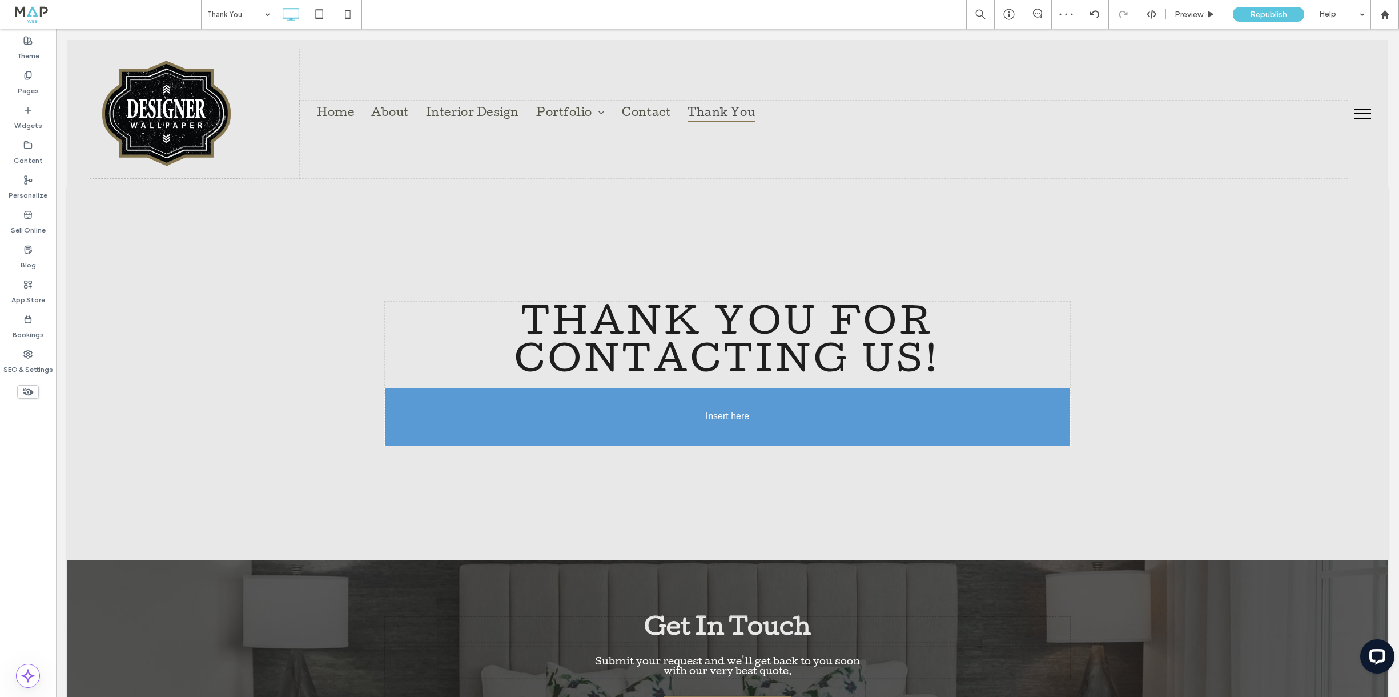
type input "******"
type input "**"
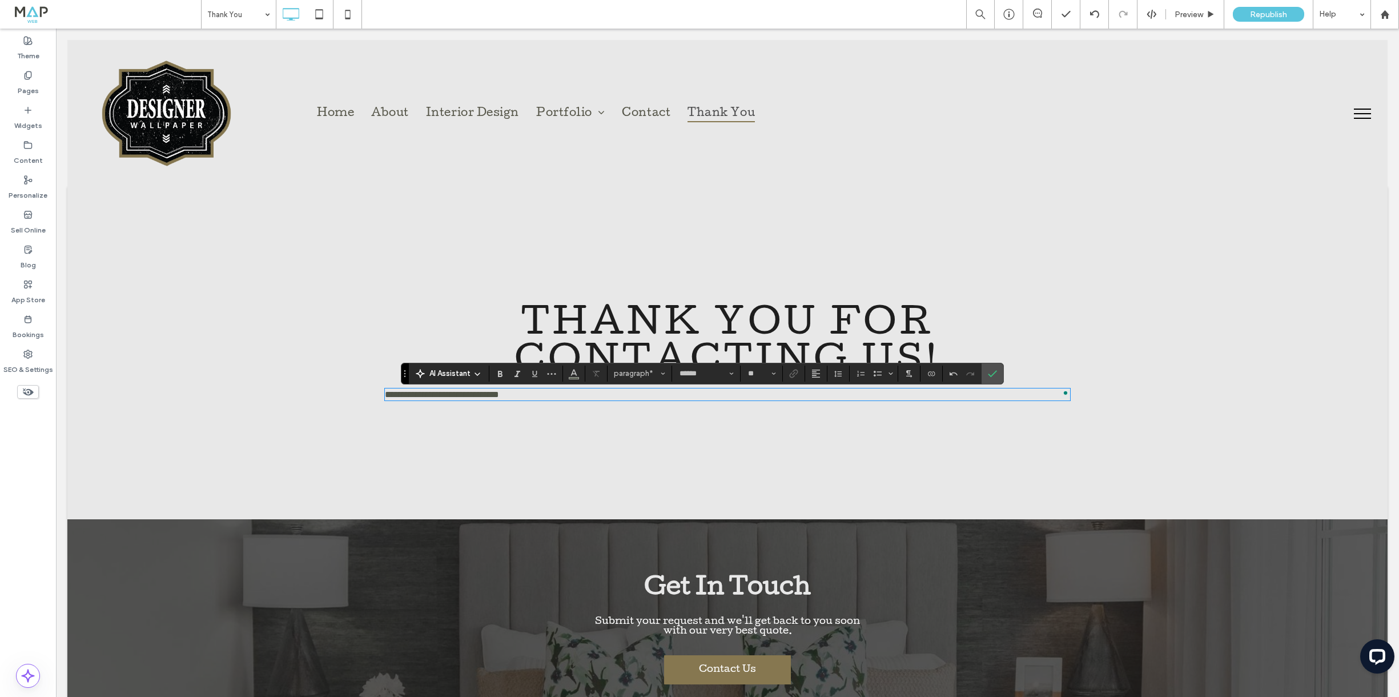
click at [477, 392] on span "**********" at bounding box center [442, 394] width 114 height 9
click at [817, 374] on icon "Alignment" at bounding box center [815, 373] width 9 height 9
click at [826, 403] on label "ui.textEditor.alignment.center" at bounding box center [827, 408] width 40 height 17
click at [992, 374] on use "Confirm" at bounding box center [992, 373] width 9 height 7
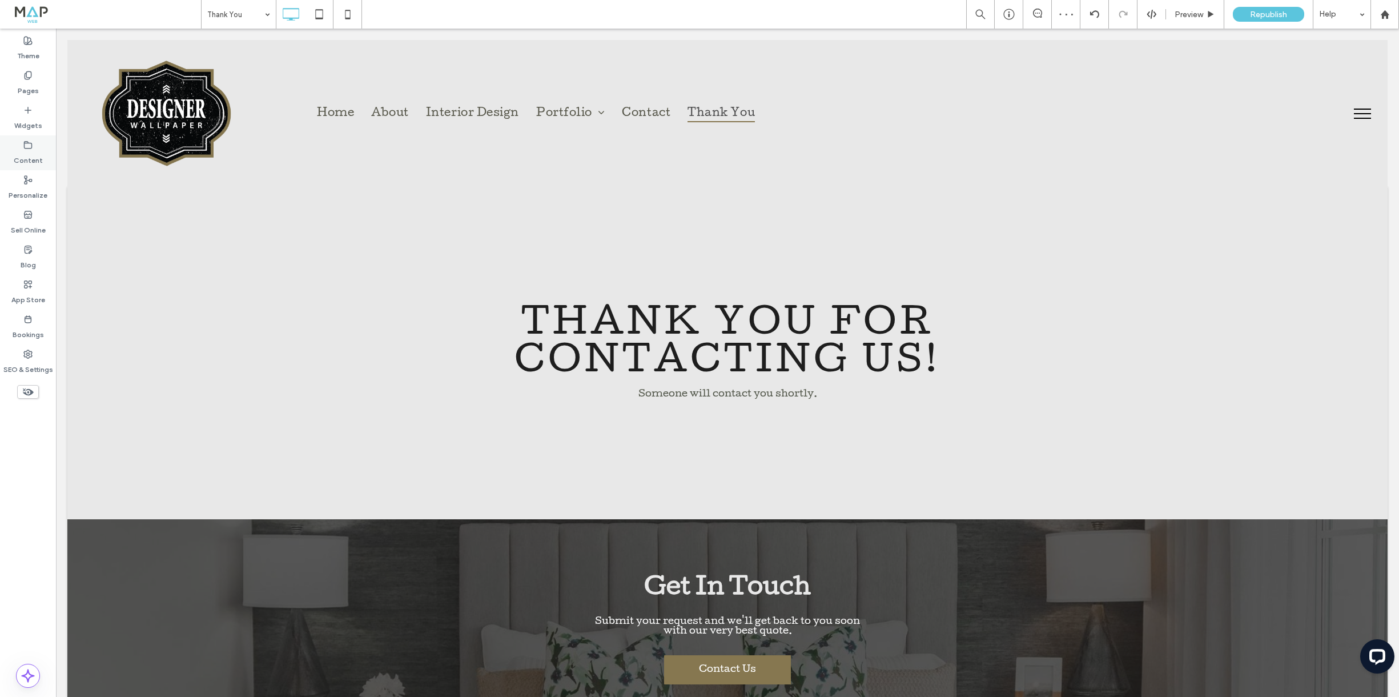
click at [30, 146] on icon at bounding box center [27, 144] width 9 height 9
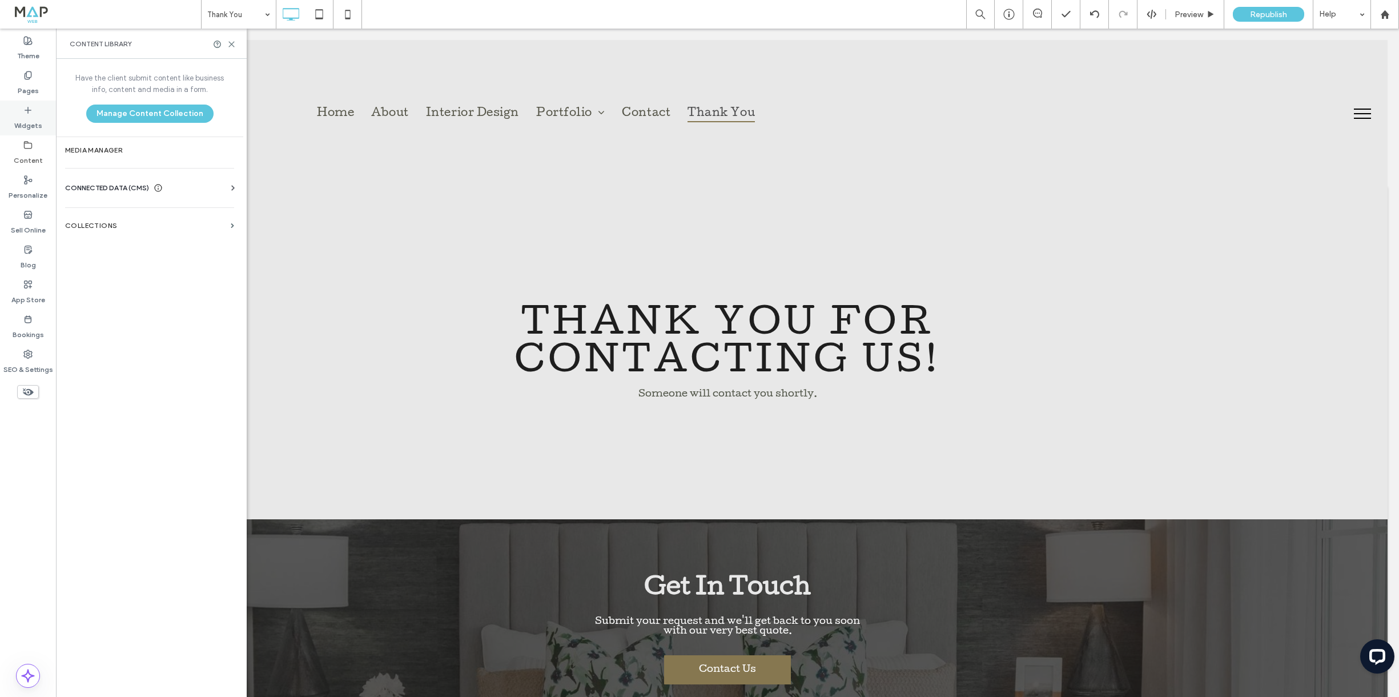
click at [23, 119] on label "Widgets" at bounding box center [28, 123] width 28 height 16
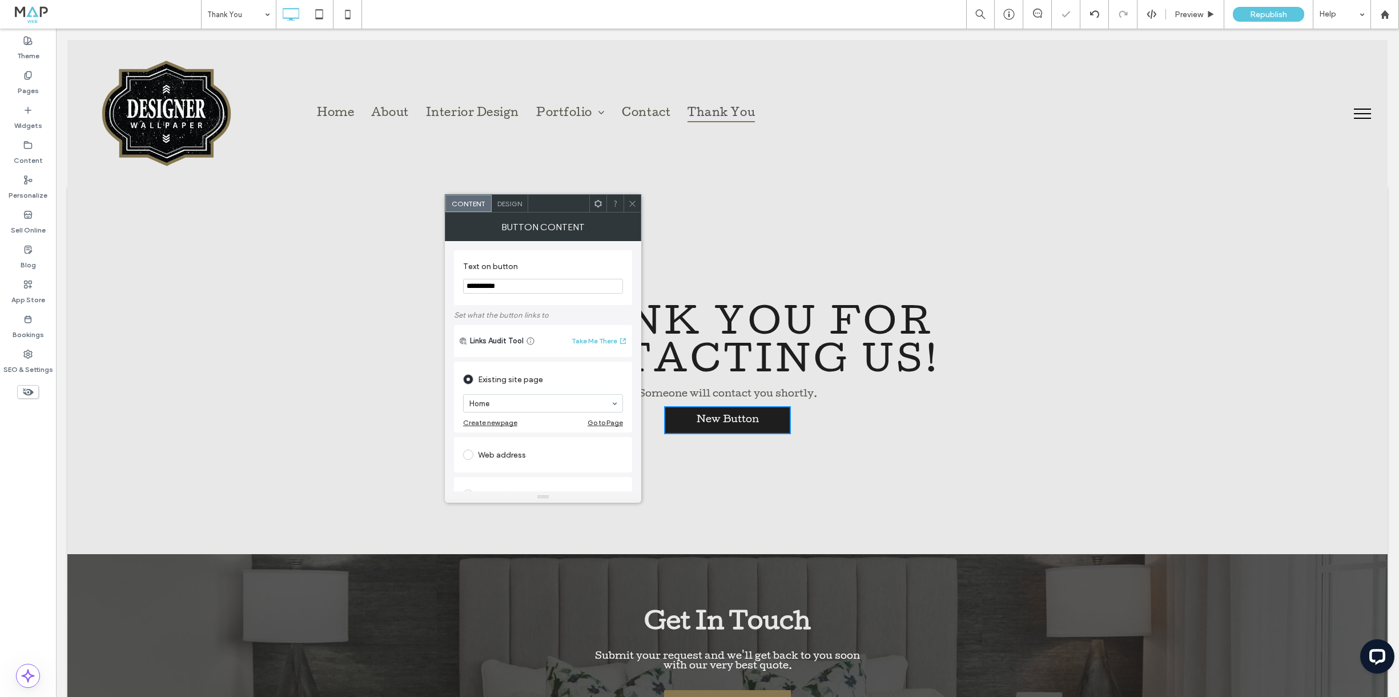
drag, startPoint x: 485, startPoint y: 283, endPoint x: 448, endPoint y: 280, distance: 36.6
click at [448, 280] on div "**********" at bounding box center [543, 366] width 196 height 250
type input "**********"
drag, startPoint x: 634, startPoint y: 206, endPoint x: 584, endPoint y: 232, distance: 56.7
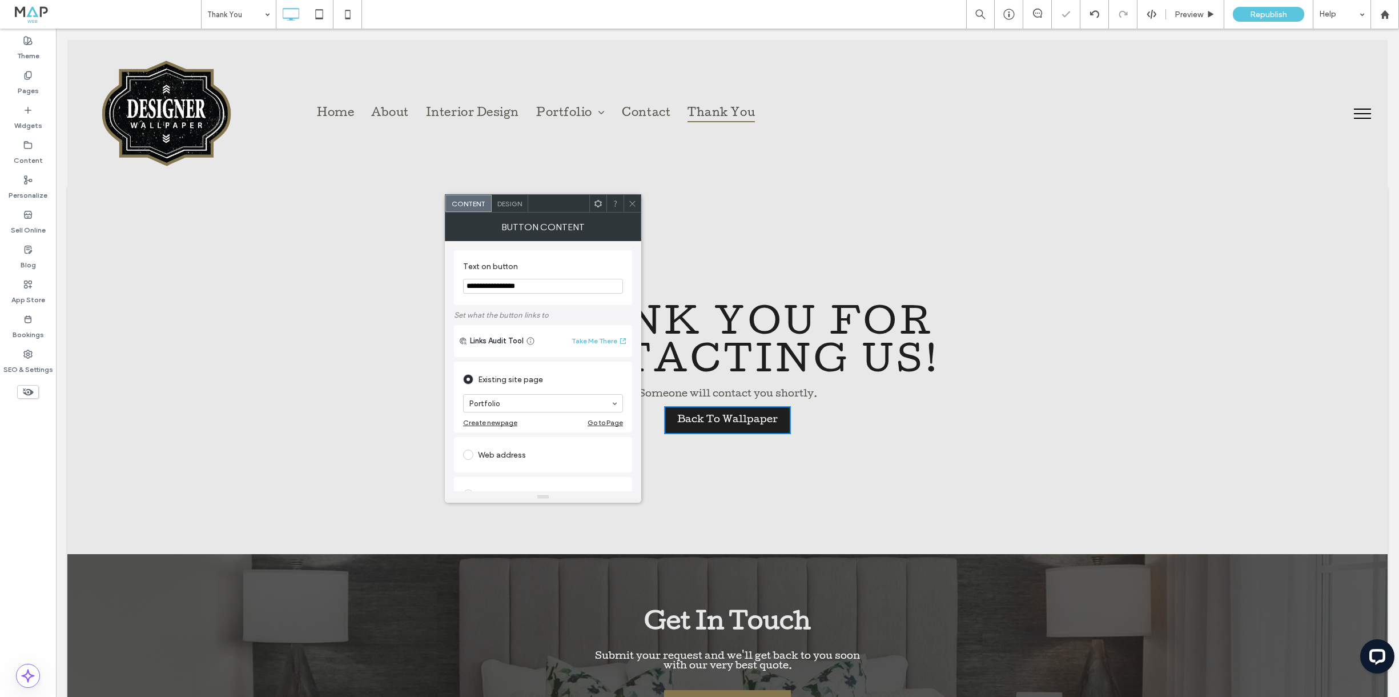
click at [634, 206] on icon at bounding box center [632, 203] width 9 height 9
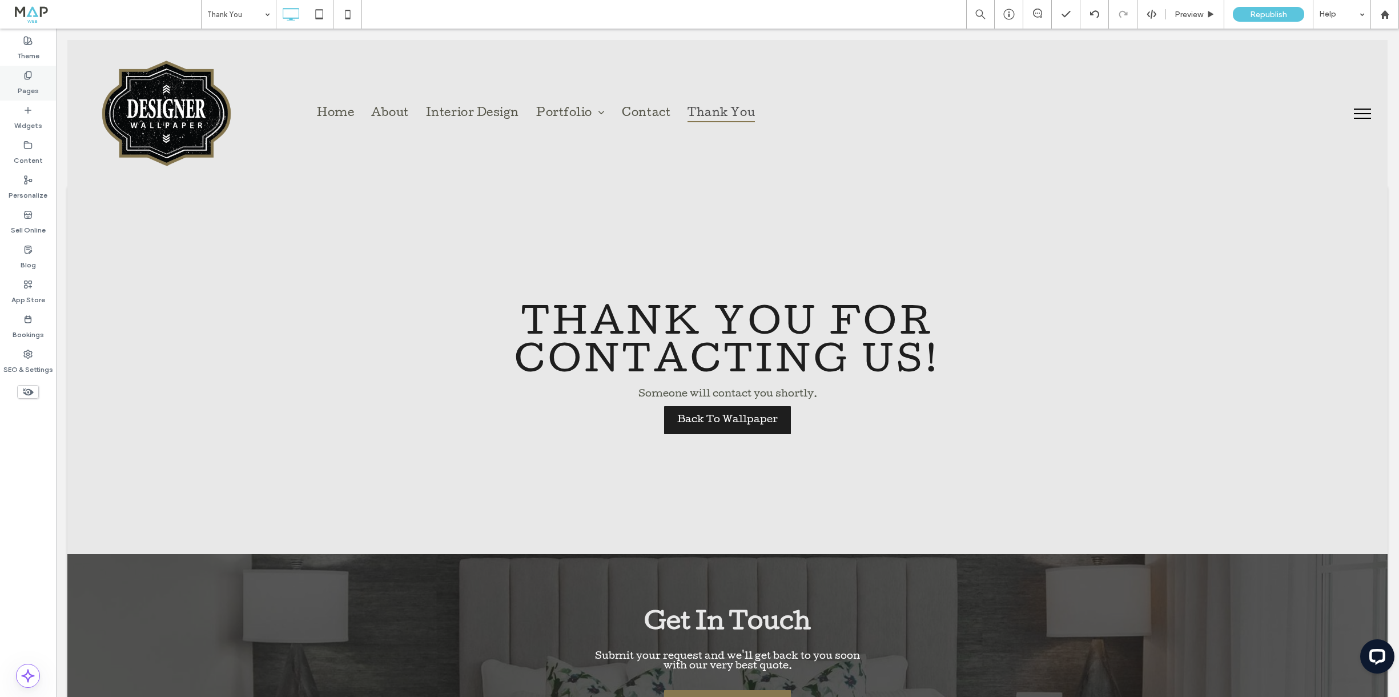
click at [18, 81] on label "Pages" at bounding box center [28, 88] width 21 height 16
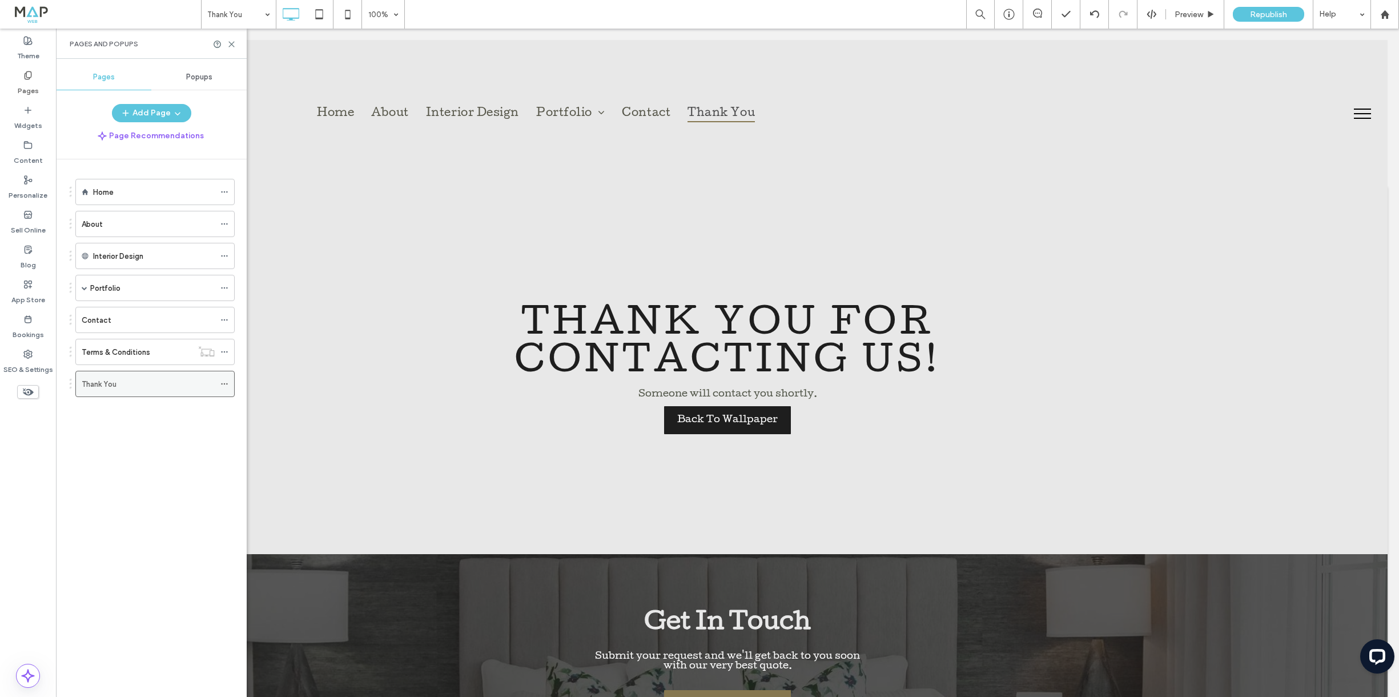
click at [225, 381] on icon at bounding box center [224, 384] width 8 height 8
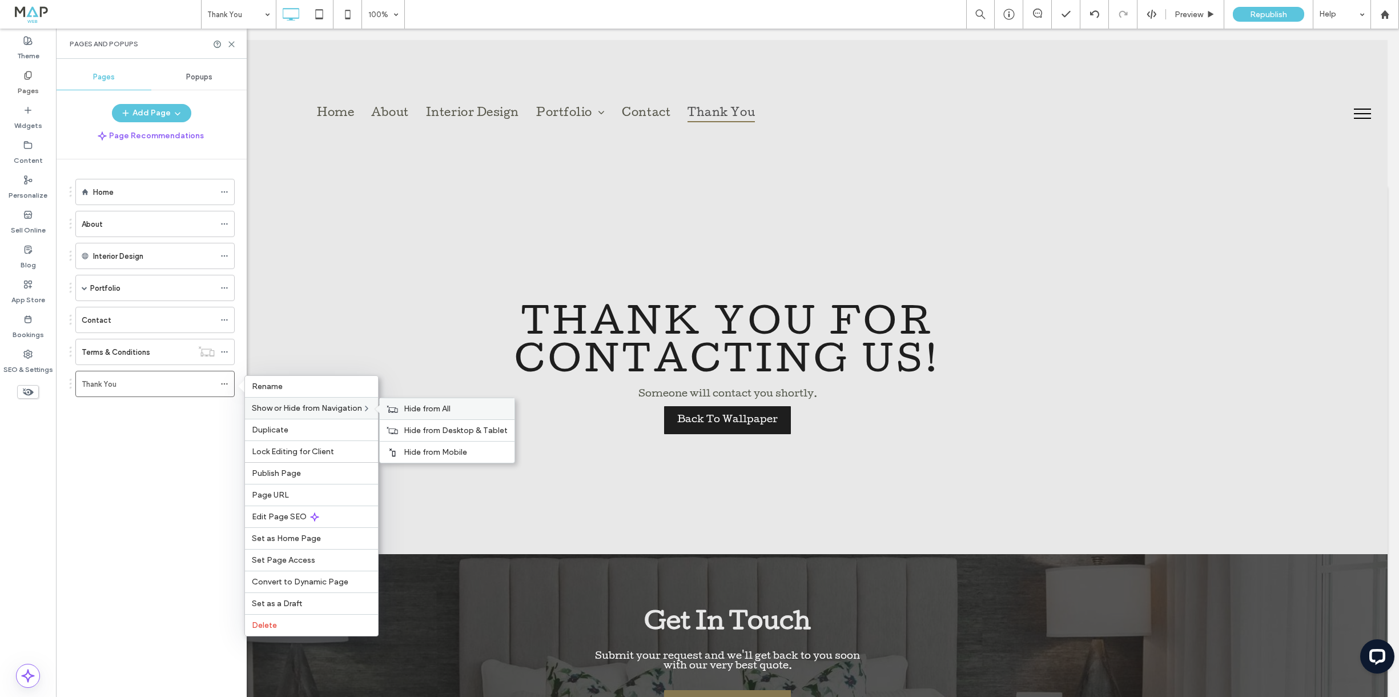
drag, startPoint x: 407, startPoint y: 405, endPoint x: 401, endPoint y: 406, distance: 5.7
click at [407, 406] on span "Hide from All" at bounding box center [427, 409] width 47 height 10
click at [280, 515] on span "Edit Page SEO" at bounding box center [279, 517] width 55 height 10
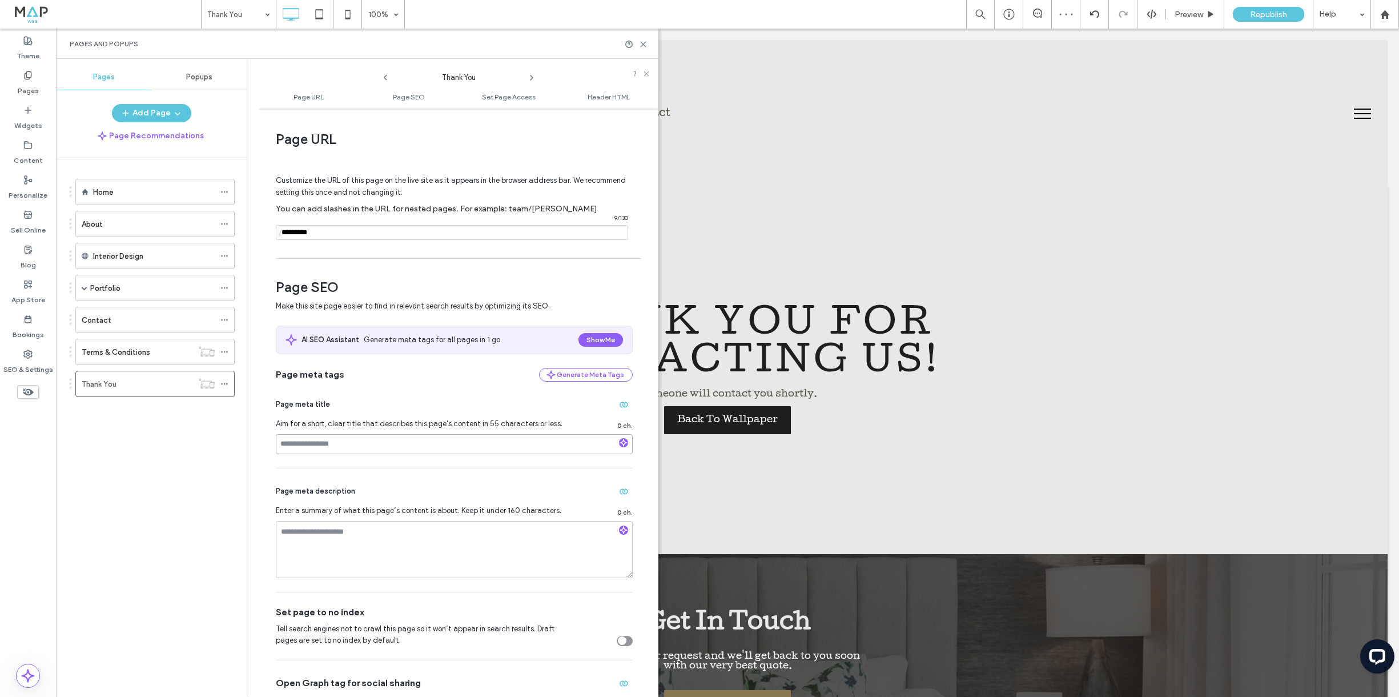
click at [302, 446] on input at bounding box center [454, 444] width 357 height 20
drag, startPoint x: 371, startPoint y: 444, endPoint x: 396, endPoint y: 445, distance: 25.7
click at [396, 445] on input "**********" at bounding box center [454, 444] width 357 height 20
type input "**********"
click at [443, 535] on textarea at bounding box center [454, 549] width 357 height 57
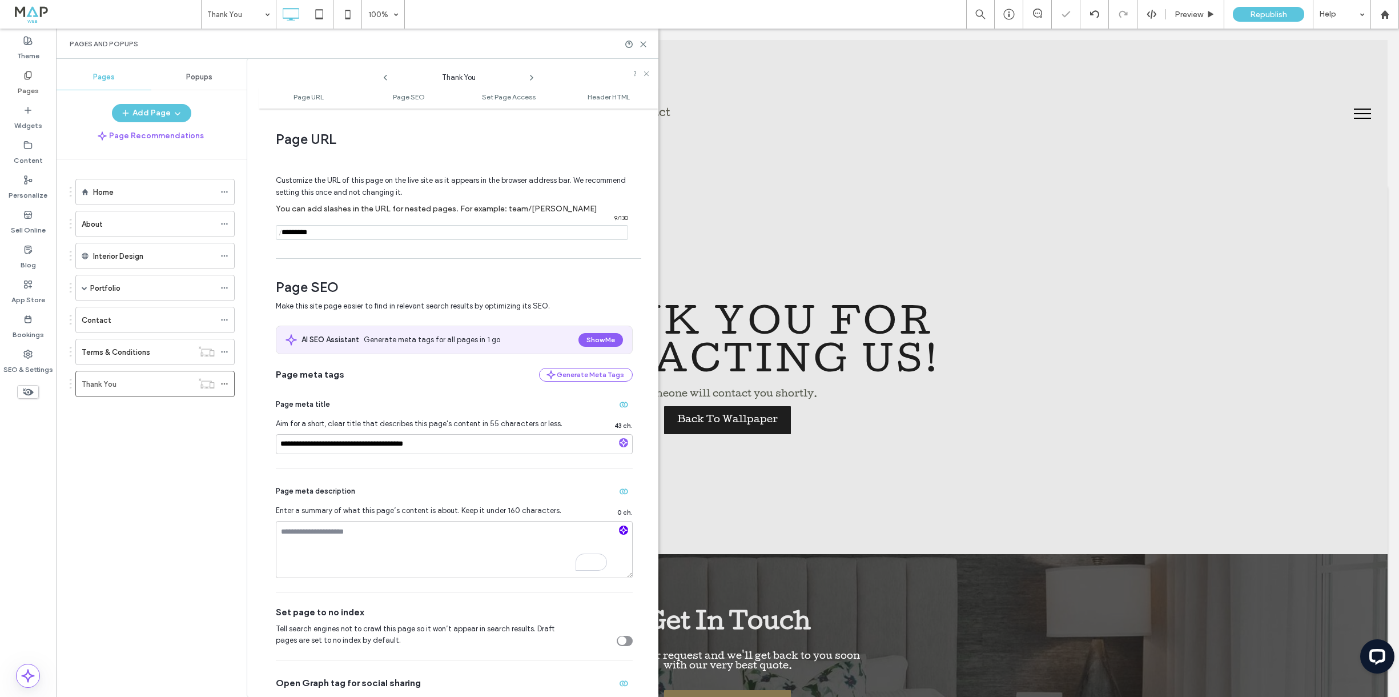
click at [620, 529] on use "button" at bounding box center [623, 529] width 7 height 7
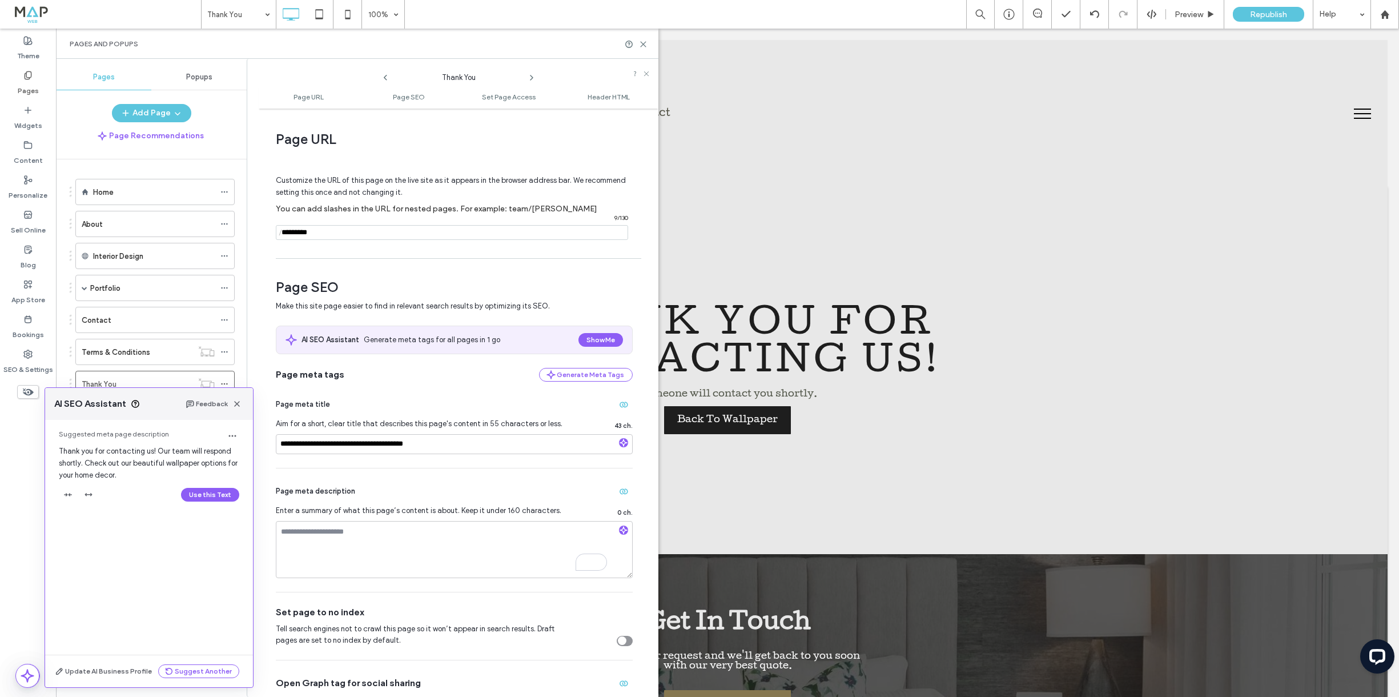
click at [206, 496] on button "Use this Text" at bounding box center [210, 495] width 58 height 14
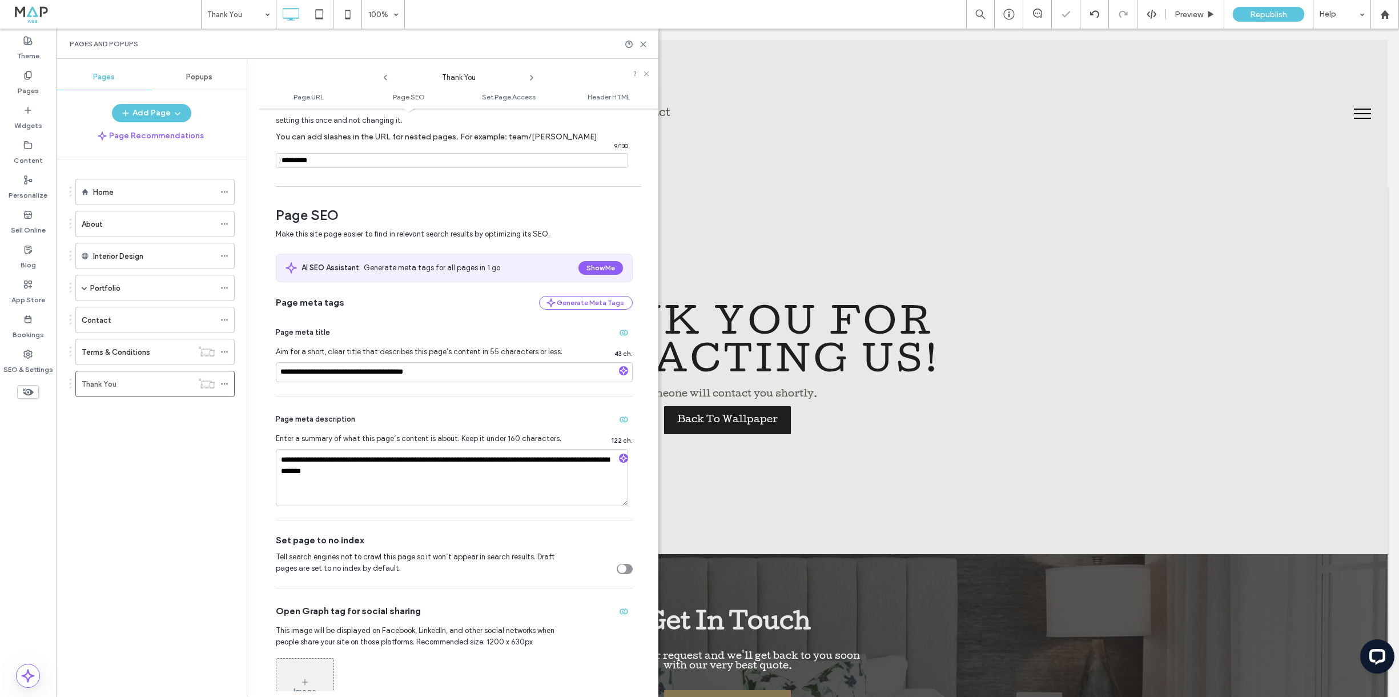
scroll to position [2, 0]
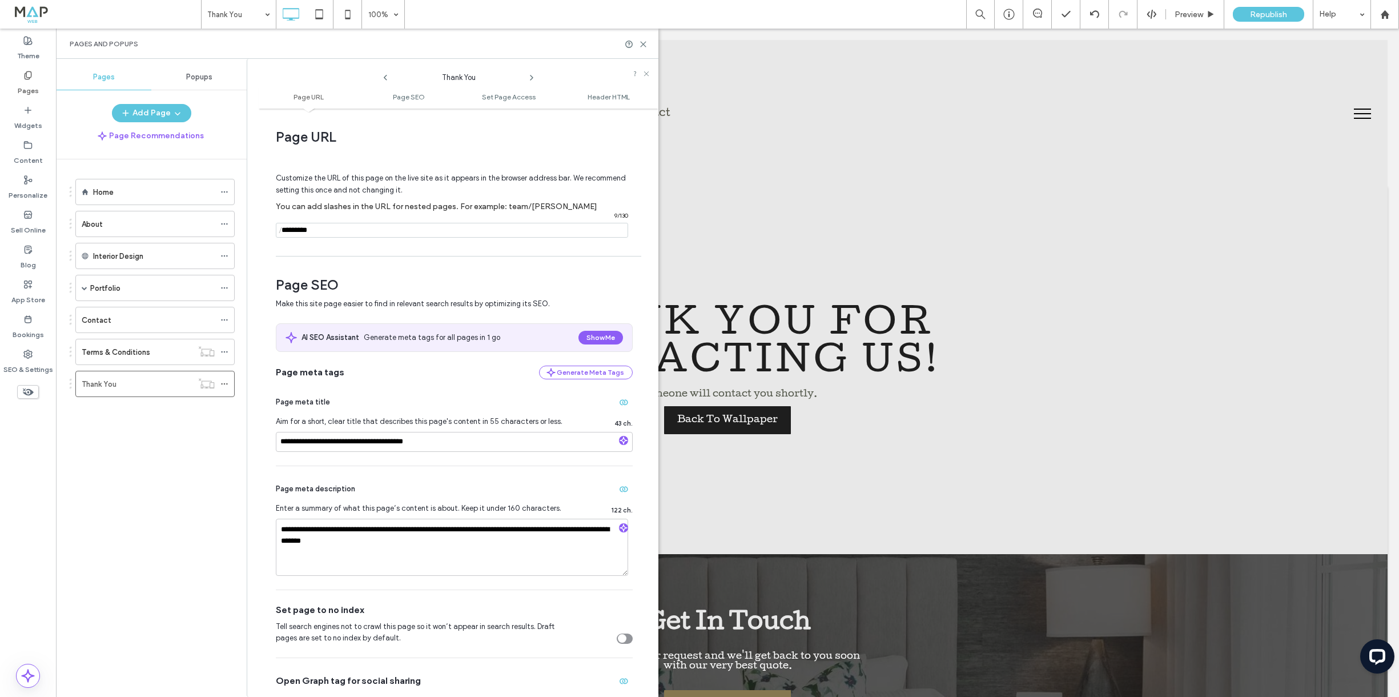
click at [172, 492] on div "Home About Interior Design Portfolio Architectural Botanical Damask Floral Geom…" at bounding box center [158, 425] width 177 height 532
click at [1265, 12] on span "Republish" at bounding box center [1268, 15] width 37 height 10
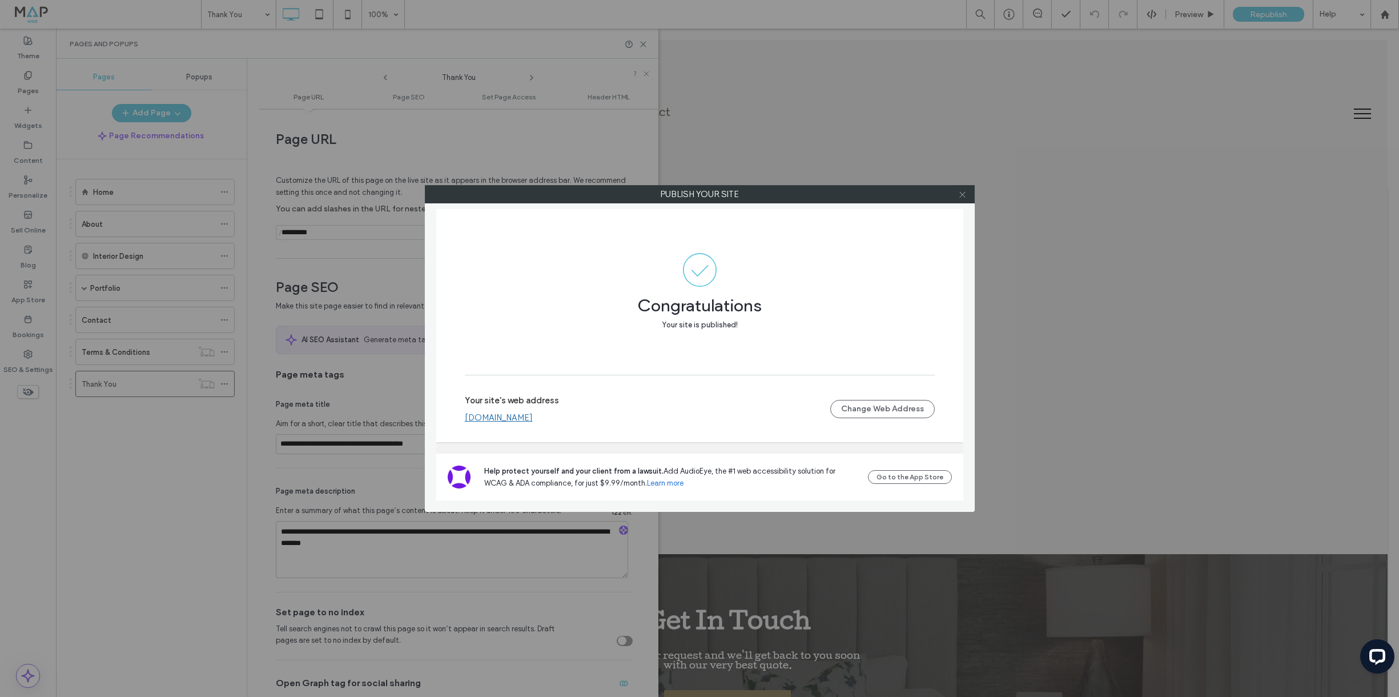
click at [965, 195] on icon at bounding box center [962, 194] width 9 height 9
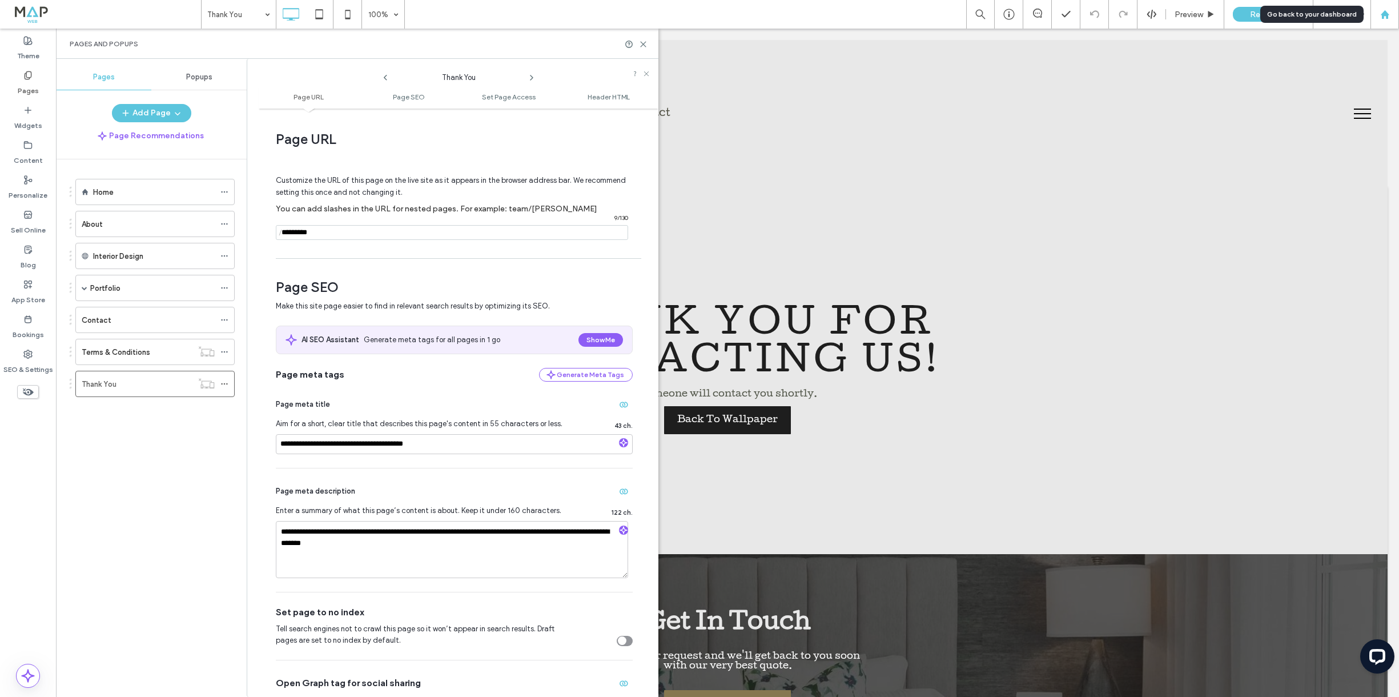
click at [1381, 15] on icon at bounding box center [1385, 15] width 10 height 10
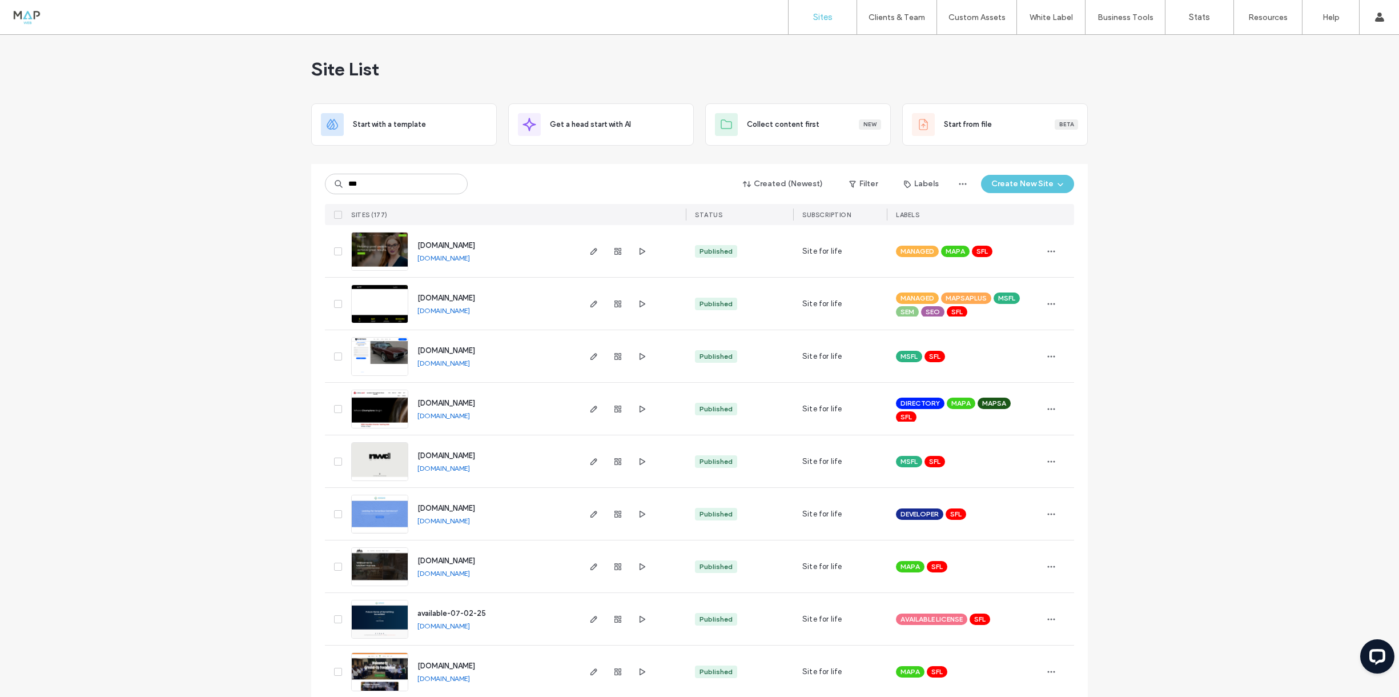
type input "***"
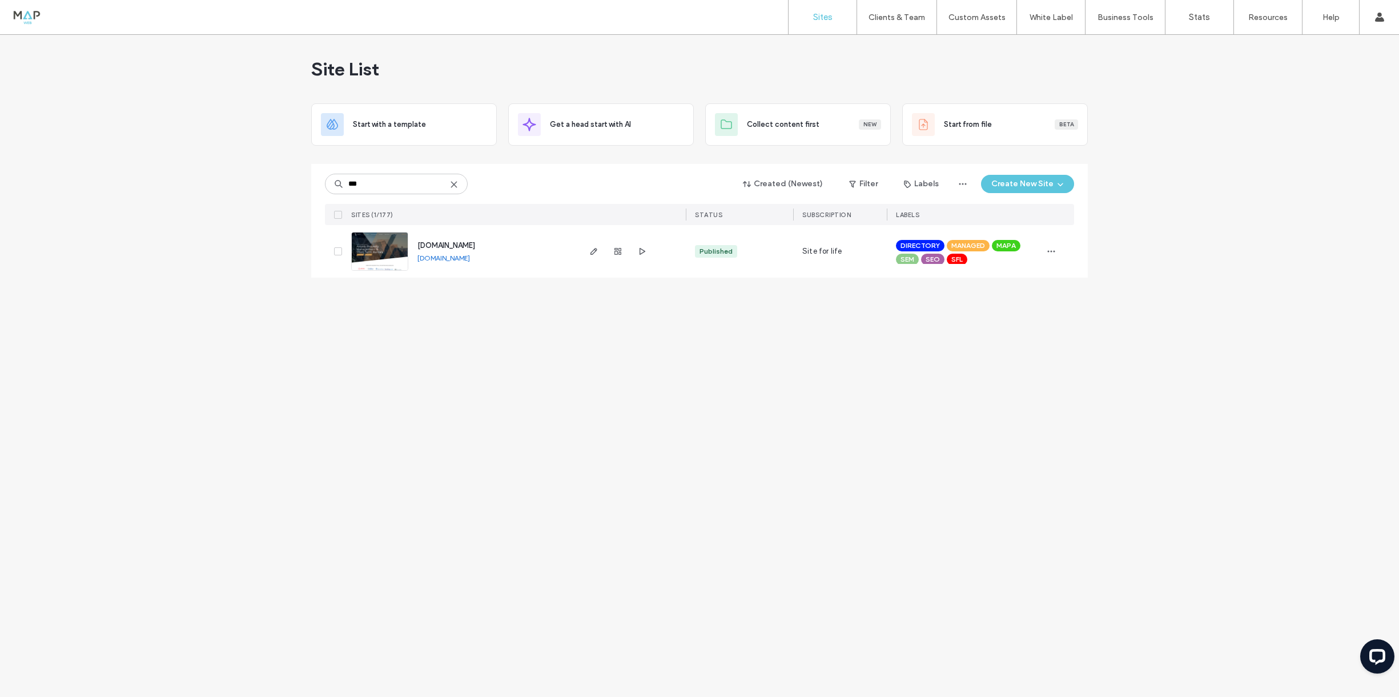
click at [391, 250] on img at bounding box center [380, 271] width 56 height 78
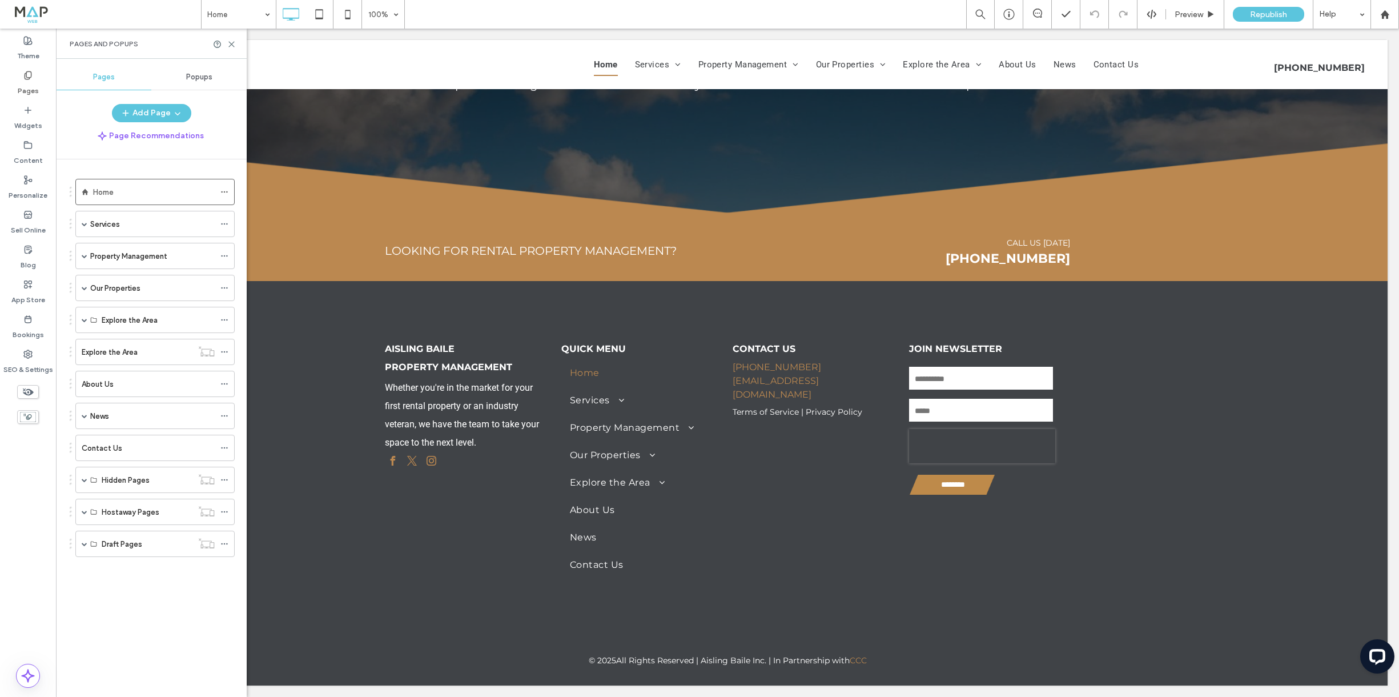
drag, startPoint x: 84, startPoint y: 223, endPoint x: 91, endPoint y: 258, distance: 35.5
click at [84, 223] on span at bounding box center [85, 224] width 6 height 6
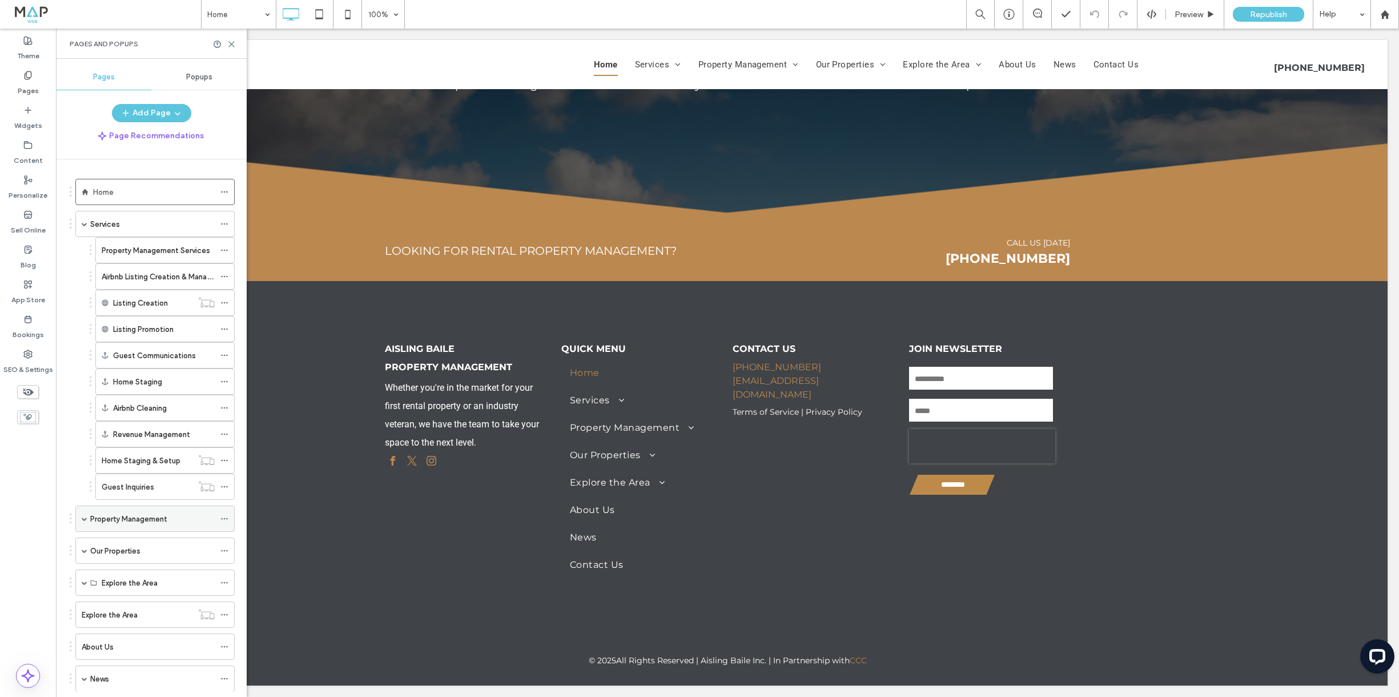
drag, startPoint x: 85, startPoint y: 517, endPoint x: 92, endPoint y: 522, distance: 8.2
click at [85, 517] on span at bounding box center [85, 519] width 6 height 6
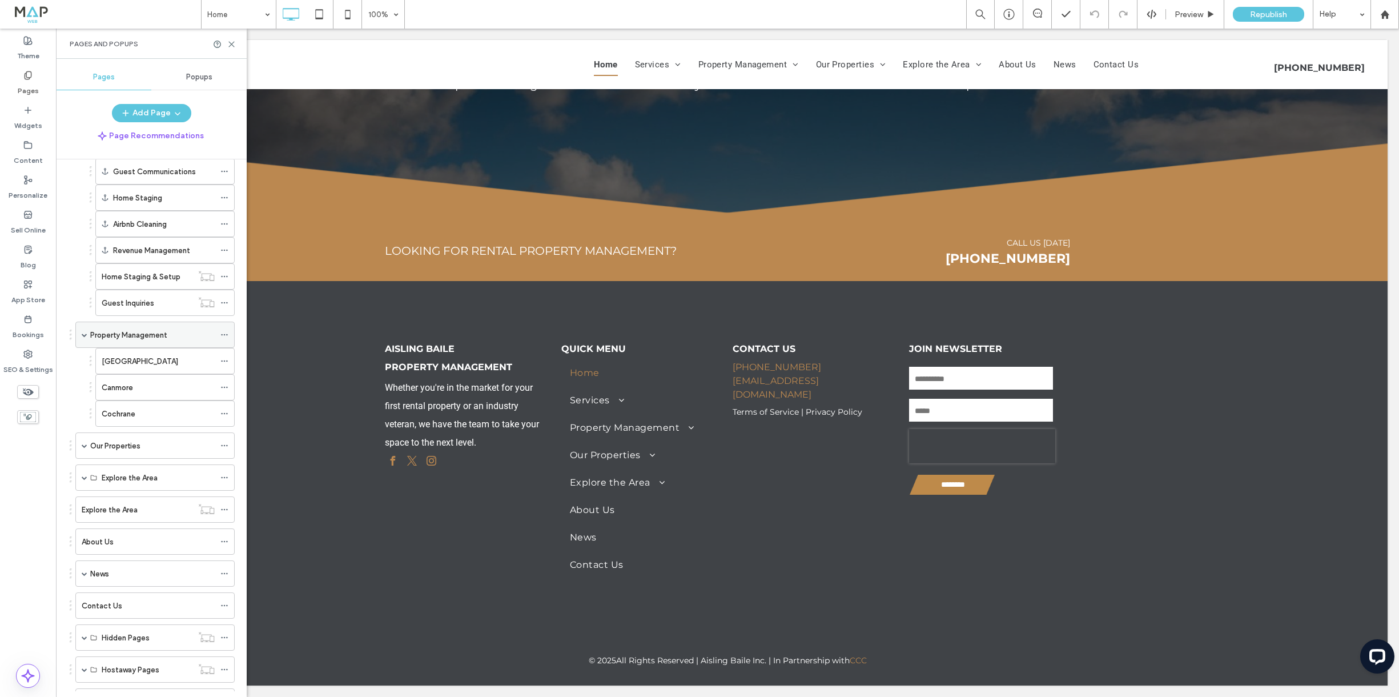
scroll to position [236, 0]
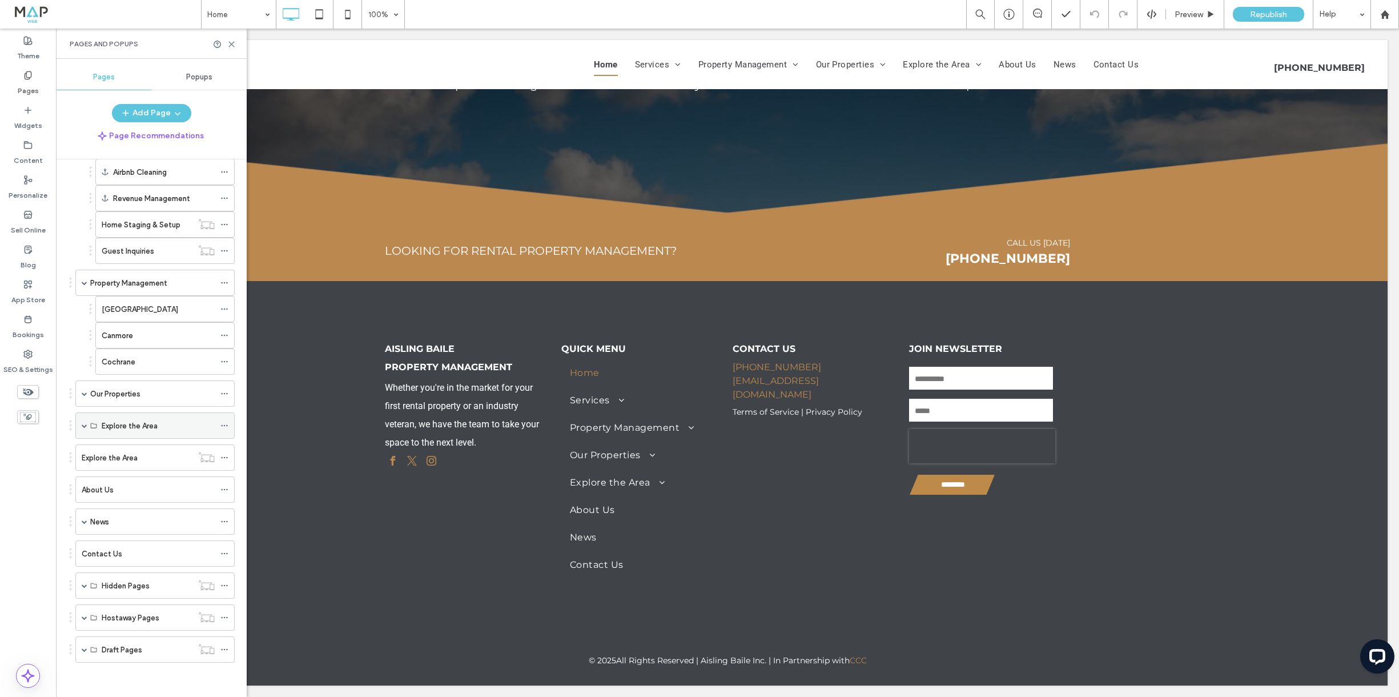
click at [83, 426] on span at bounding box center [85, 426] width 6 height 6
click at [128, 419] on div "[GEOGRAPHIC_DATA]" at bounding box center [150, 424] width 97 height 12
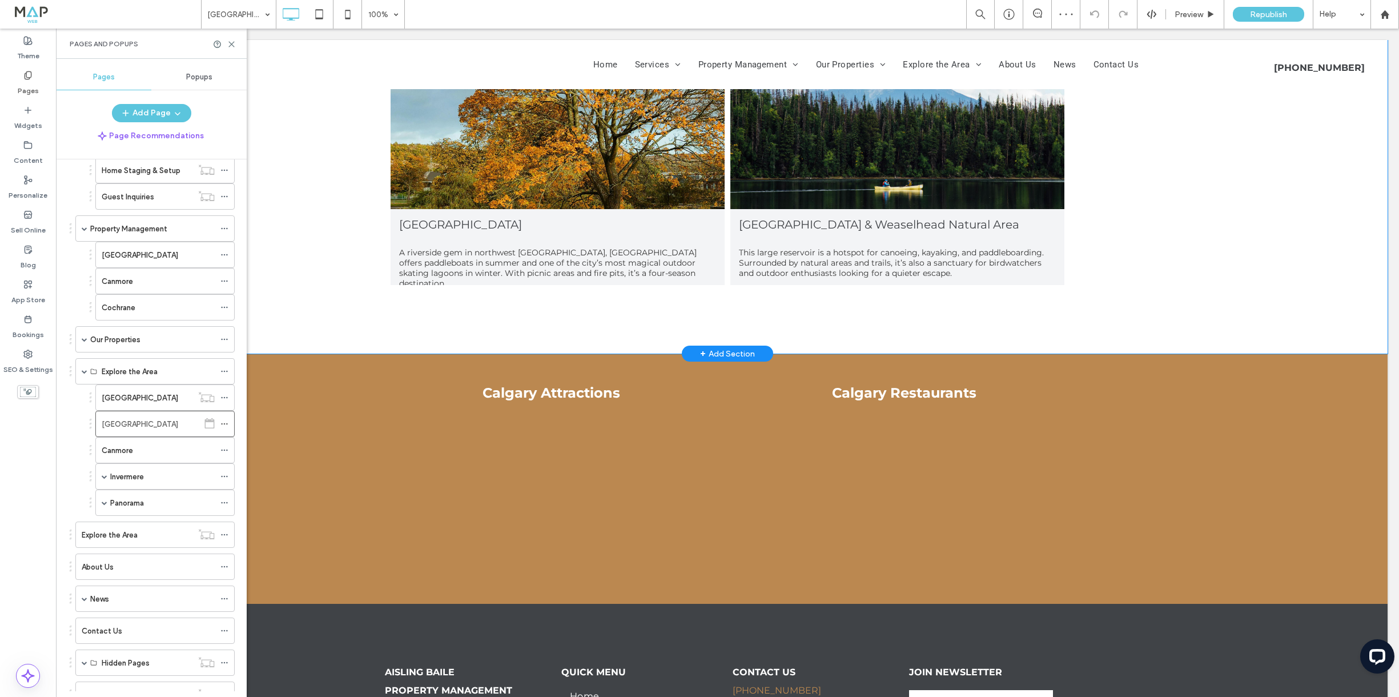
scroll to position [5681, 0]
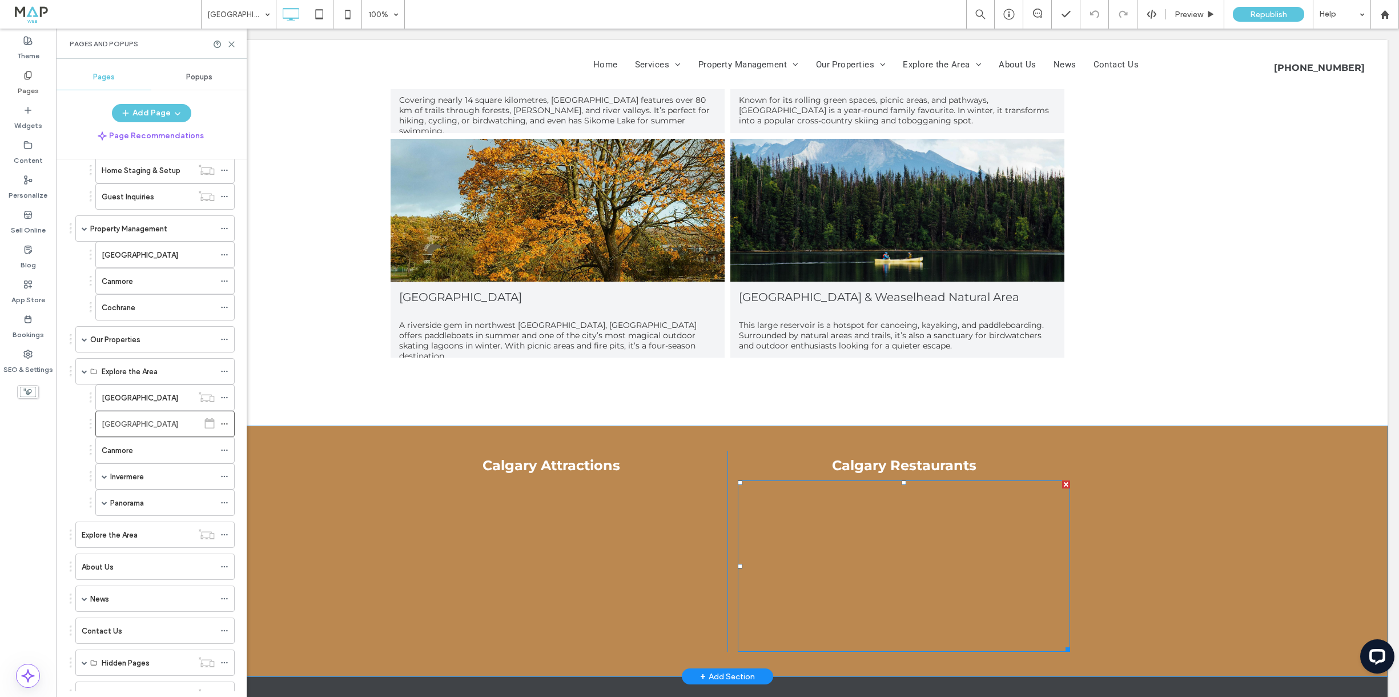
click at [932, 500] on span at bounding box center [904, 565] width 332 height 171
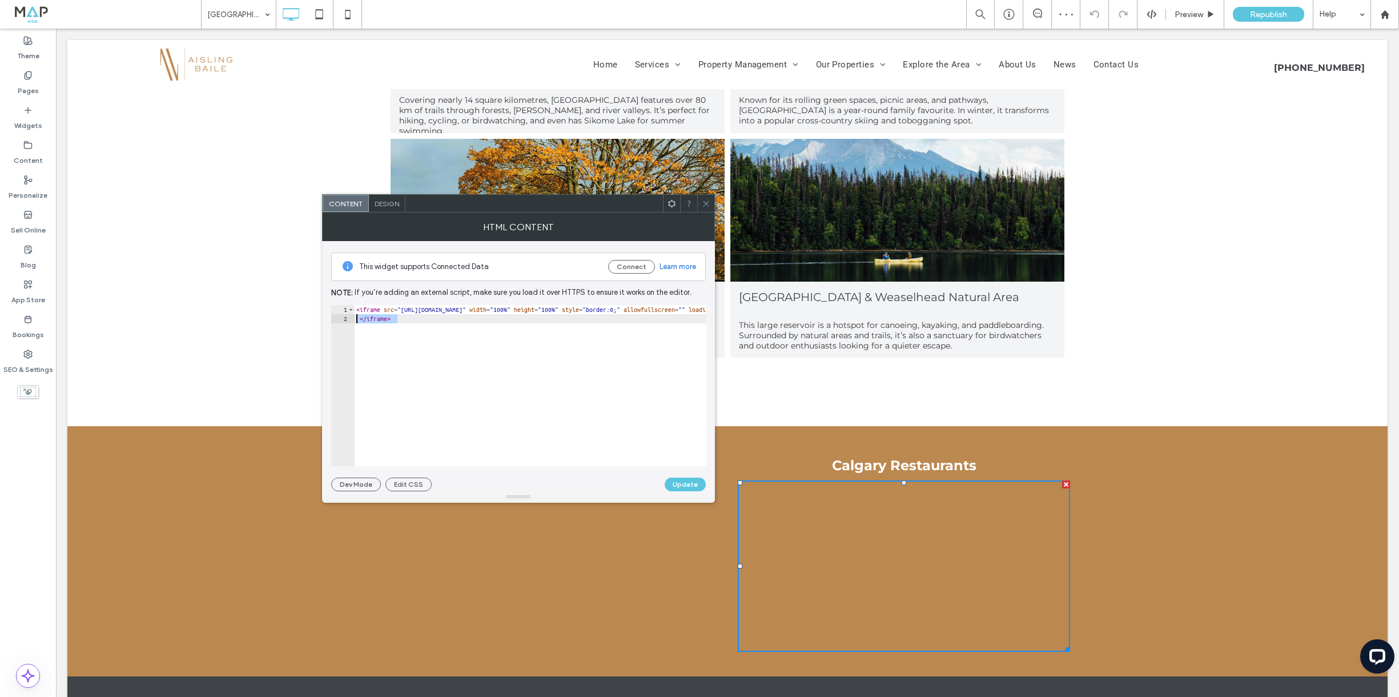
drag, startPoint x: 396, startPoint y: 319, endPoint x: 354, endPoint y: 315, distance: 42.4
click at [354, 315] on div "********* 1 2 < iframe src = "[URL][DOMAIN_NAME]" width = "100%" height = "100%…" at bounding box center [518, 385] width 375 height 161
click at [359, 309] on div "< iframe src = "[URL][DOMAIN_NAME]" width = "100%" height = "100%" style = "bor…" at bounding box center [1004, 394] width 1300 height 179
drag, startPoint x: 447, startPoint y: 339, endPoint x: 757, endPoint y: 312, distance: 311.8
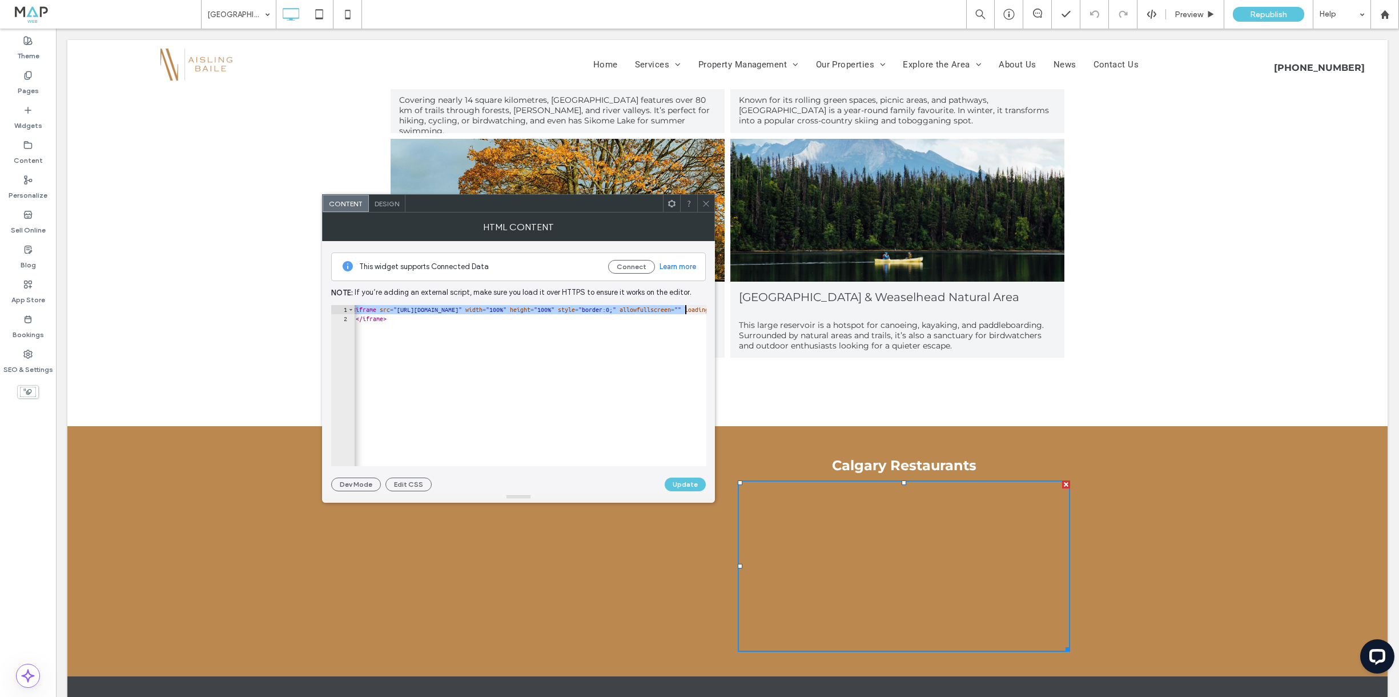
click at [383, 309] on div "< iframe src = "[URL][DOMAIN_NAME]" width = "100%" height = "100%" style = "bor…" at bounding box center [1000, 394] width 1300 height 179
click at [357, 310] on div "< iframe src = "[URL][DOMAIN_NAME]" width = "100%" height = "100%" style = "bor…" at bounding box center [1000, 394] width 1300 height 179
click at [357, 310] on div "< iframe src = "[URL][DOMAIN_NAME]" width = "100%" height = "100%" style = "bor…" at bounding box center [1004, 394] width 1300 height 179
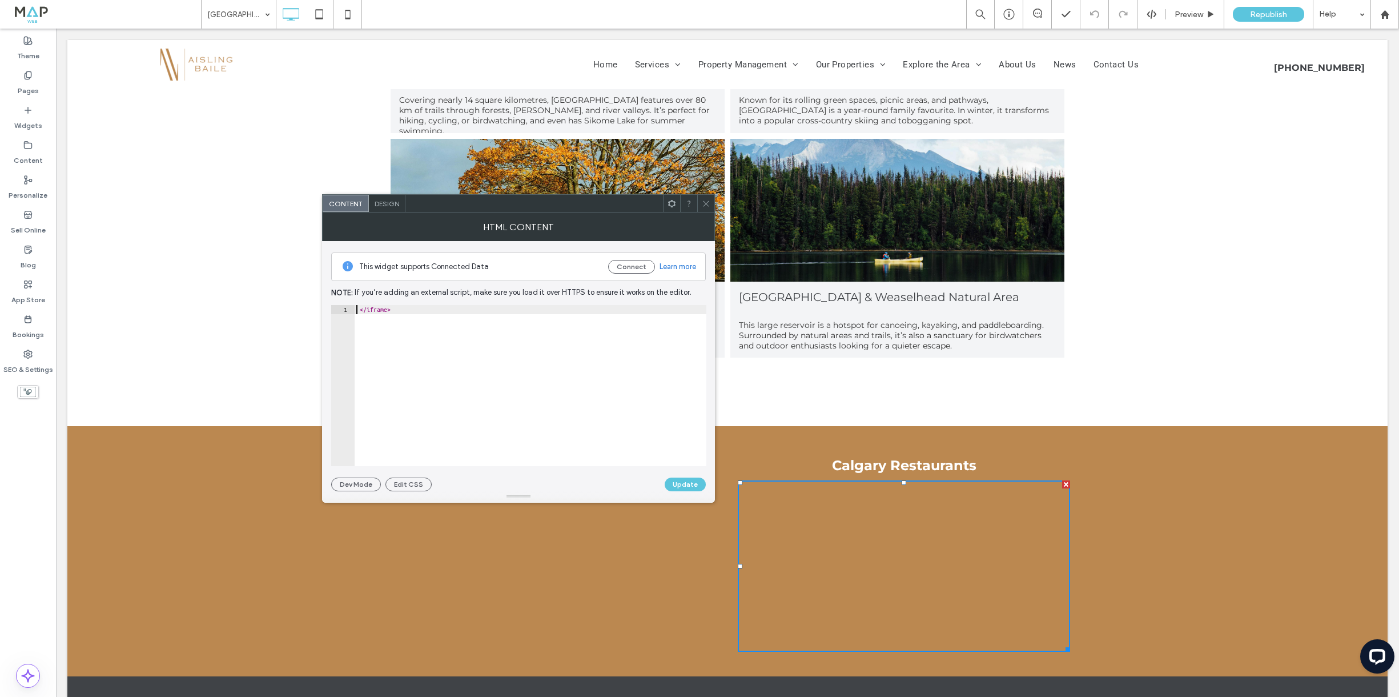
paste textarea "**********"
type textarea "**********"
click at [607, 482] on div "Dev Mode Edit CSS Update" at bounding box center [518, 484] width 375 height 14
click at [681, 487] on button "Update" at bounding box center [685, 484] width 41 height 14
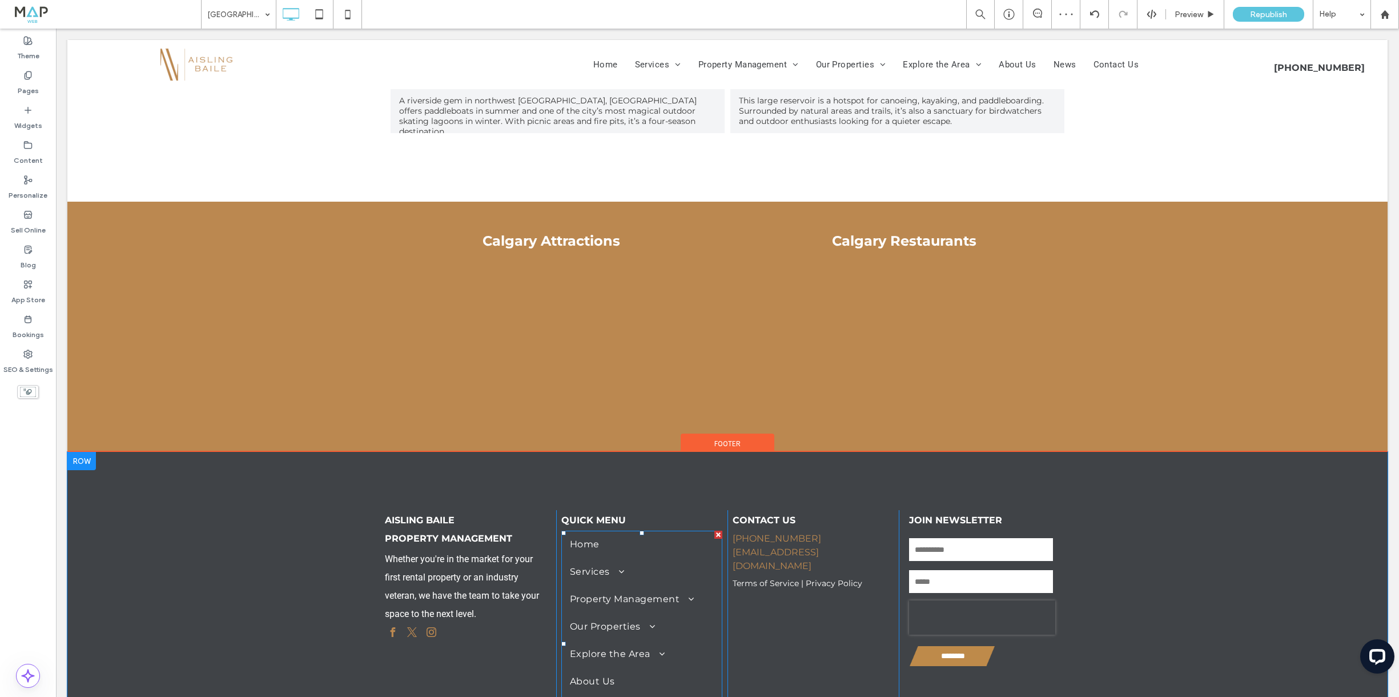
scroll to position [5847, 0]
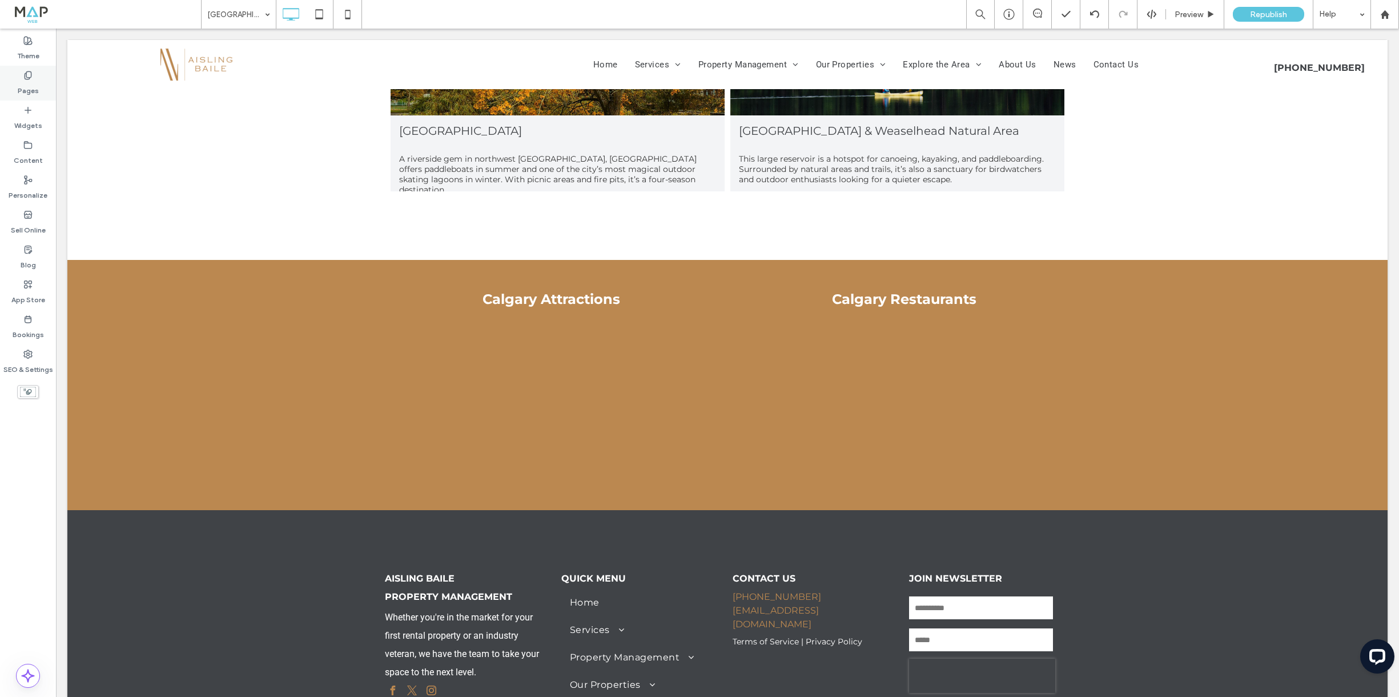
click at [27, 80] on label "Pages" at bounding box center [28, 88] width 21 height 16
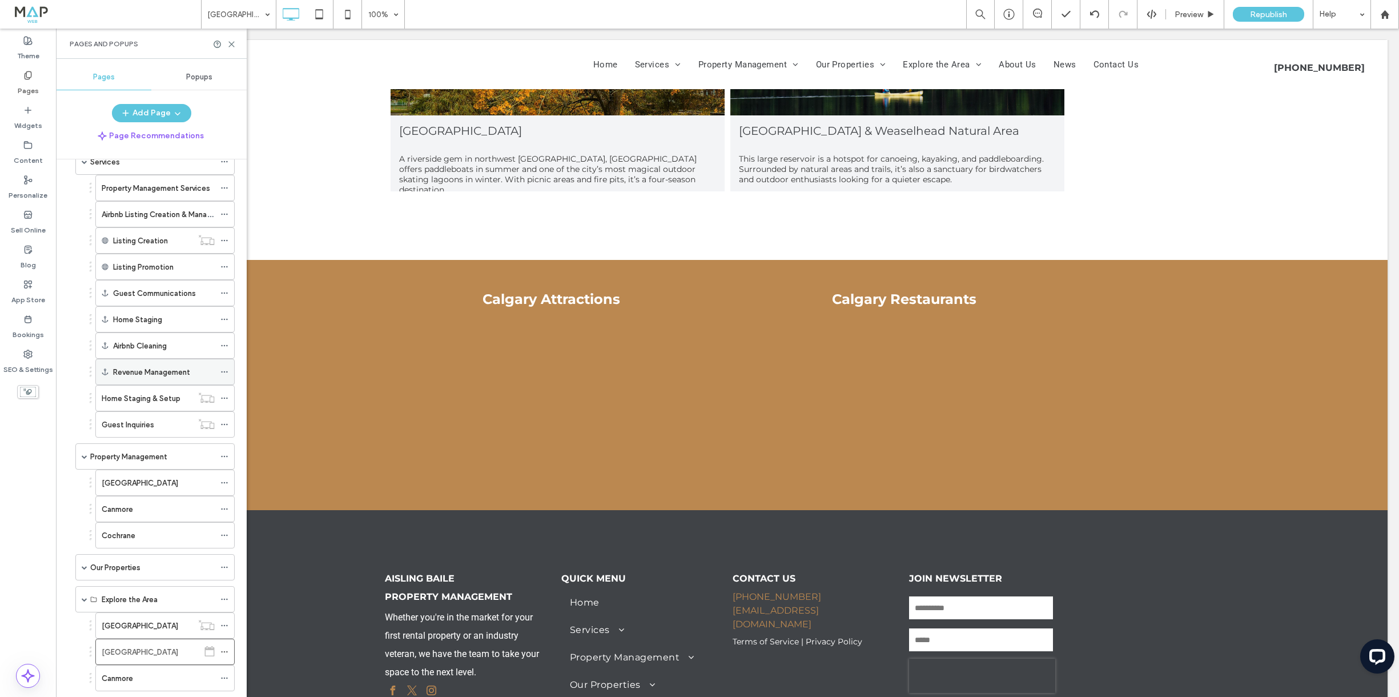
scroll to position [72, 0]
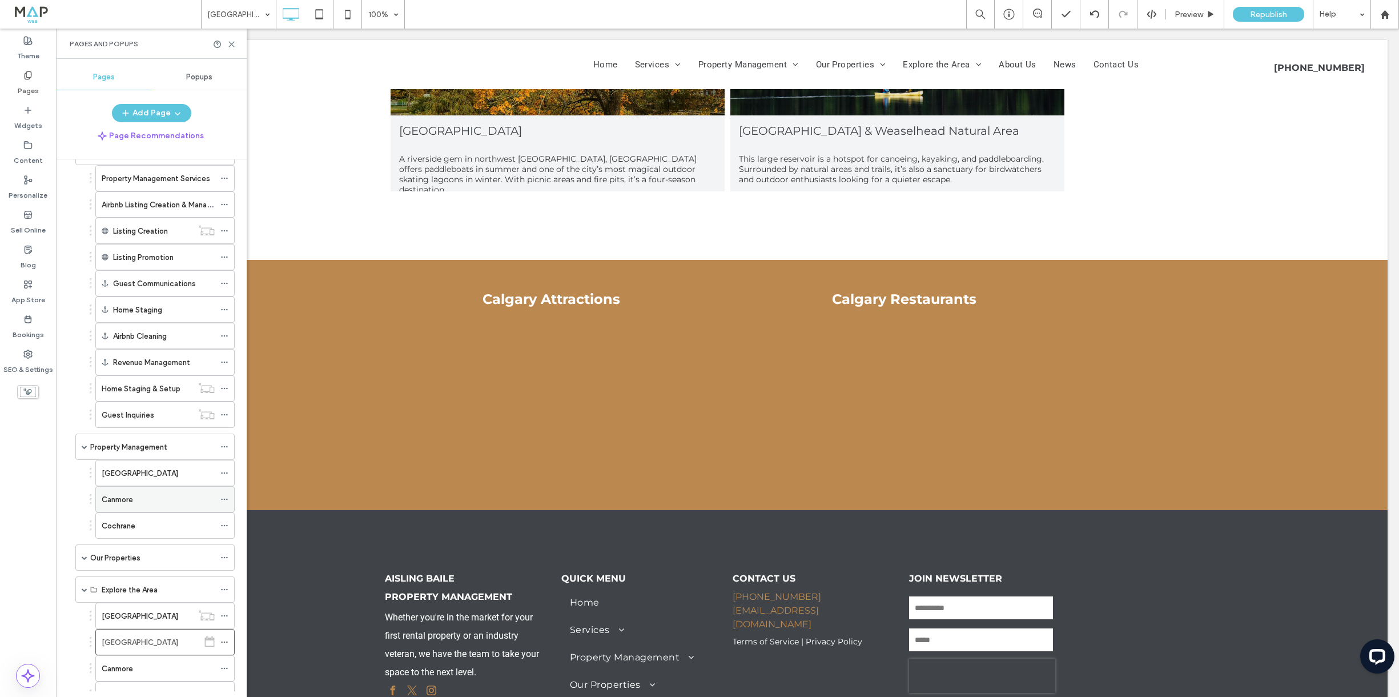
click at [153, 503] on div "Canmore" at bounding box center [158, 499] width 113 height 12
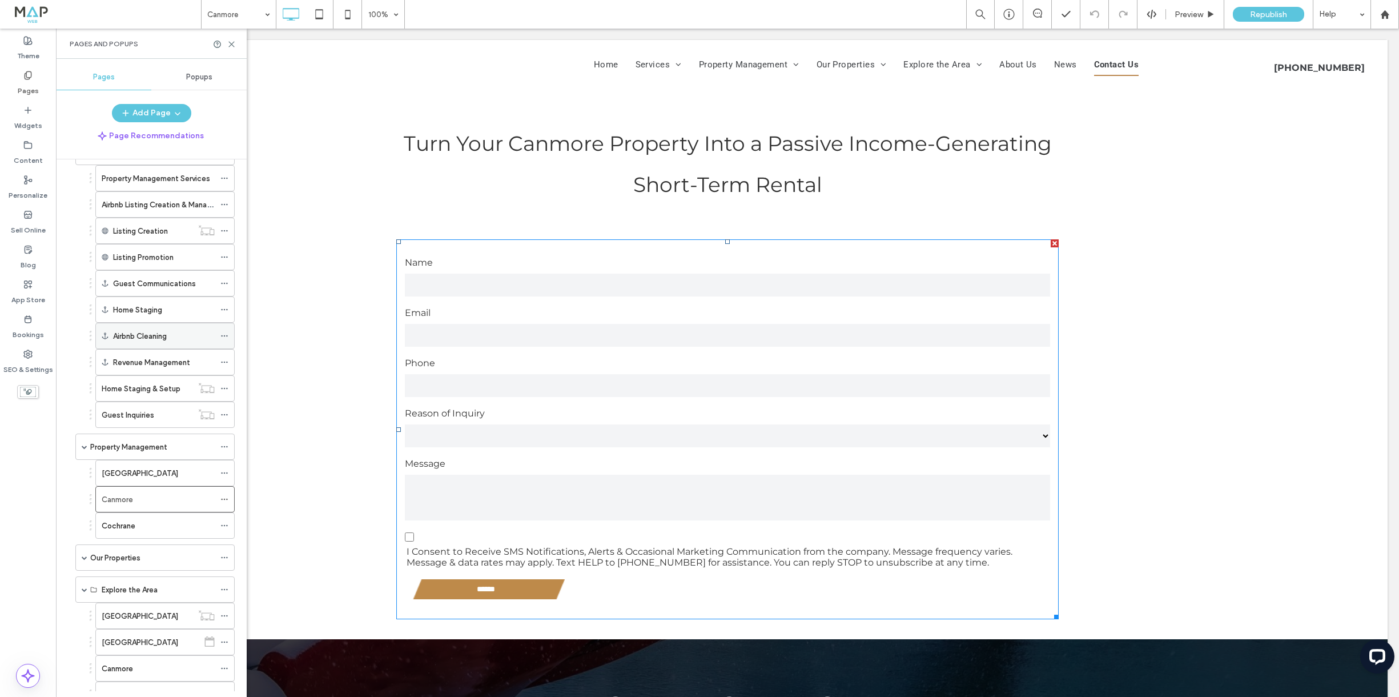
scroll to position [4162, 0]
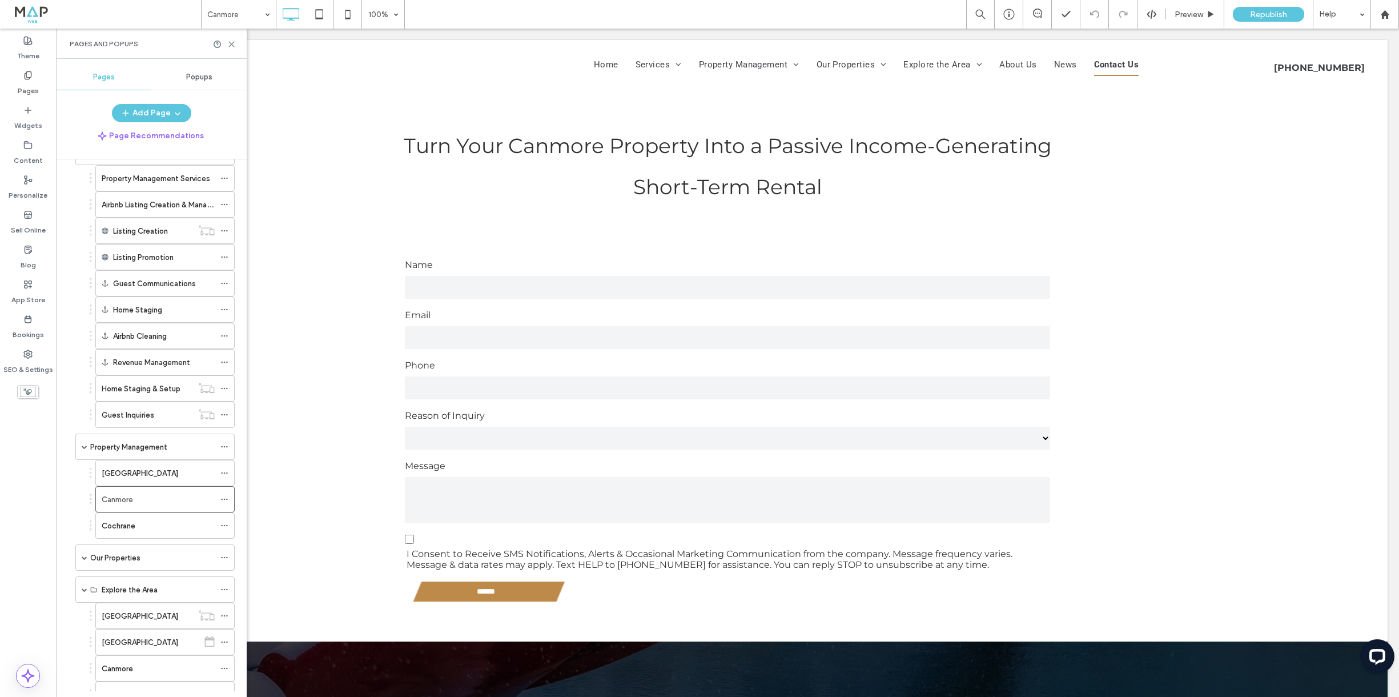
click at [27, 390] on use at bounding box center [28, 392] width 16 height 10
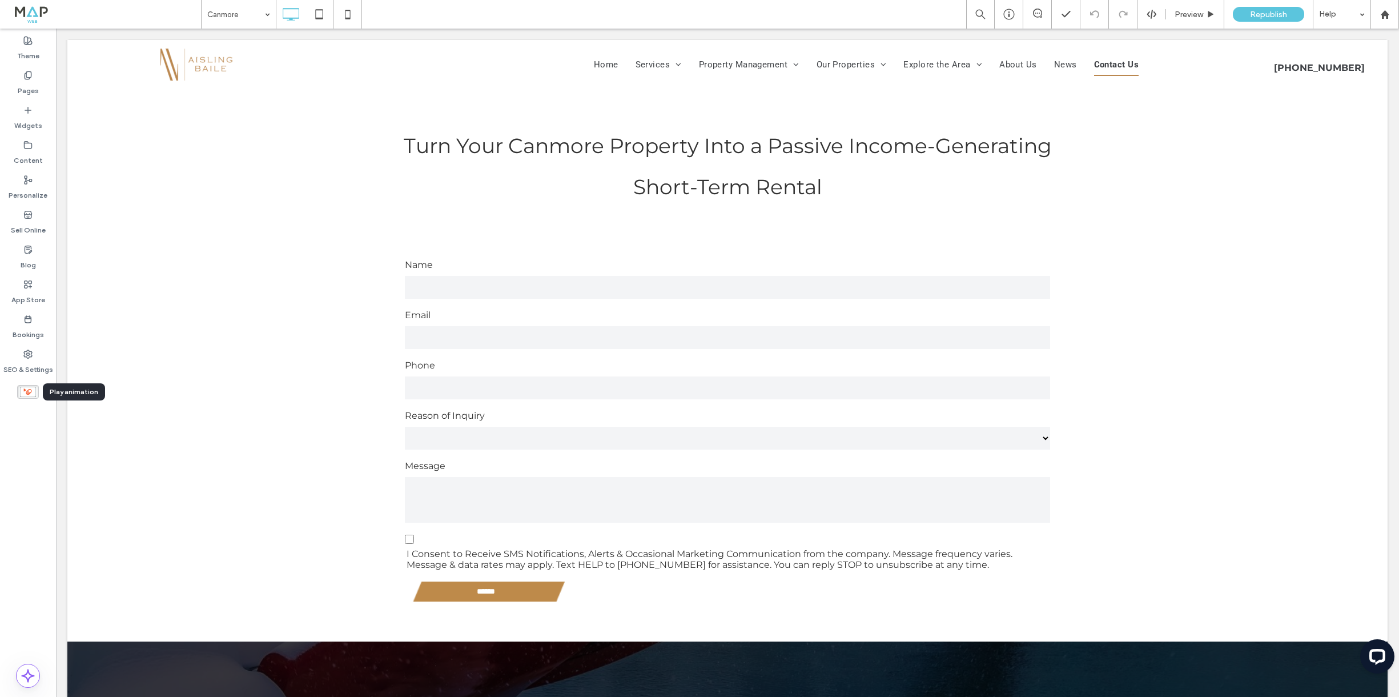
click at [30, 392] on use at bounding box center [28, 392] width 16 height 10
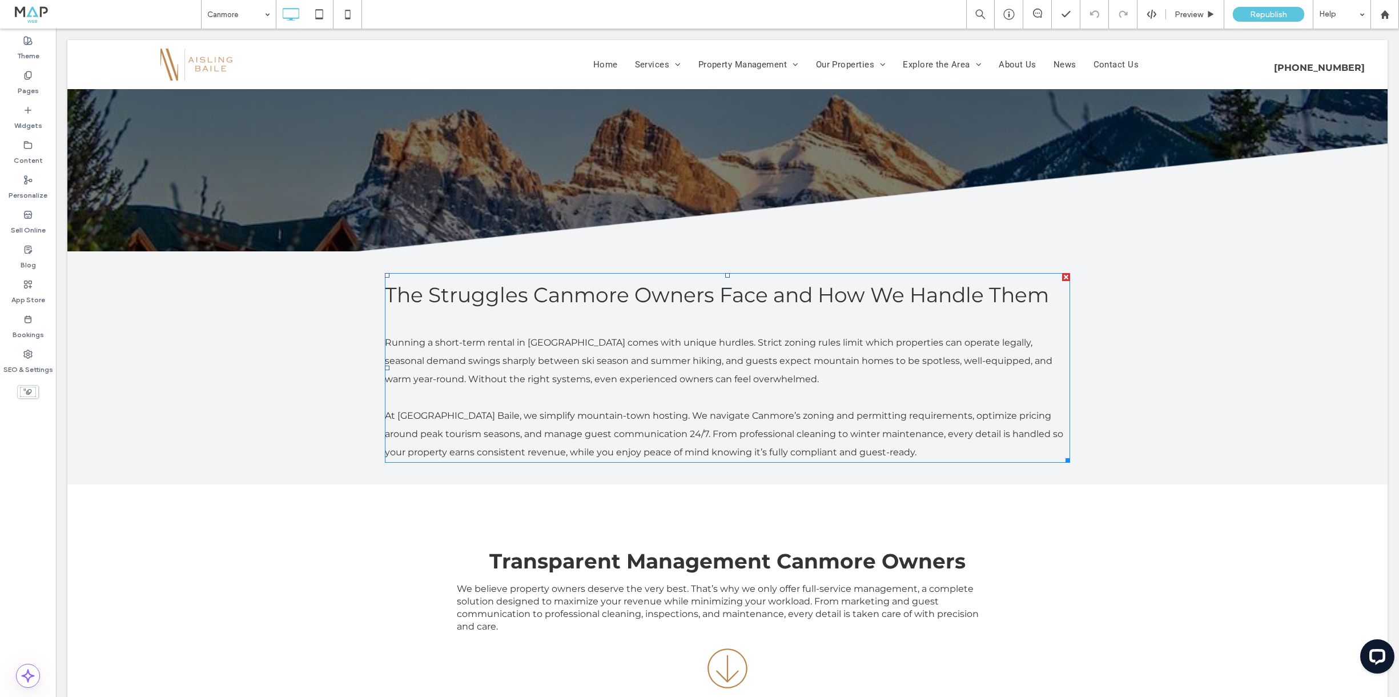
scroll to position [0, 0]
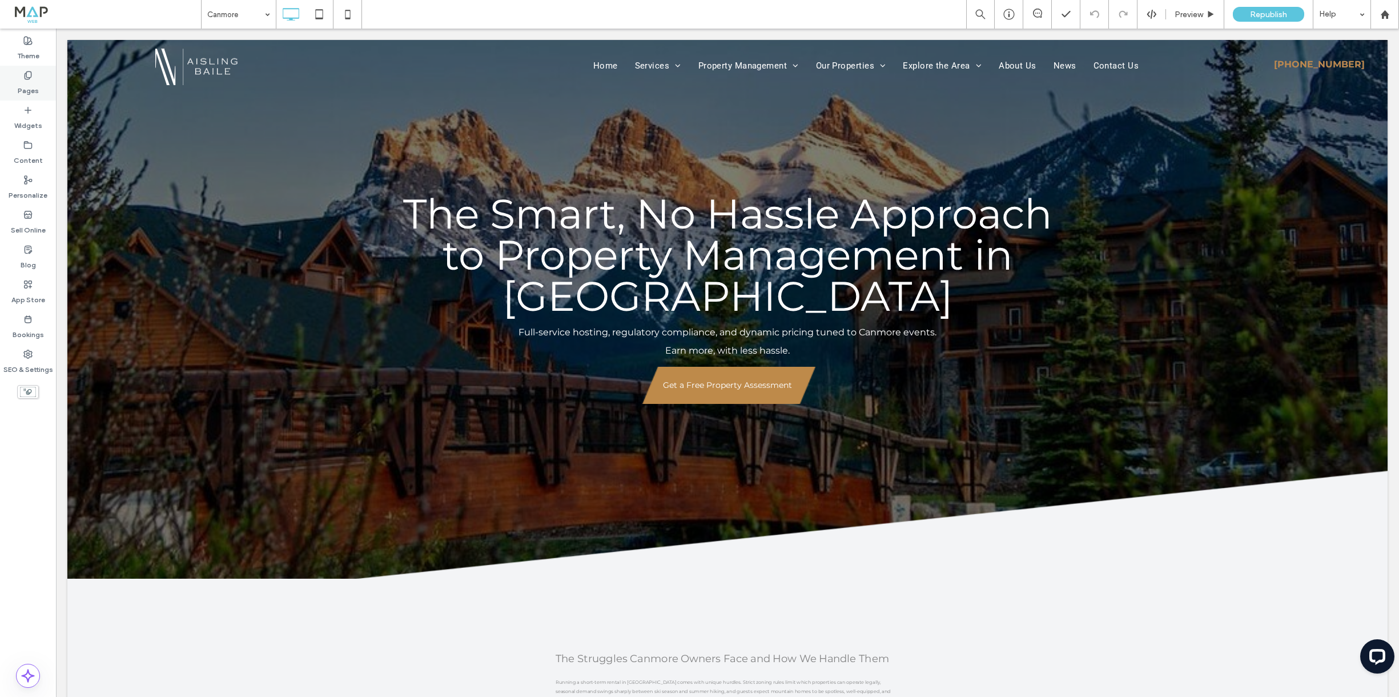
click at [25, 80] on label "Pages" at bounding box center [28, 88] width 21 height 16
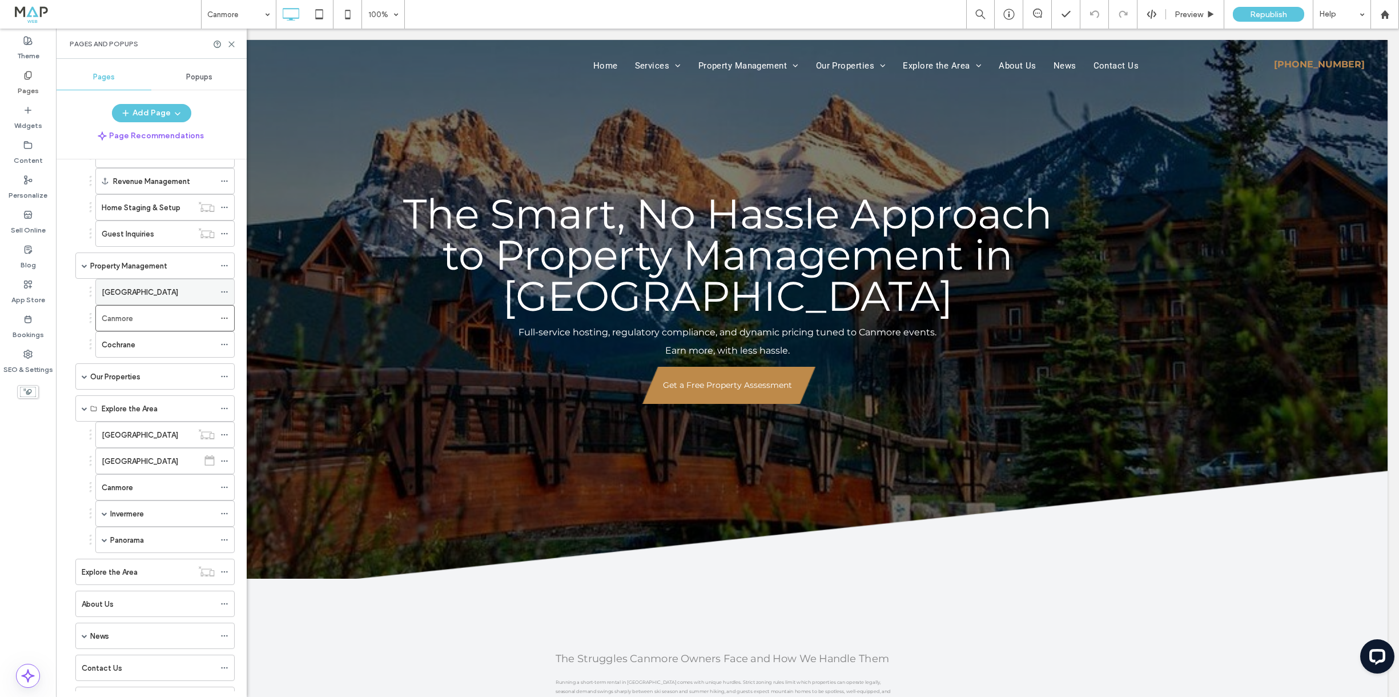
scroll to position [288, 0]
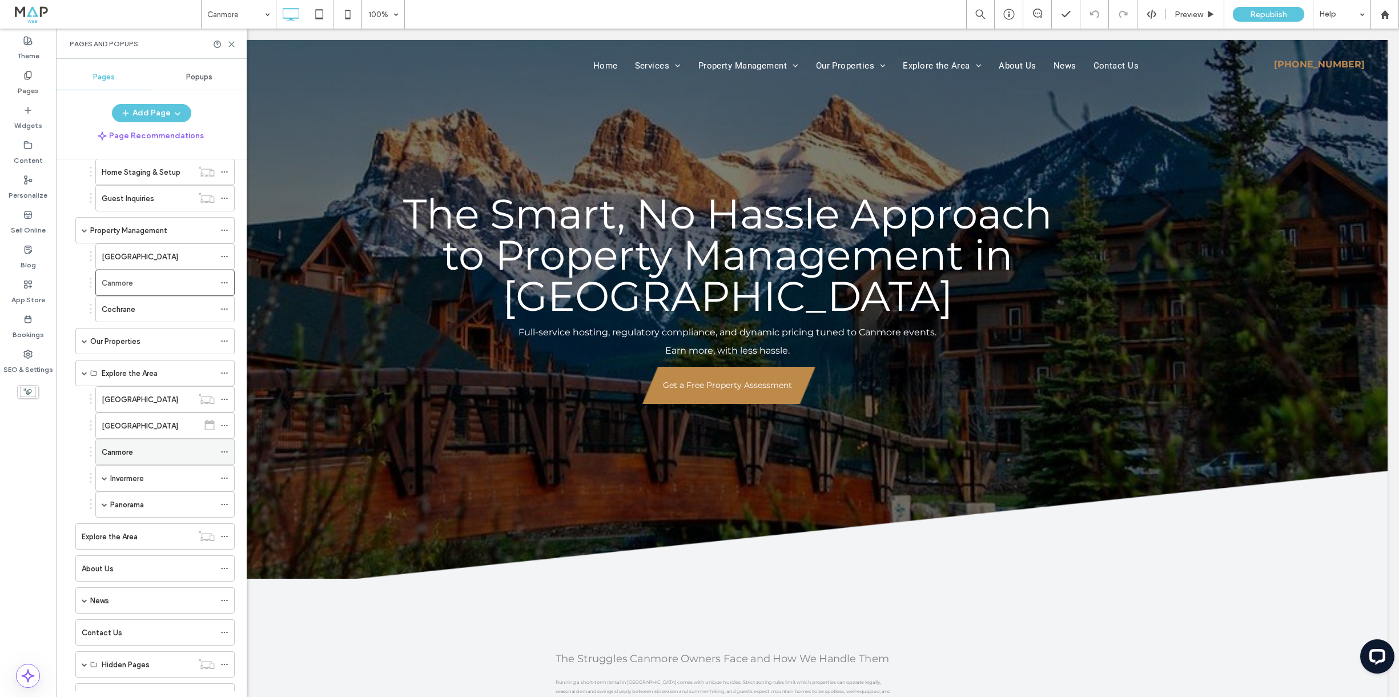
click at [142, 456] on div "Canmore" at bounding box center [158, 452] width 113 height 12
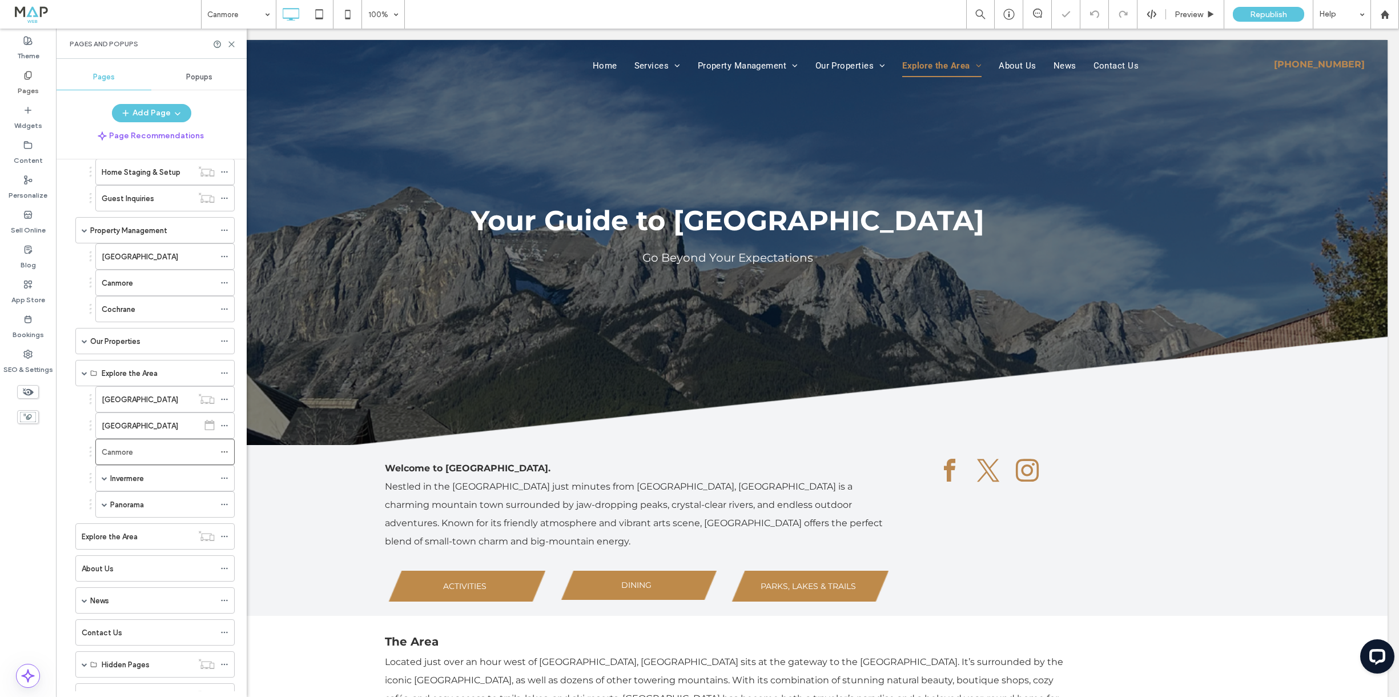
click at [30, 393] on use at bounding box center [28, 391] width 11 height 7
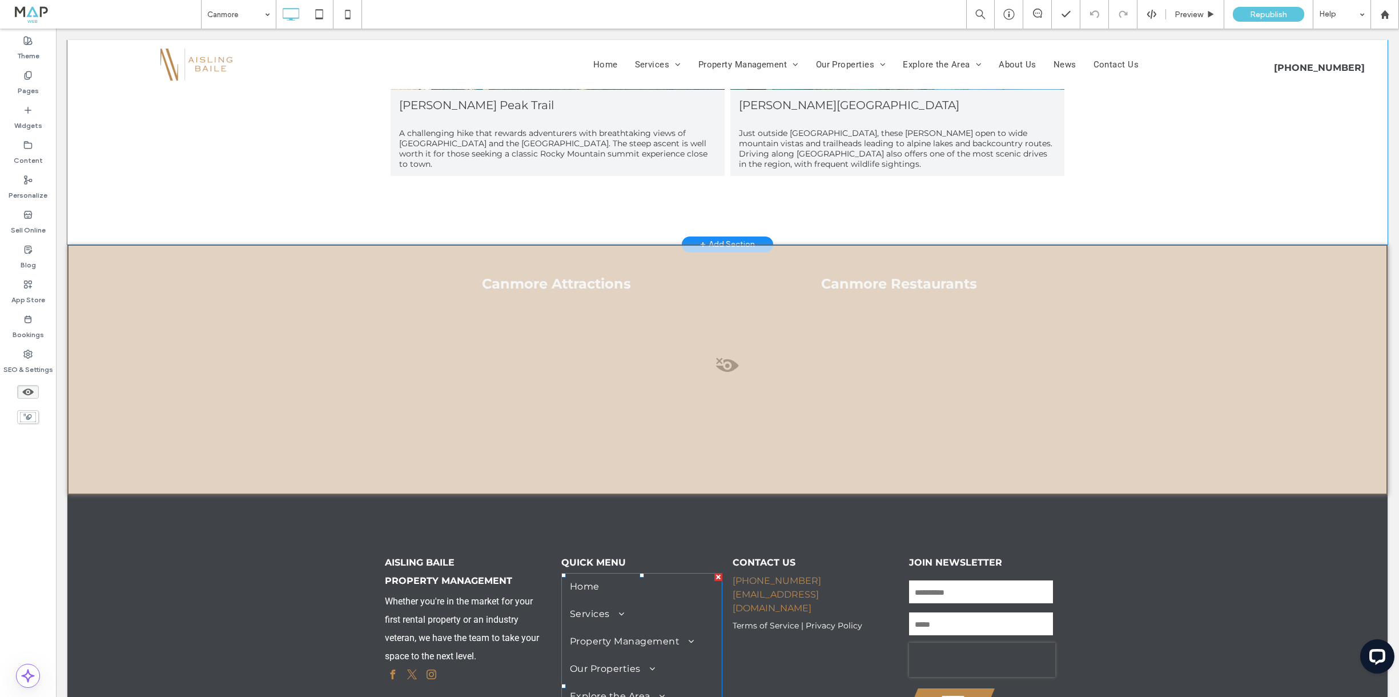
scroll to position [4848, 0]
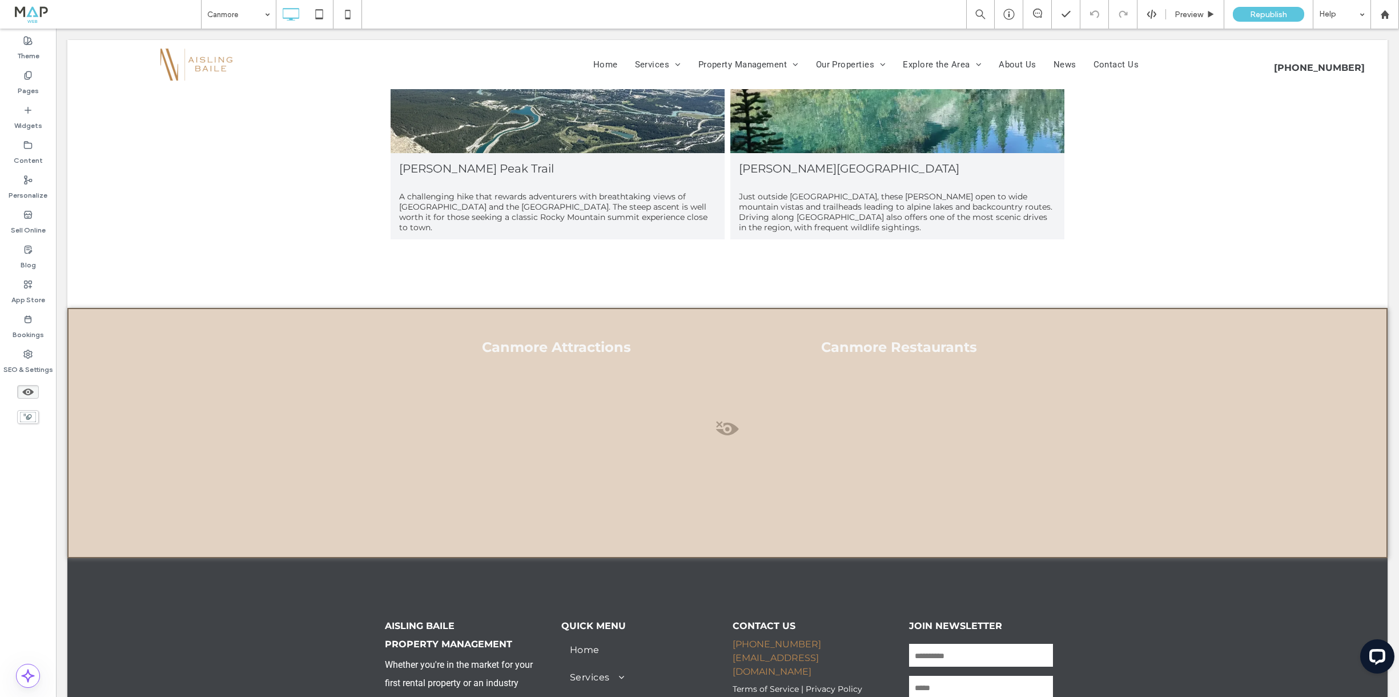
click at [732, 420] on span at bounding box center [728, 431] width 1318 height 23
click at [756, 424] on button "Yes" at bounding box center [747, 426] width 35 height 14
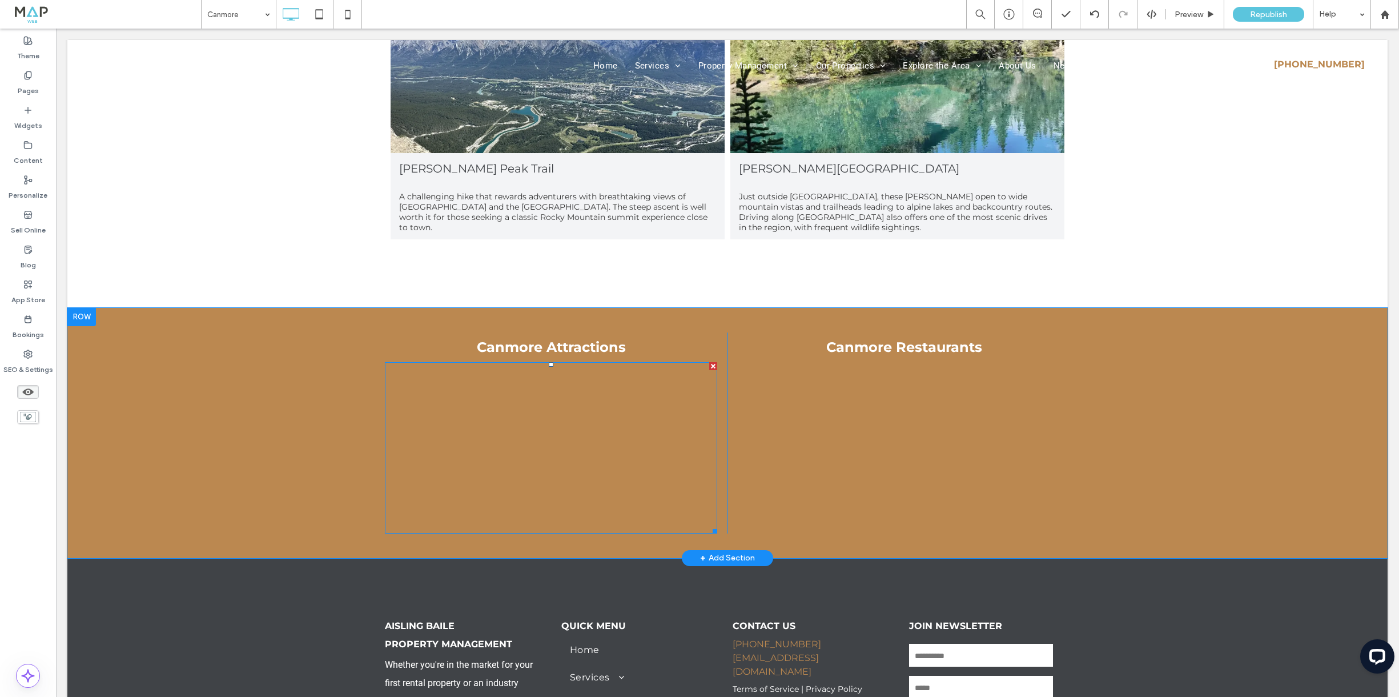
click at [525, 400] on span at bounding box center [551, 447] width 332 height 171
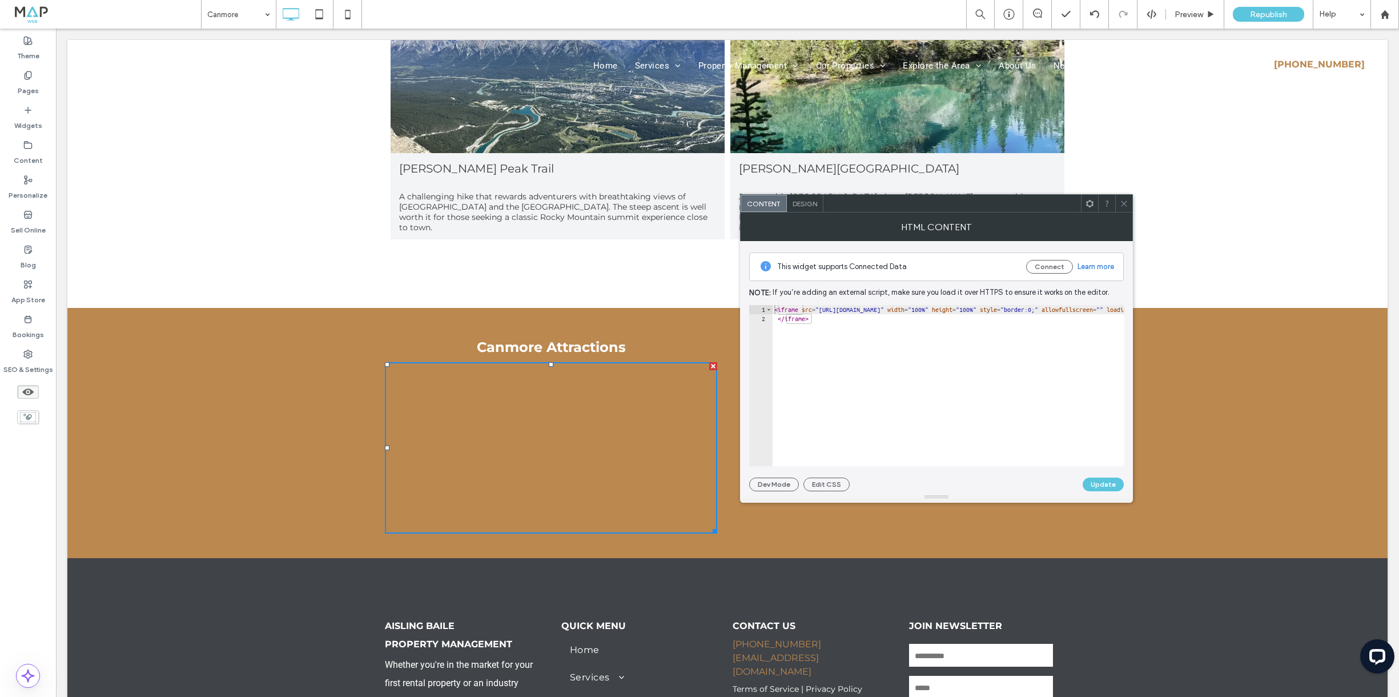
drag, startPoint x: 831, startPoint y: 340, endPoint x: 1226, endPoint y: 309, distance: 396.4
type textarea "*"
paste textarea "**********"
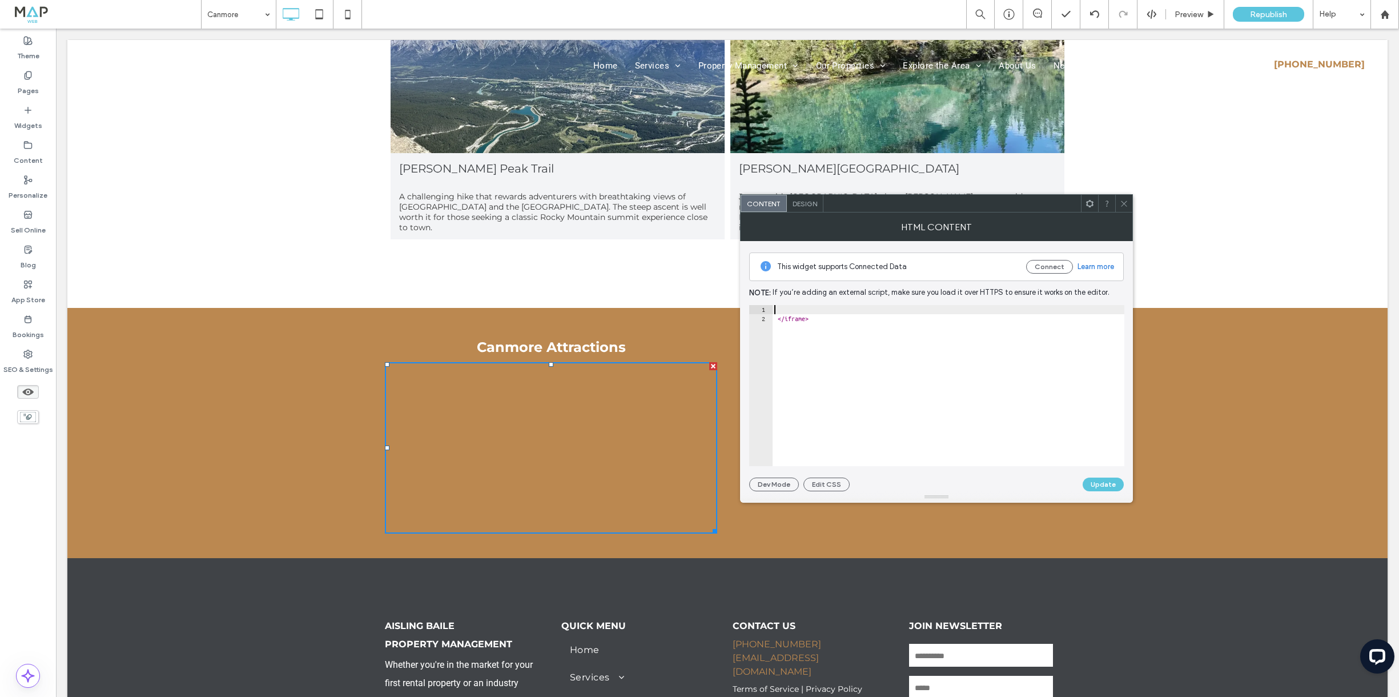
type textarea "**********"
click at [942, 486] on div "Dev Mode Edit CSS Update" at bounding box center [936, 484] width 375 height 14
click at [1114, 484] on button "Update" at bounding box center [1103, 484] width 41 height 14
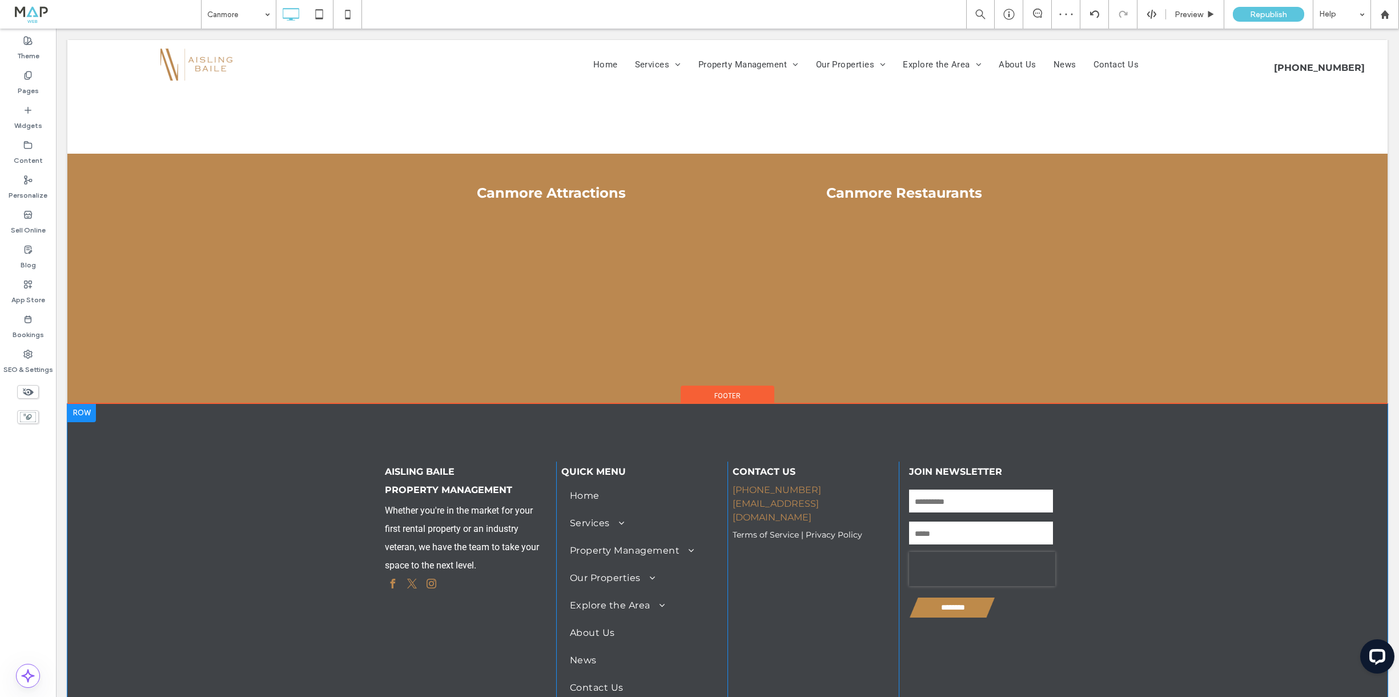
scroll to position [4849, 0]
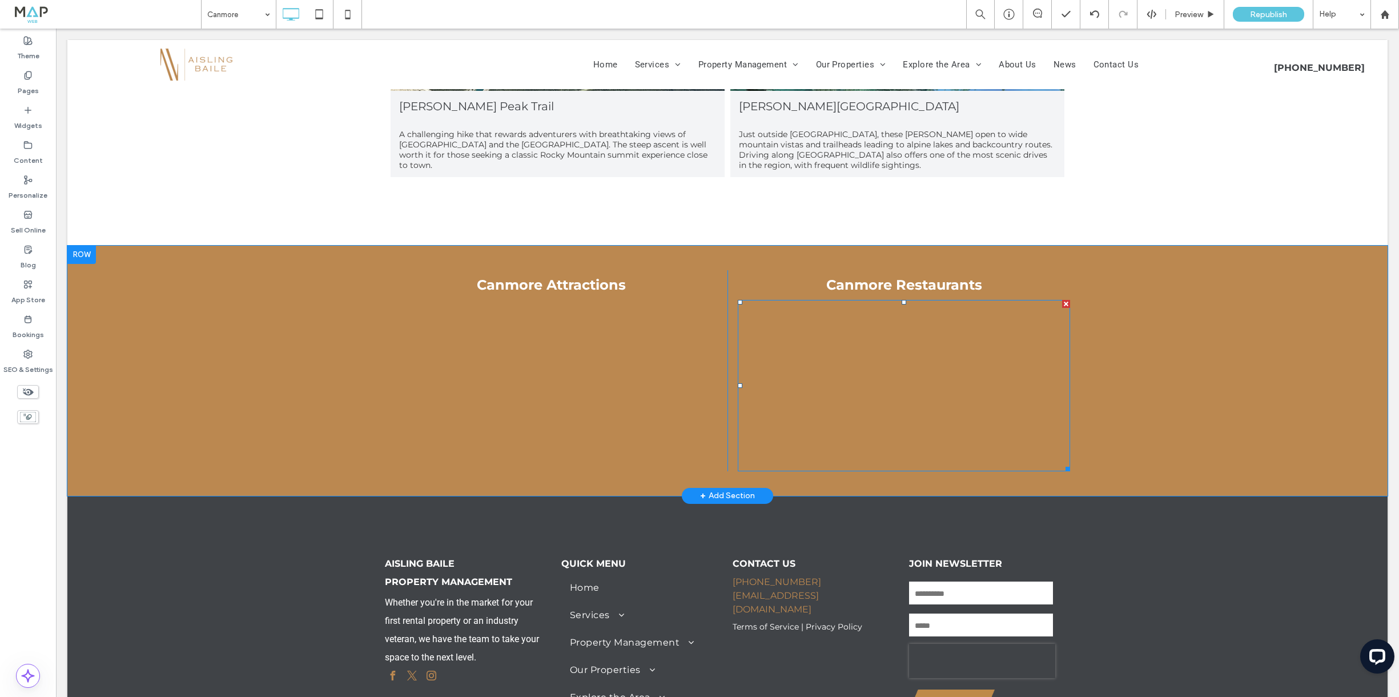
click at [847, 370] on span at bounding box center [904, 385] width 332 height 171
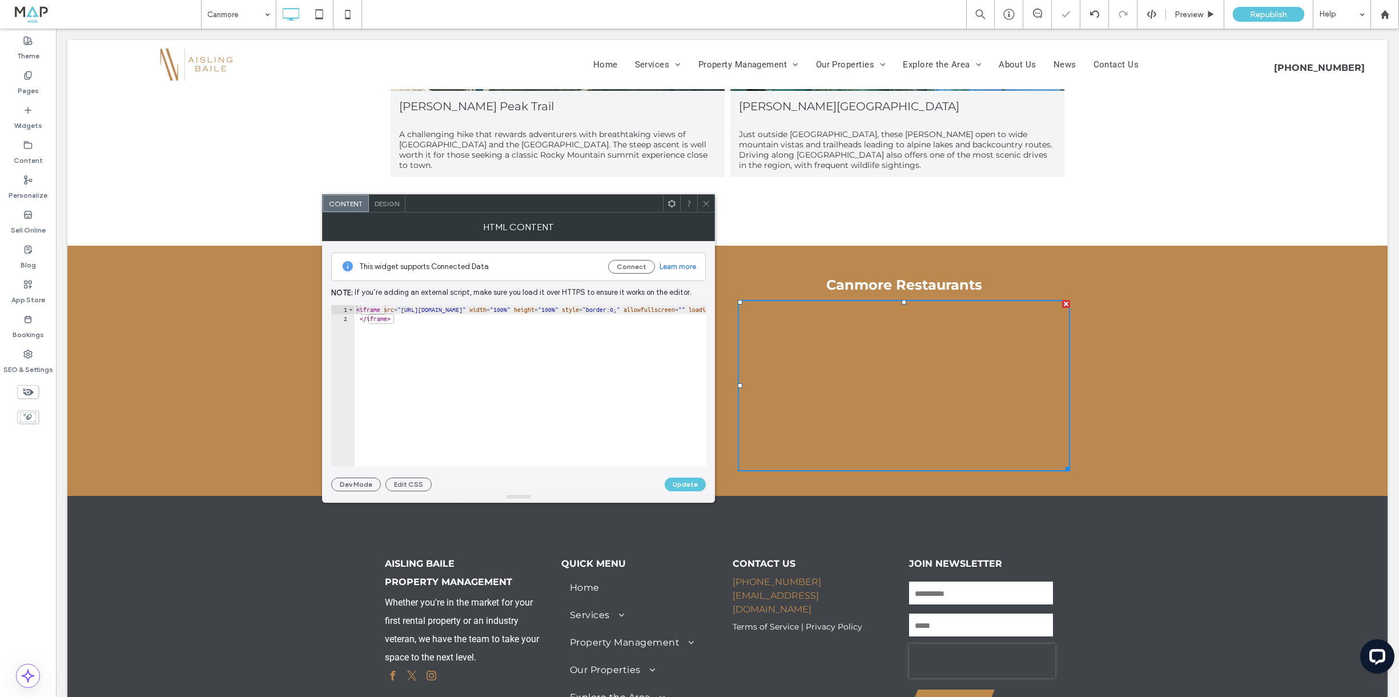
click at [361, 311] on div "< iframe src = "[URL][DOMAIN_NAME]" width = "100%" height = "100%" style = "bor…" at bounding box center [1004, 394] width 1300 height 179
click at [357, 311] on div "< iframe src = "[URL][DOMAIN_NAME]" width = "100%" height = "100%" style = "bor…" at bounding box center [1004, 394] width 1300 height 179
paste textarea "**********"
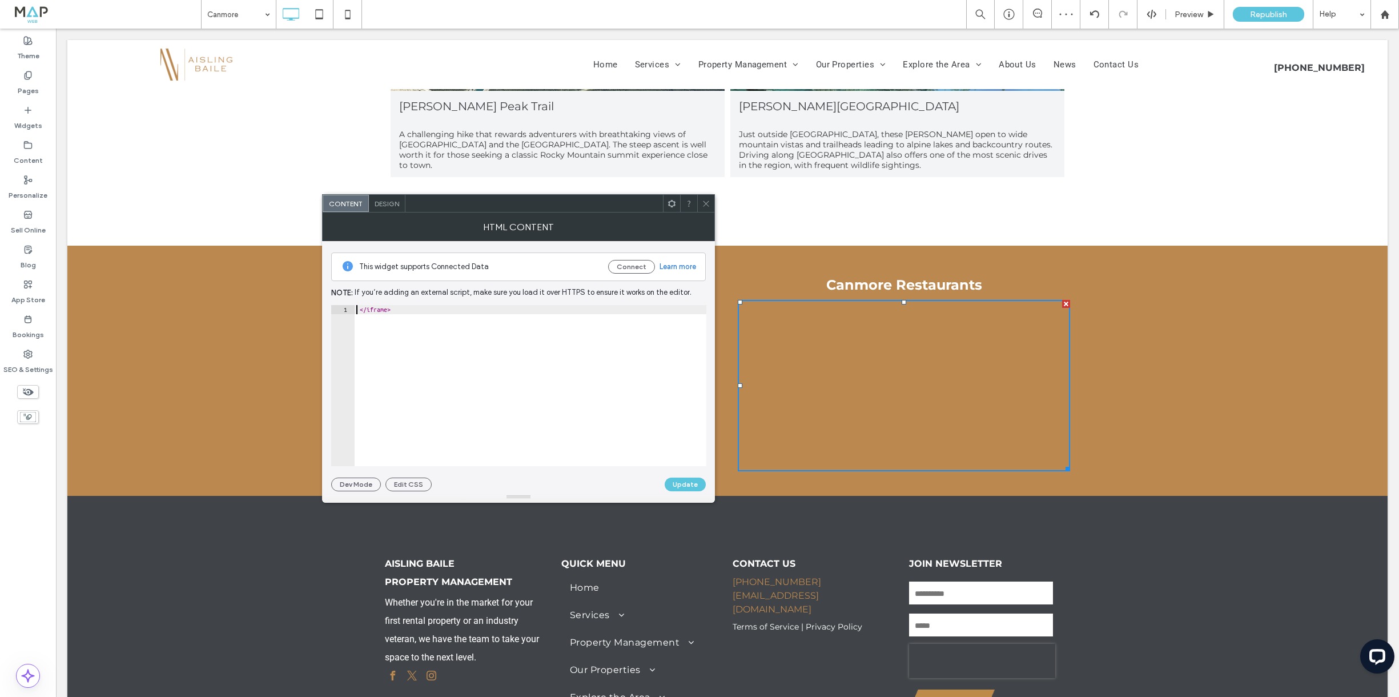
type textarea "**********"
click at [690, 481] on button "Update" at bounding box center [685, 484] width 41 height 14
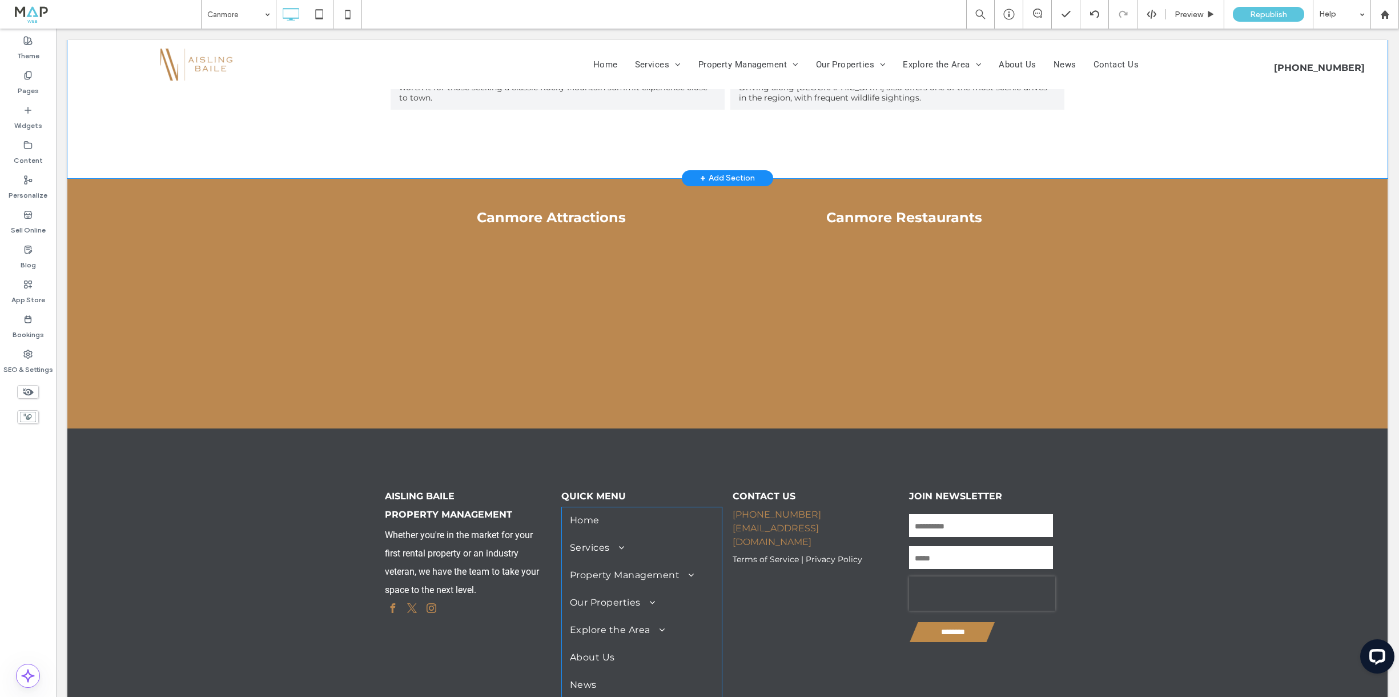
scroll to position [4812, 0]
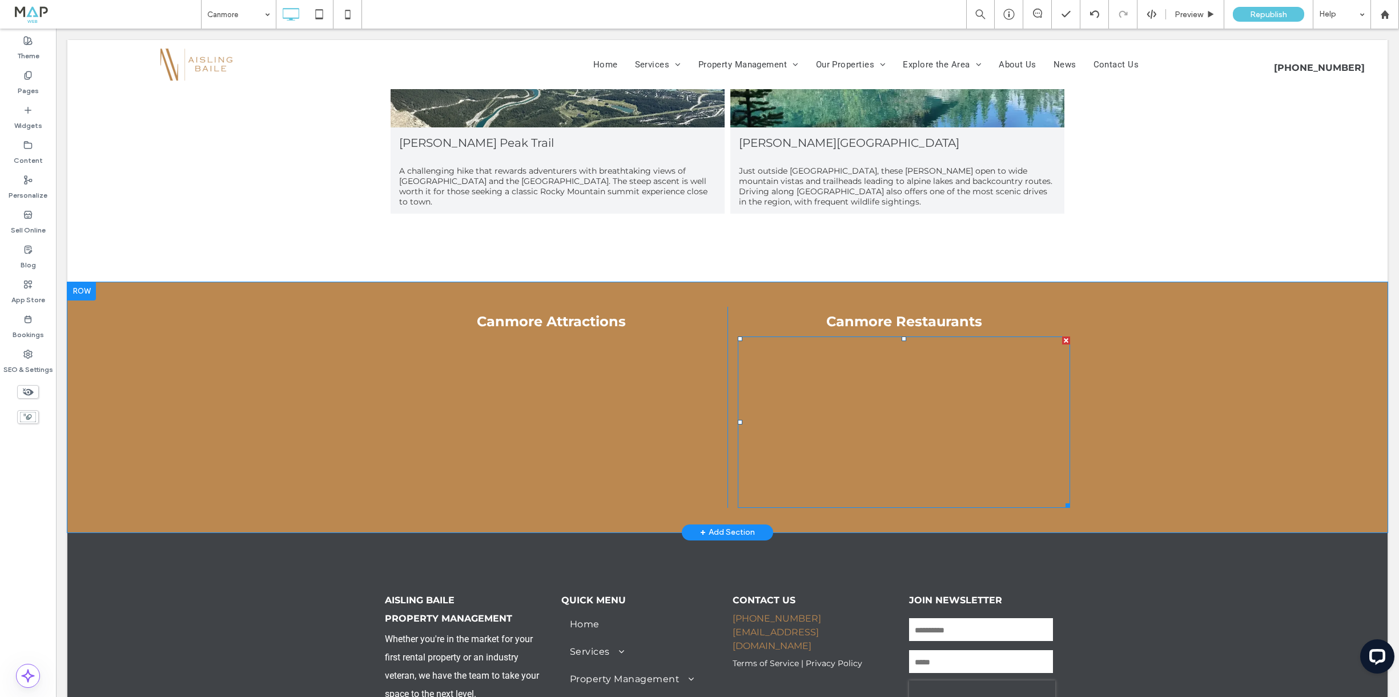
click at [798, 366] on span at bounding box center [904, 421] width 332 height 171
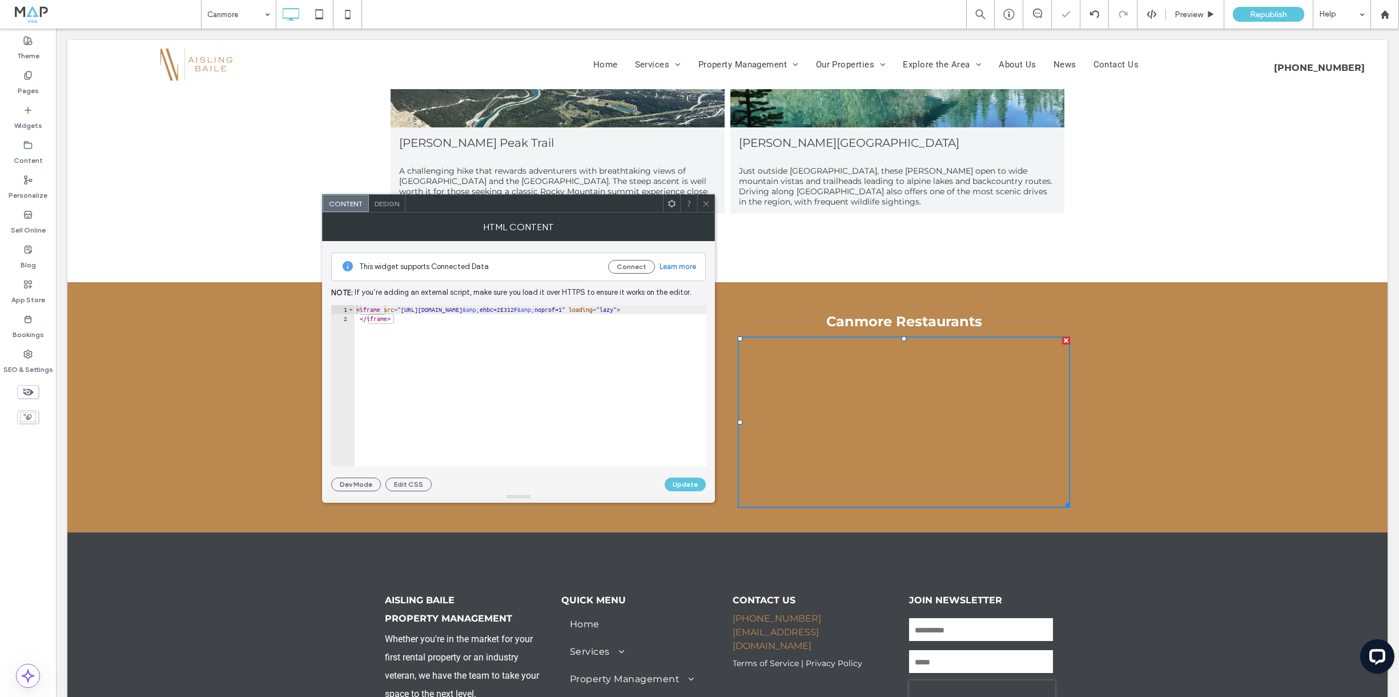
scroll to position [0, 207]
drag, startPoint x: 540, startPoint y: 309, endPoint x: 527, endPoint y: 310, distance: 13.7
click at [540, 309] on div "< iframe src = "[URL][DOMAIN_NAME] &amp; ehbc=2E312F &amp; noprof=1" loading = …" at bounding box center [427, 394] width 560 height 179
drag, startPoint x: 698, startPoint y: 337, endPoint x: 724, endPoint y: 310, distance: 37.2
paste textarea "**********"
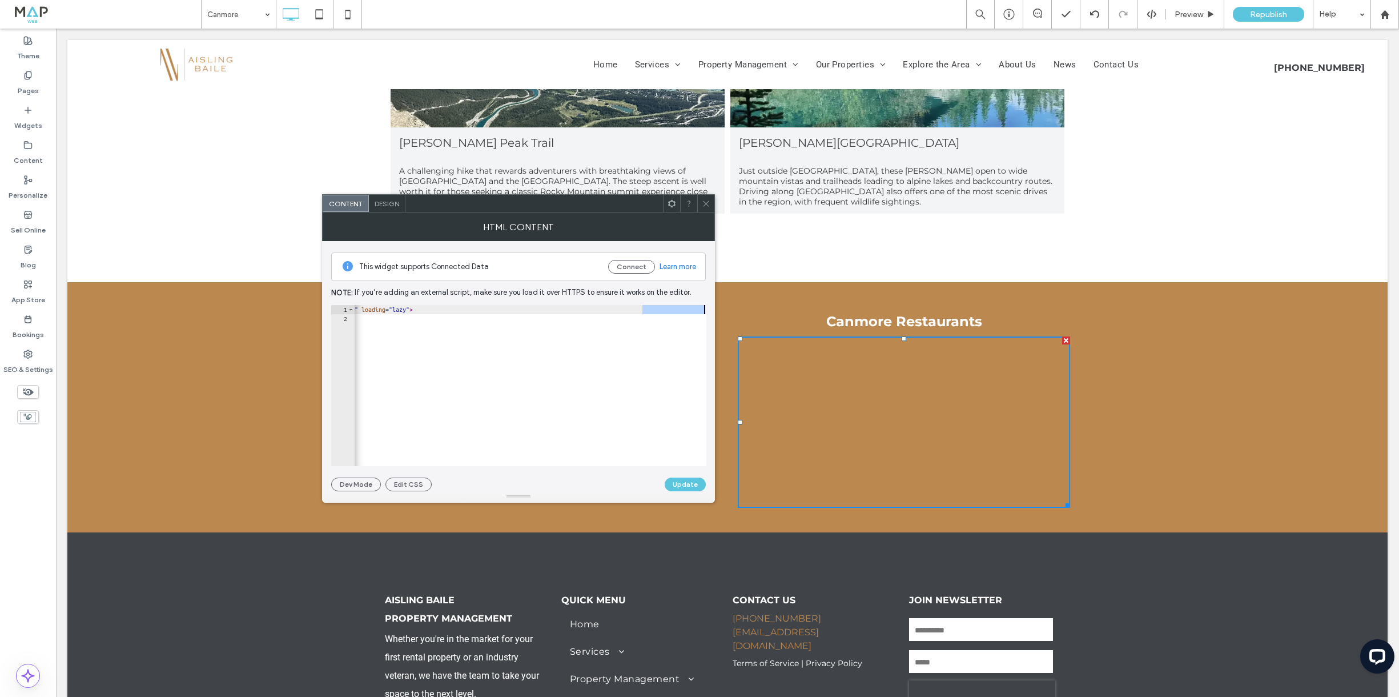
type textarea "**********"
click at [684, 485] on button "Update" at bounding box center [685, 484] width 41 height 14
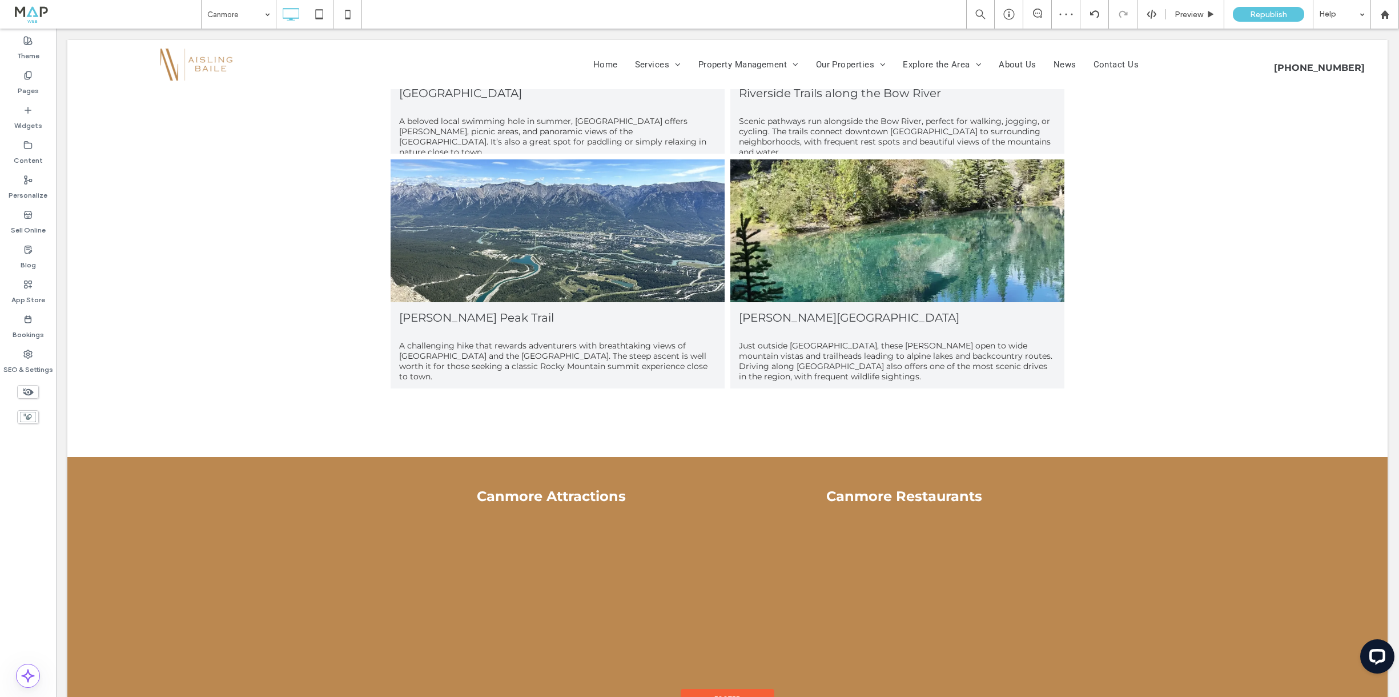
scroll to position [4572, 0]
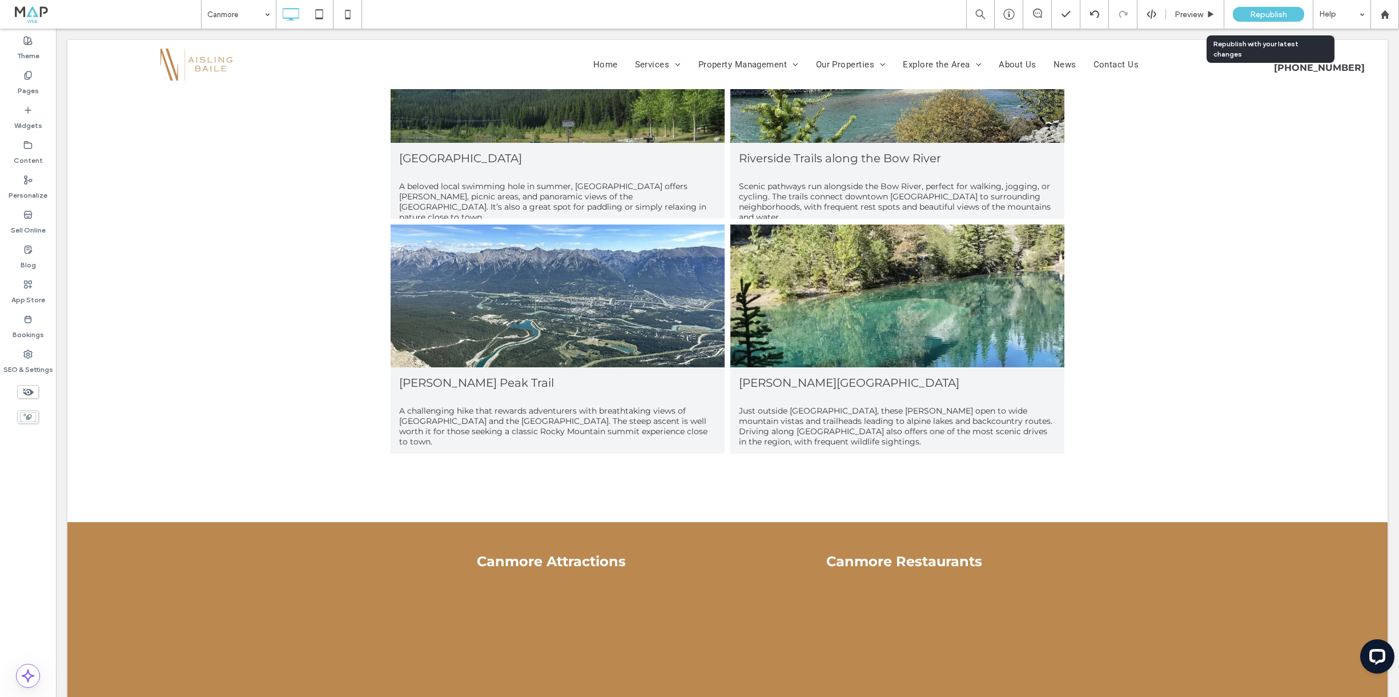
drag, startPoint x: 1248, startPoint y: 12, endPoint x: 1239, endPoint y: 13, distance: 9.2
click at [1248, 12] on div "Republish" at bounding box center [1268, 14] width 71 height 15
